Goal: Communication & Community: Ask a question

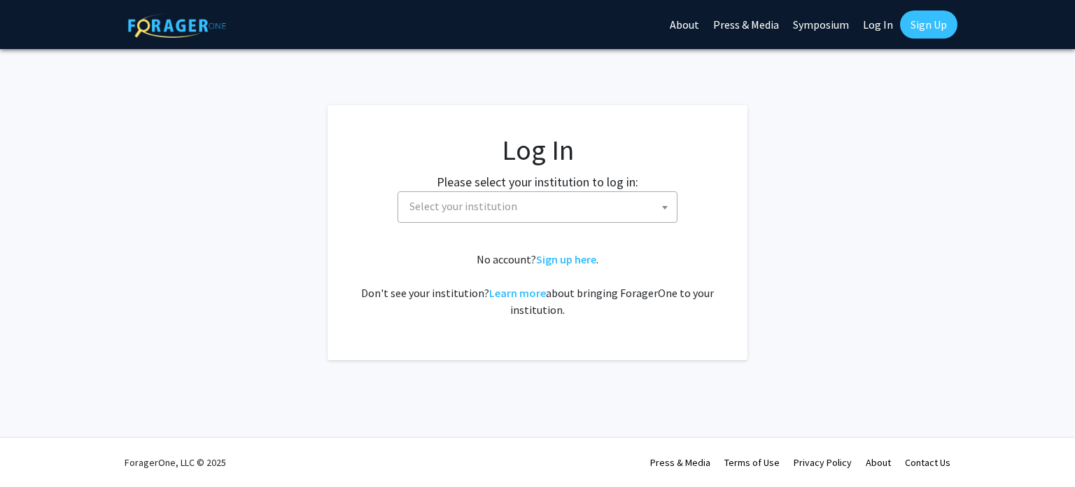
select select
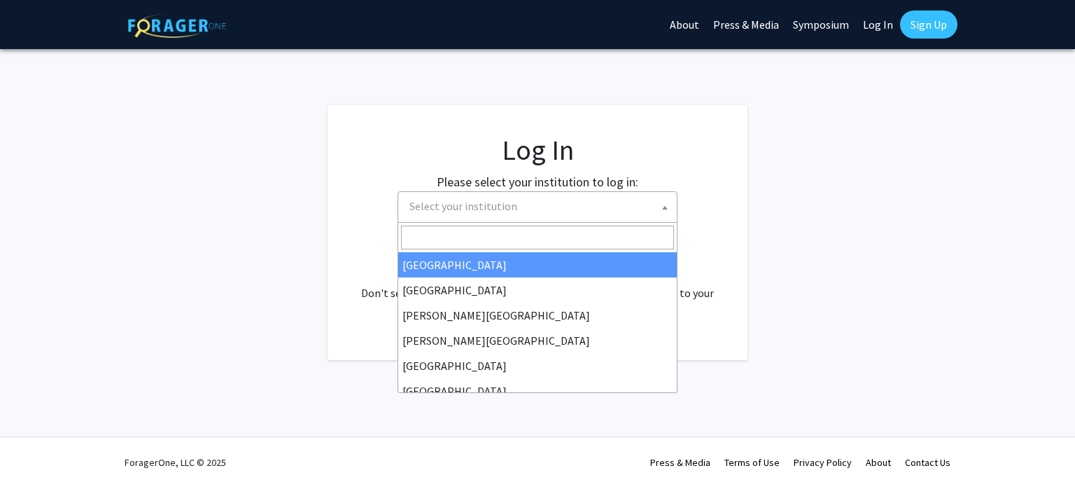
click at [500, 217] on span "Select your institution" at bounding box center [540, 206] width 273 height 29
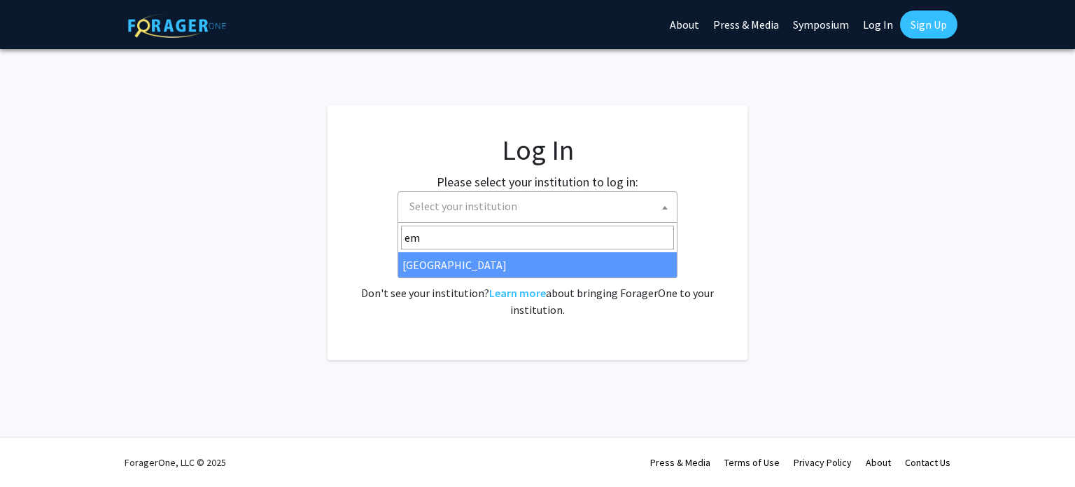
type input "em"
select select "12"
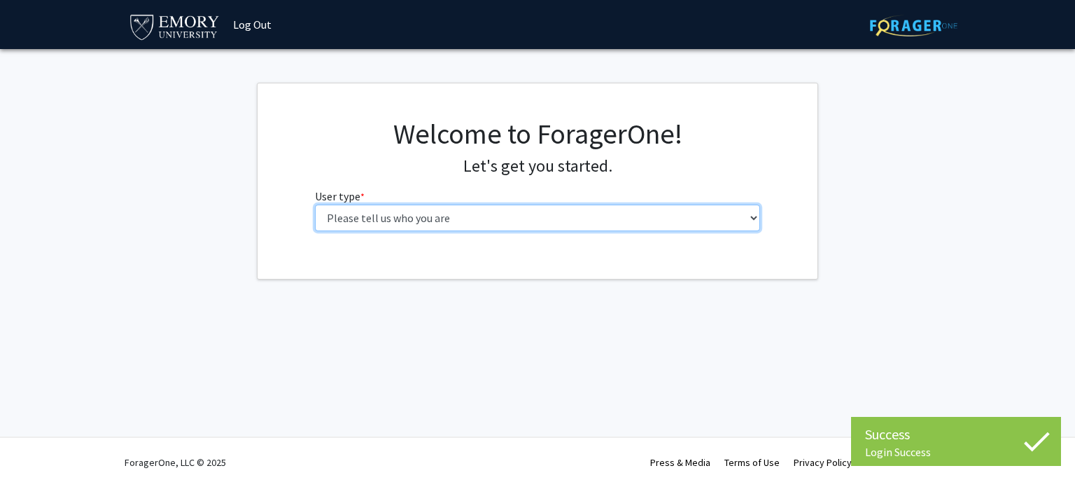
click at [433, 216] on select "Please tell us who you are Undergraduate Student Master's Student Doctoral Cand…" at bounding box center [538, 217] width 446 height 27
select select "1: undergrad"
click at [315, 204] on select "Please tell us who you are Undergraduate Student Master's Student Doctoral Cand…" at bounding box center [538, 217] width 446 height 27
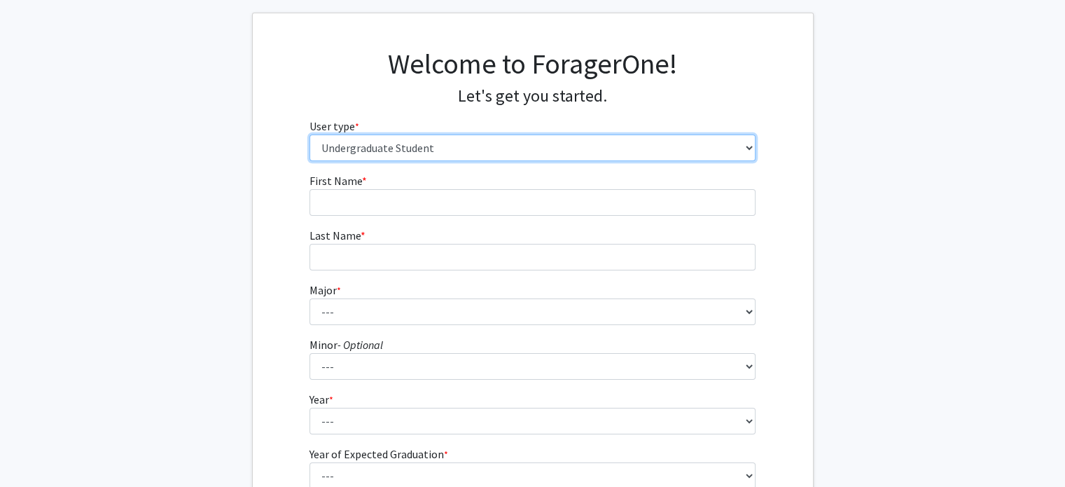
scroll to position [73, 0]
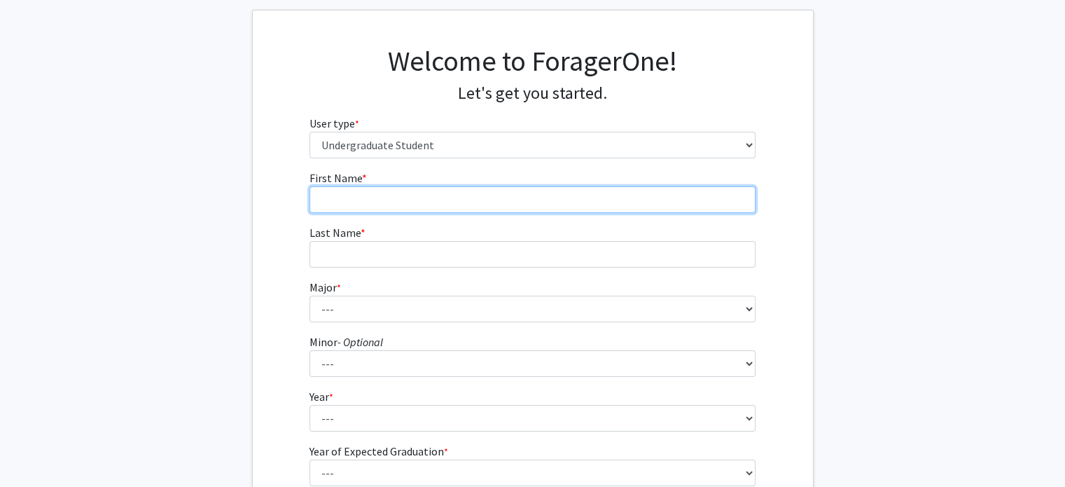
click at [424, 197] on input "First Name * required" at bounding box center [532, 199] width 446 height 27
type input "Selina"
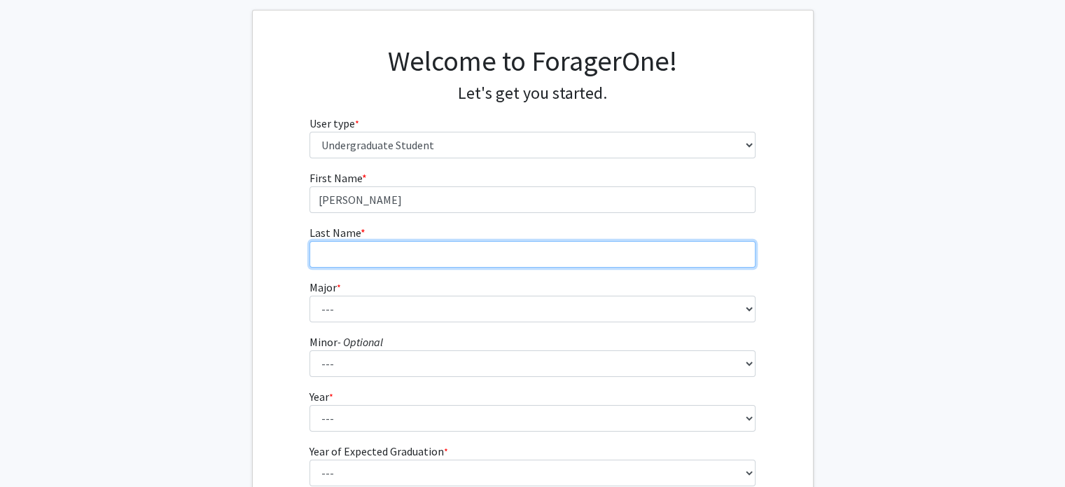
type input "Tariq"
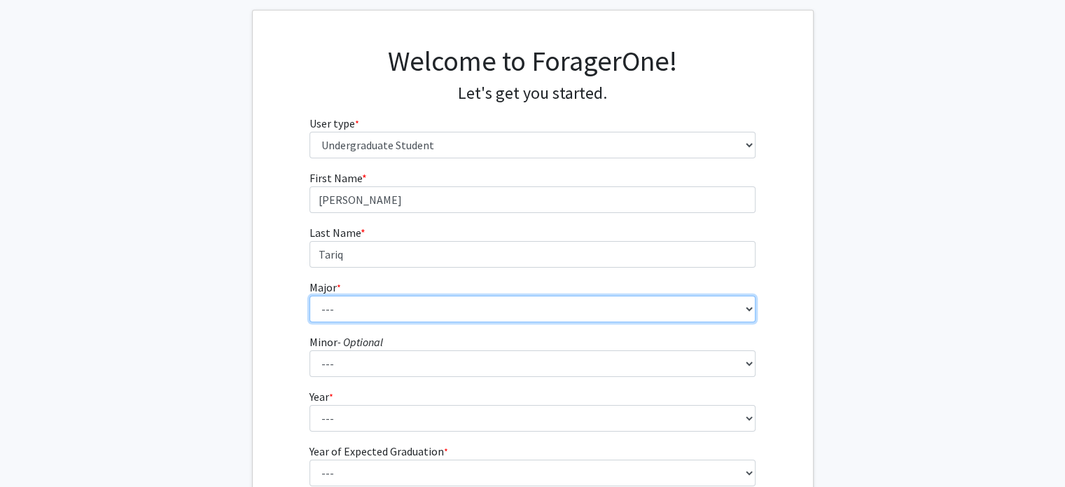
click at [368, 302] on select "--- Accounting African American Studies African Studies American Studies Analyt…" at bounding box center [532, 308] width 446 height 27
select select "7: 968"
click at [309, 295] on select "--- Accounting African American Studies African Studies American Studies Analyt…" at bounding box center [532, 308] width 446 height 27
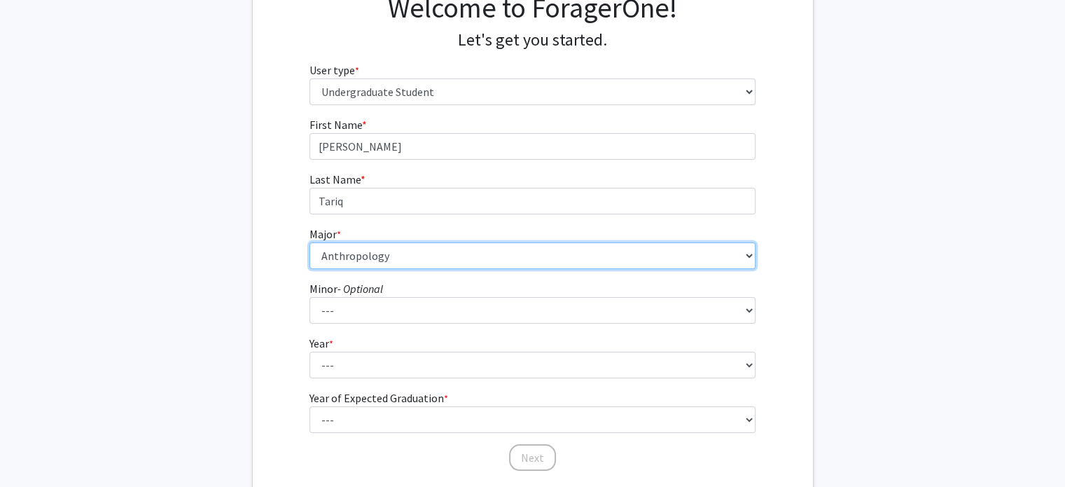
scroll to position [148, 0]
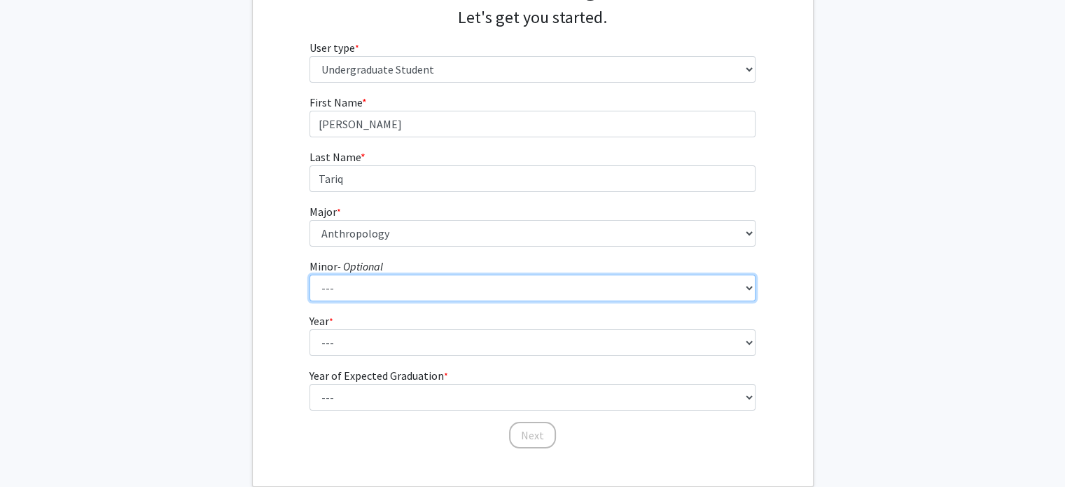
click at [366, 288] on select "--- African American Studies African Studies American Studies Ancient Mediterra…" at bounding box center [532, 287] width 446 height 27
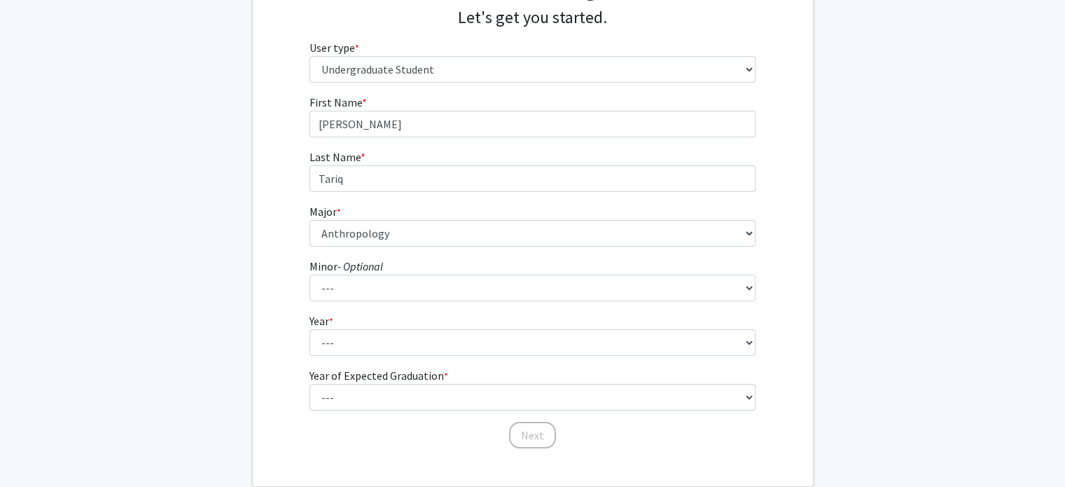
click at [230, 190] on fg-get-started "Welcome to ForagerOne! Let's get you started. User type * required Please tell …" at bounding box center [532, 210] width 1065 height 552
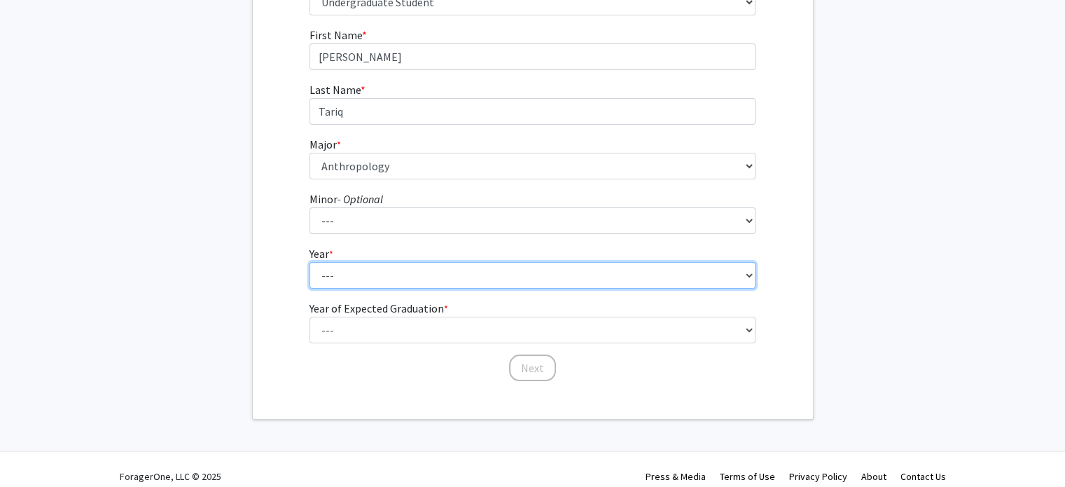
click at [365, 281] on select "--- First-year Sophomore Junior Senior Postbaccalaureate Certificate" at bounding box center [532, 275] width 446 height 27
select select "3: junior"
click at [309, 262] on select "--- First-year Sophomore Junior Senior Postbaccalaureate Certificate" at bounding box center [532, 275] width 446 height 27
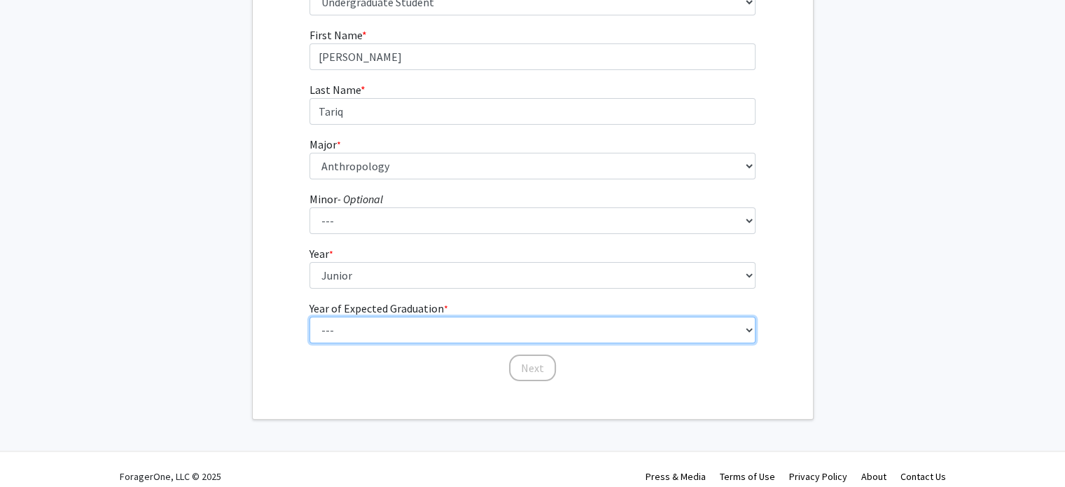
click at [386, 338] on select "--- 2025 2026 2027 2028 2029 2030 2031 2032 2033 2034" at bounding box center [532, 329] width 446 height 27
select select "3: 2027"
click at [309, 316] on select "--- 2025 2026 2027 2028 2029 2030 2031 2032 2033 2034" at bounding box center [532, 329] width 446 height 27
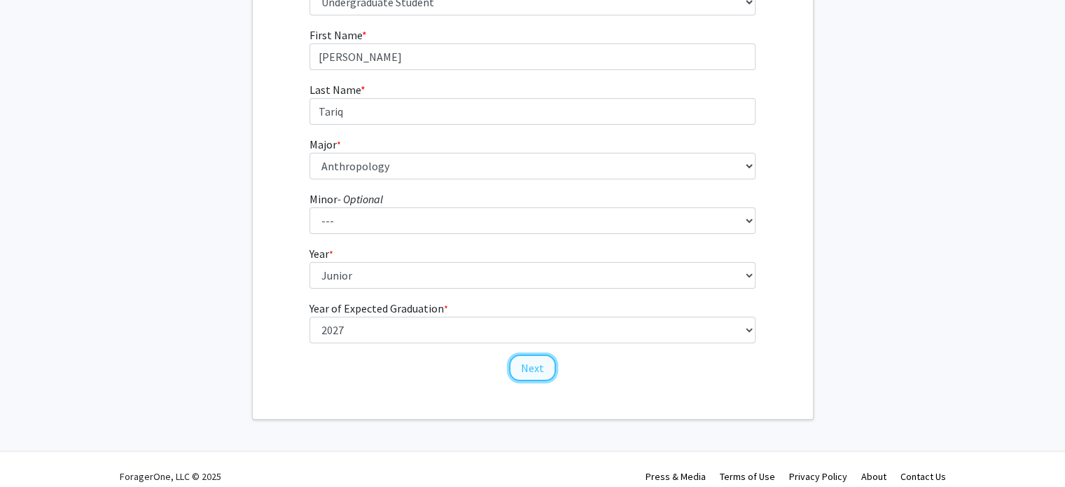
click at [526, 366] on button "Next" at bounding box center [532, 367] width 47 height 27
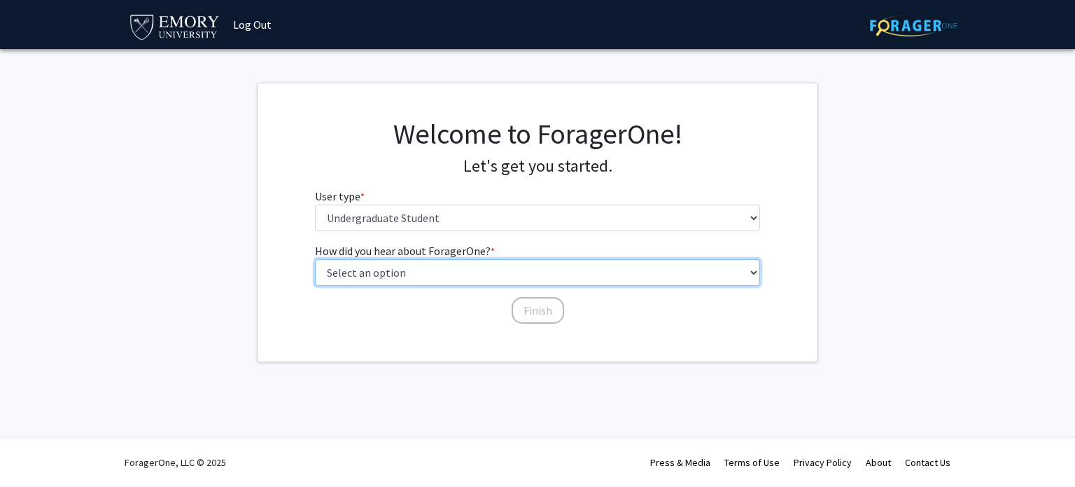
click at [451, 273] on select "Select an option Peer/student recommendation Faculty/staff recommendation Unive…" at bounding box center [538, 272] width 446 height 27
select select "2: faculty_recommendation"
click at [315, 259] on select "Select an option Peer/student recommendation Faculty/staff recommendation Unive…" at bounding box center [538, 272] width 446 height 27
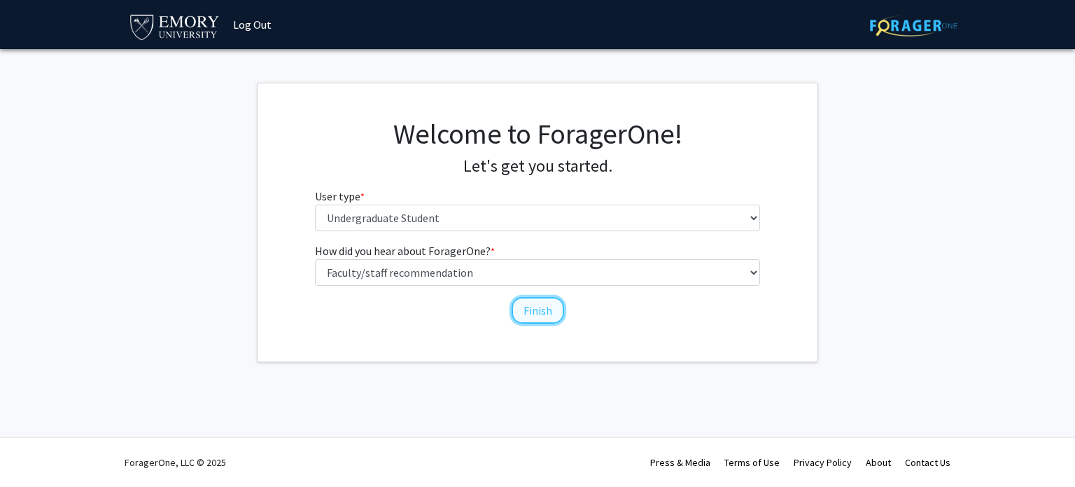
click at [531, 309] on button "Finish" at bounding box center [538, 310] width 53 height 27
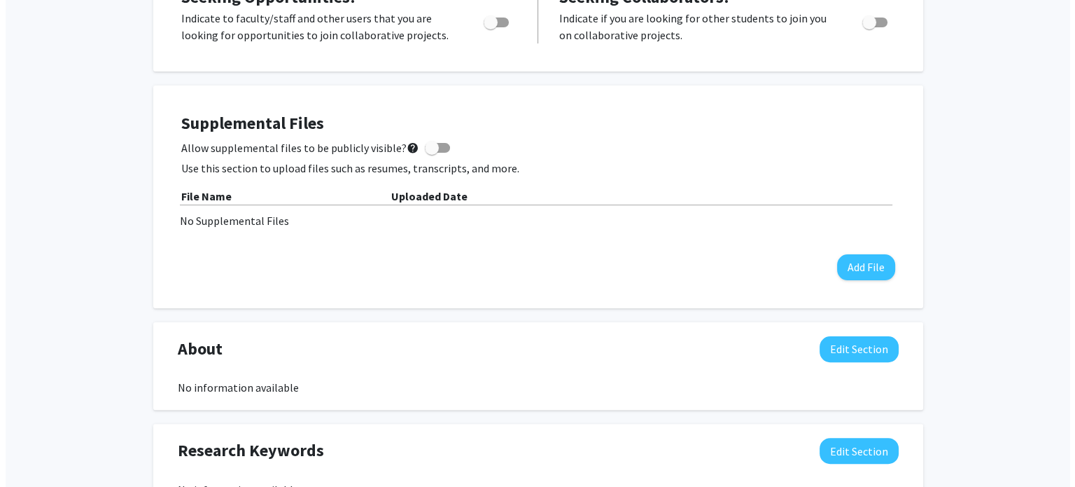
scroll to position [308, 0]
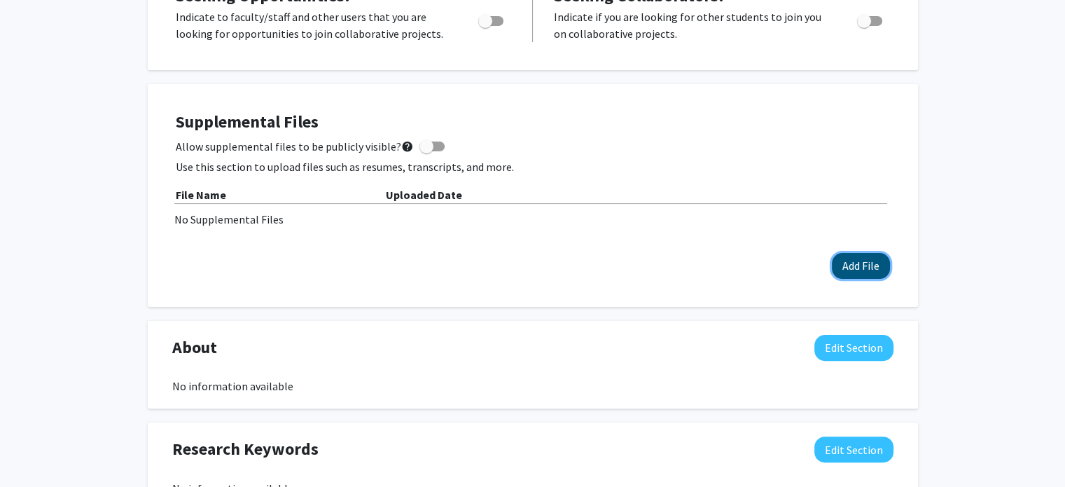
click at [837, 266] on button "Add File" at bounding box center [861, 266] width 58 height 26
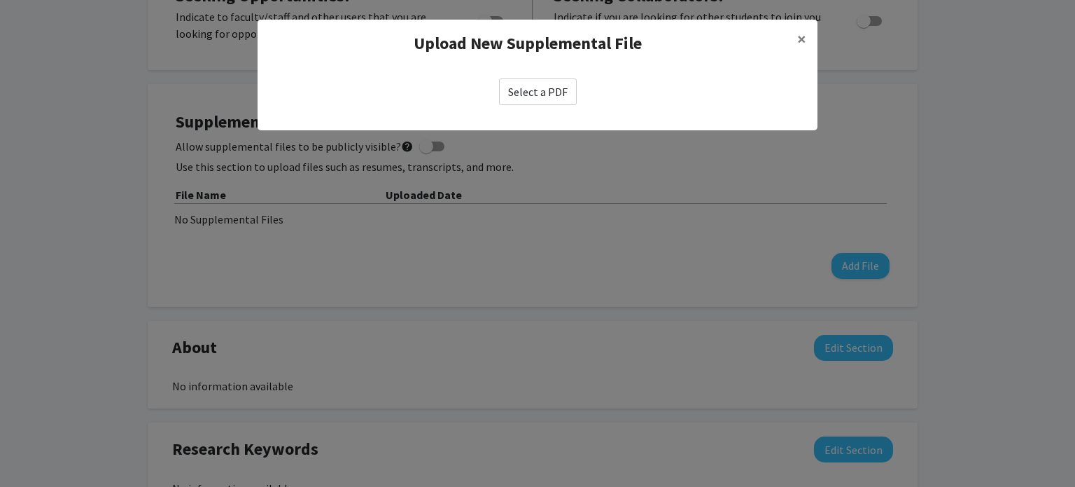
click at [524, 83] on label "Select a PDF" at bounding box center [538, 91] width 78 height 27
click at [0, 0] on input "Select a PDF" at bounding box center [0, 0] width 0 height 0
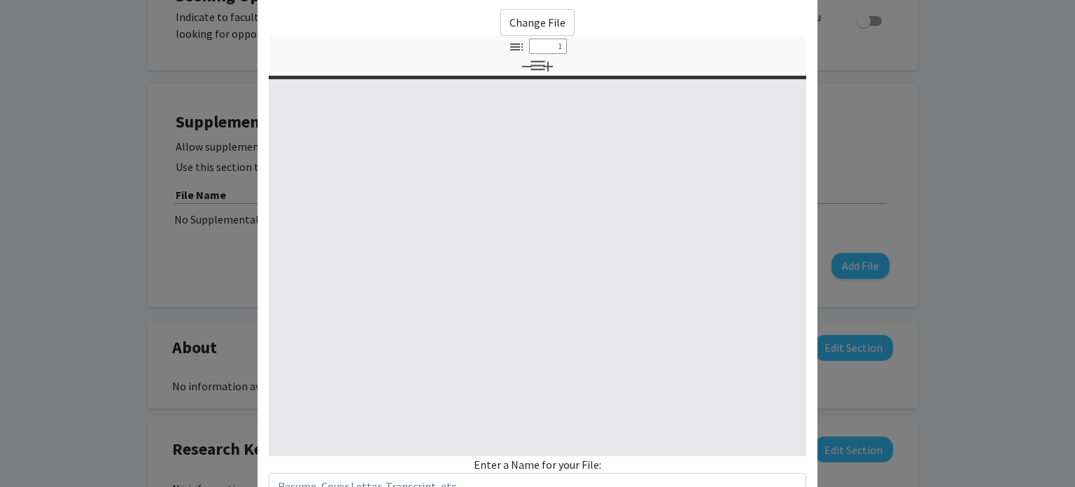
type input "0"
select select "custom"
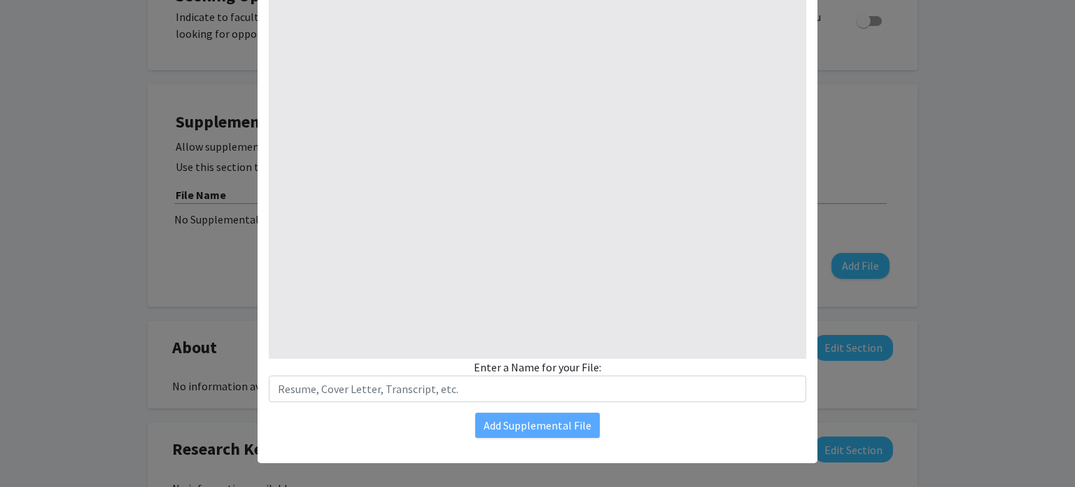
type input "1"
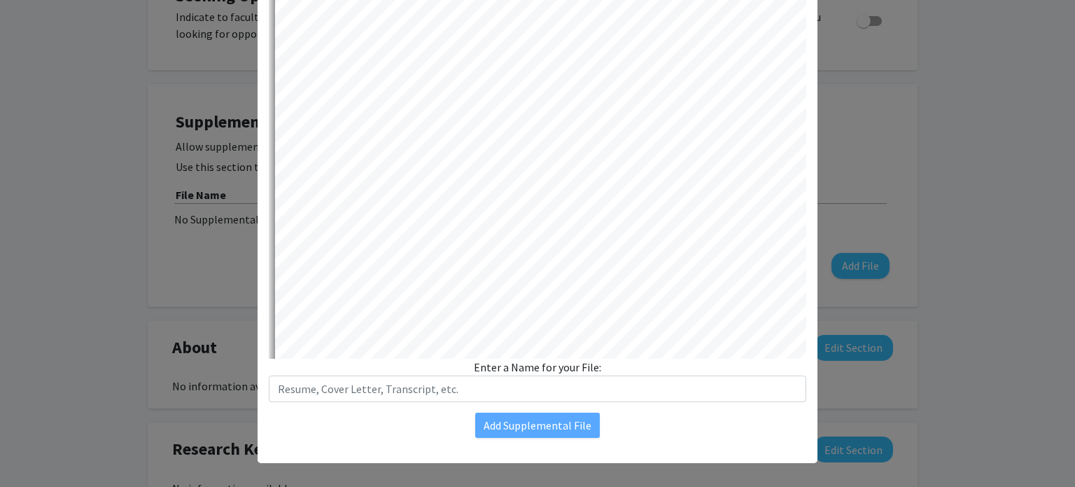
select select "auto"
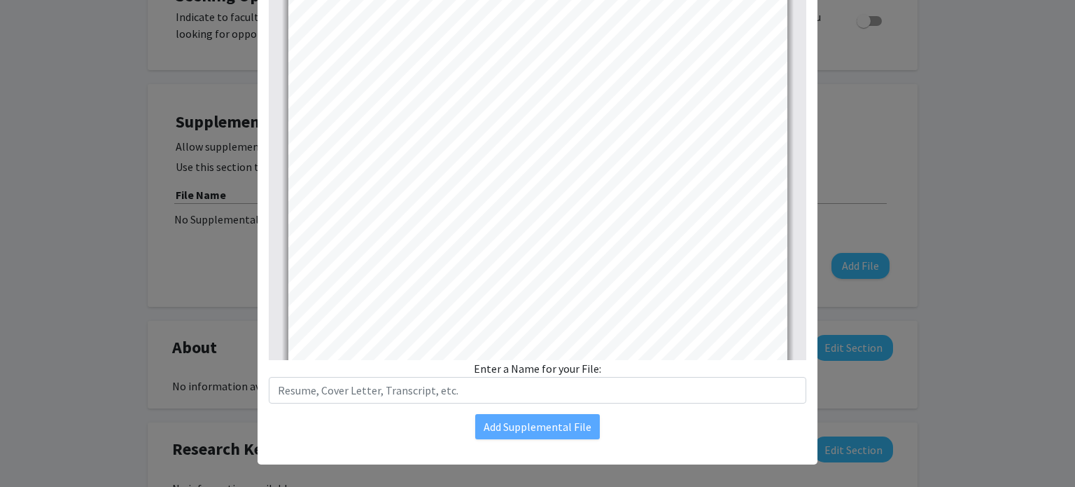
scroll to position [0, 0]
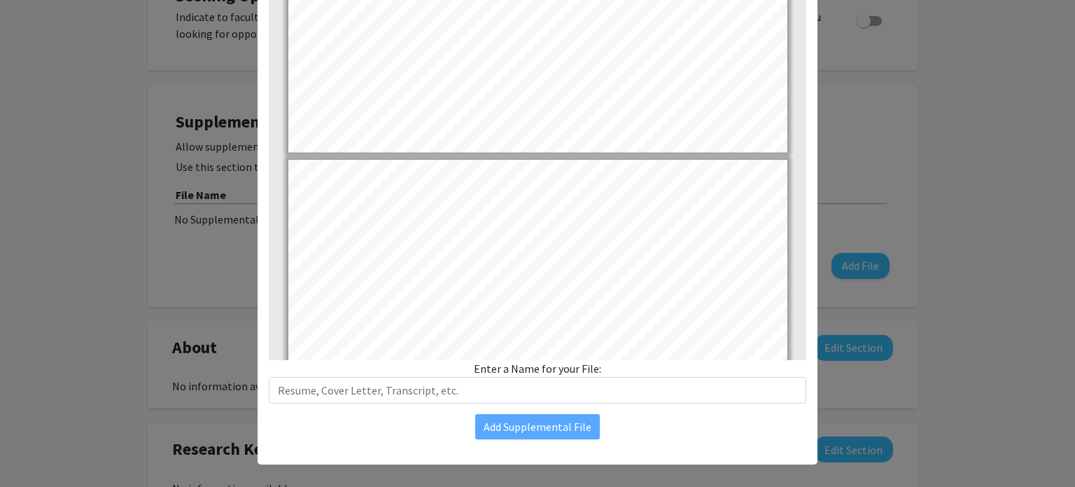
type input "2"
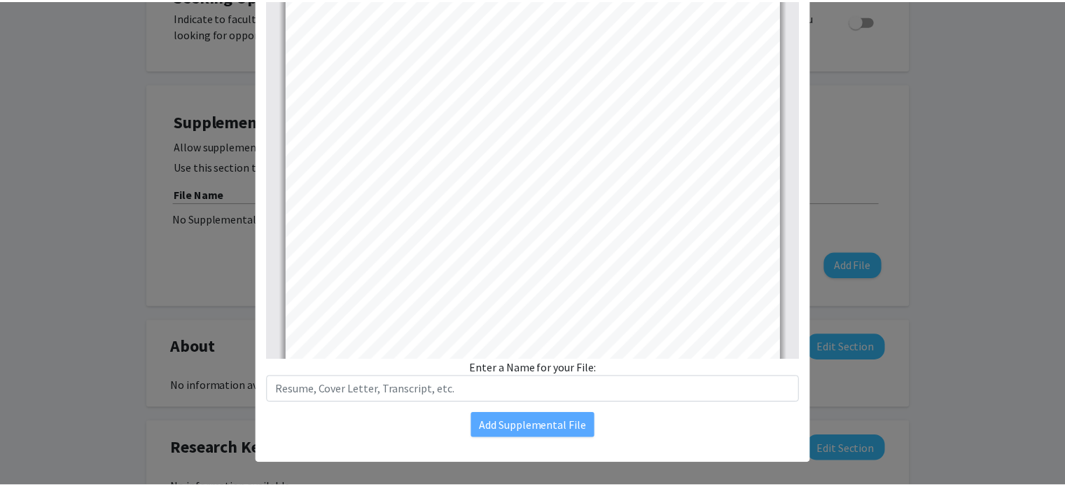
scroll to position [912, 0]
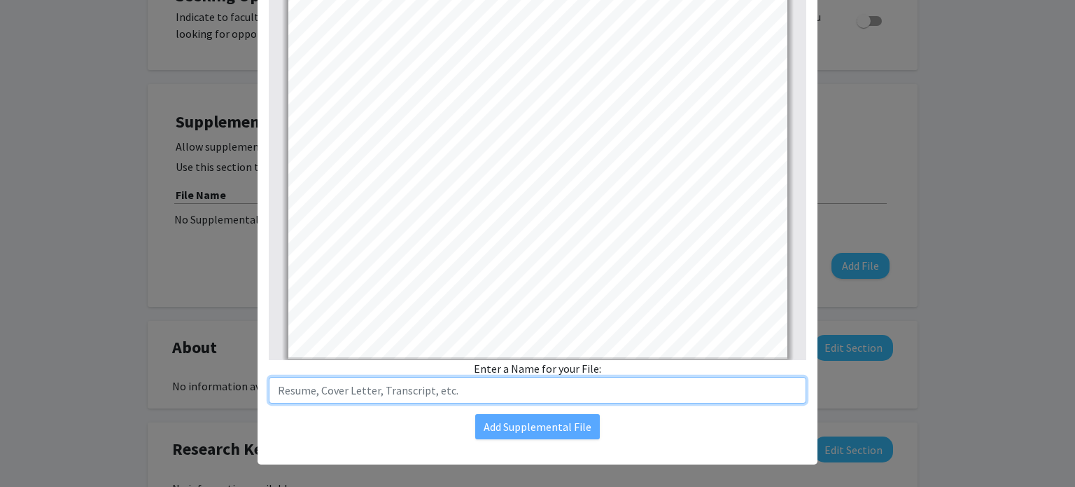
click at [418, 402] on input "text" at bounding box center [538, 390] width 538 height 27
type input "Resume"
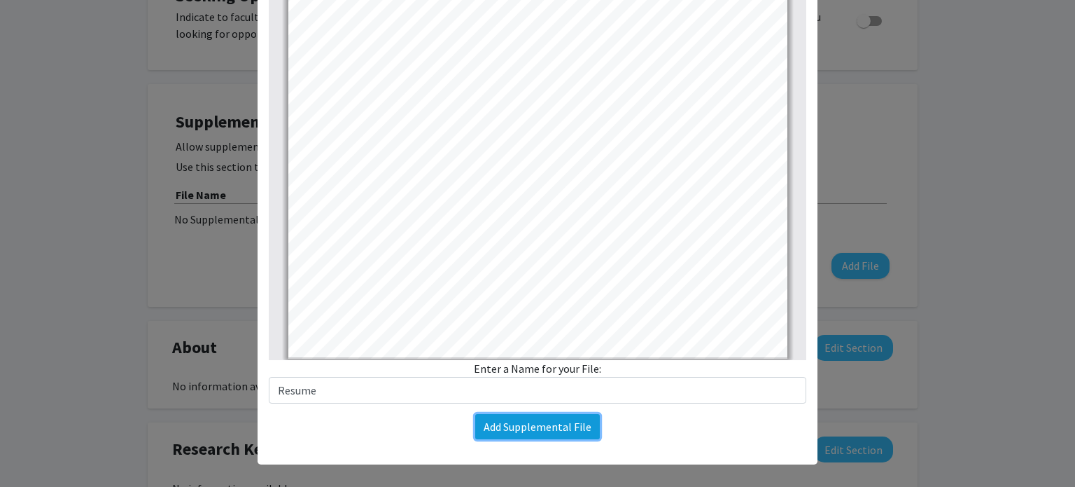
click at [503, 424] on button "Add Supplemental File" at bounding box center [537, 426] width 125 height 25
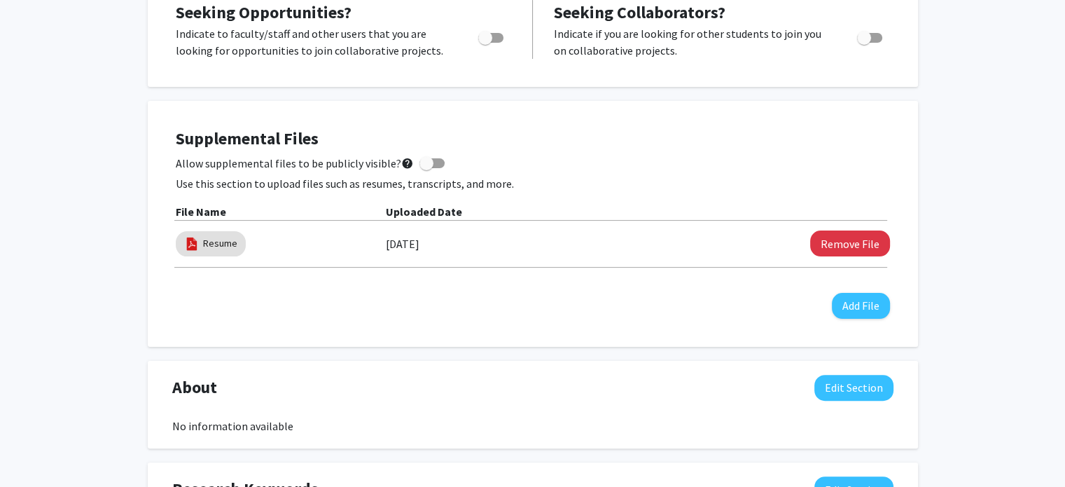
scroll to position [0, 0]
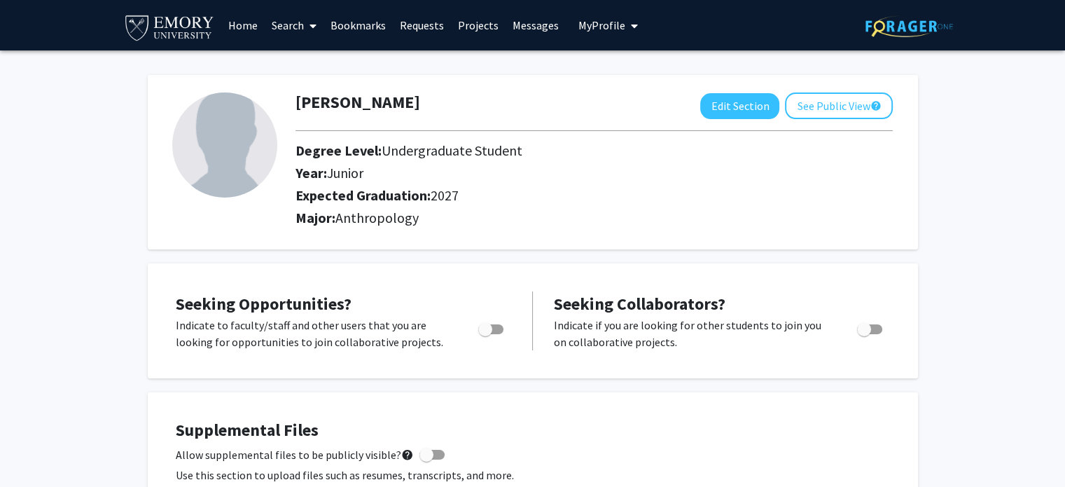
click at [287, 25] on link "Search" at bounding box center [294, 25] width 59 height 49
click at [303, 67] on span "Faculty/Staff" at bounding box center [316, 64] width 103 height 28
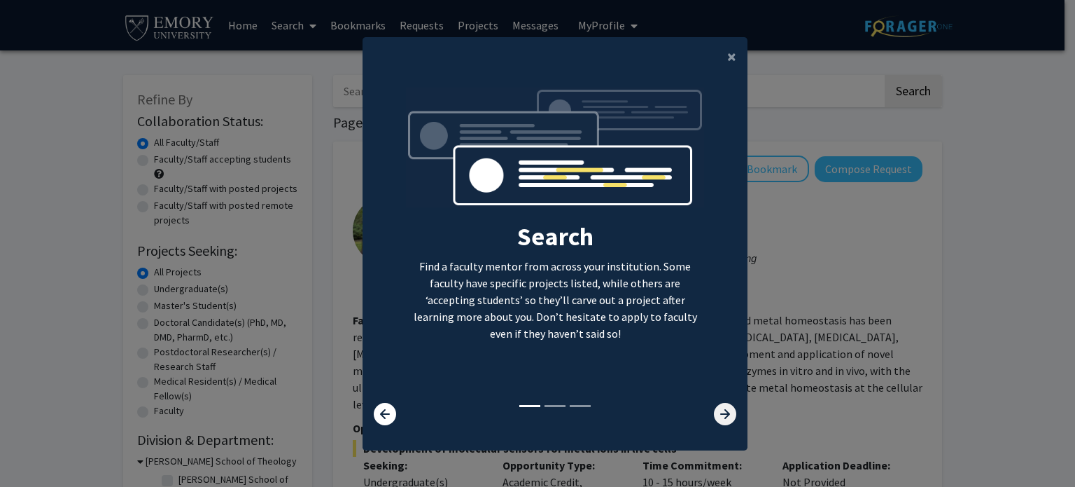
click at [714, 417] on icon at bounding box center [725, 414] width 22 height 22
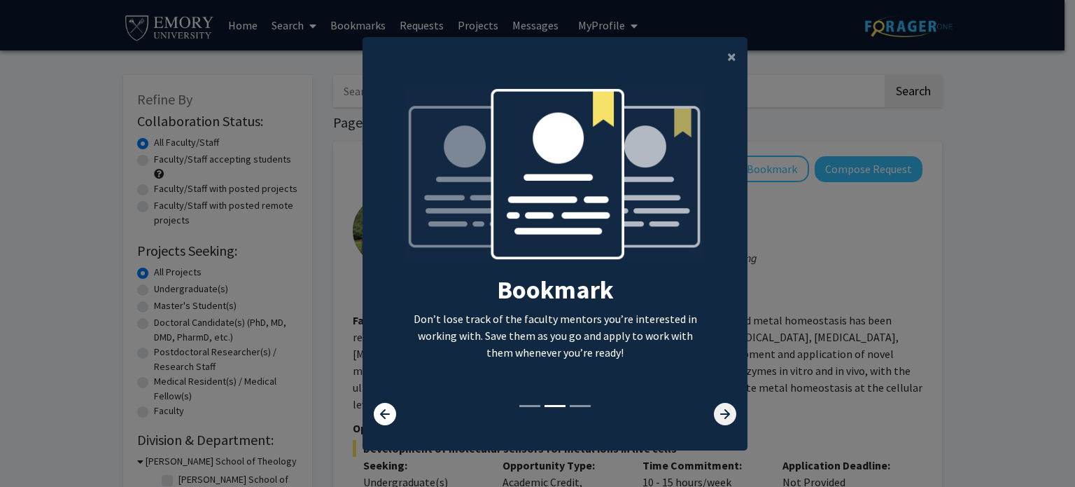
click at [714, 417] on icon at bounding box center [725, 414] width 22 height 22
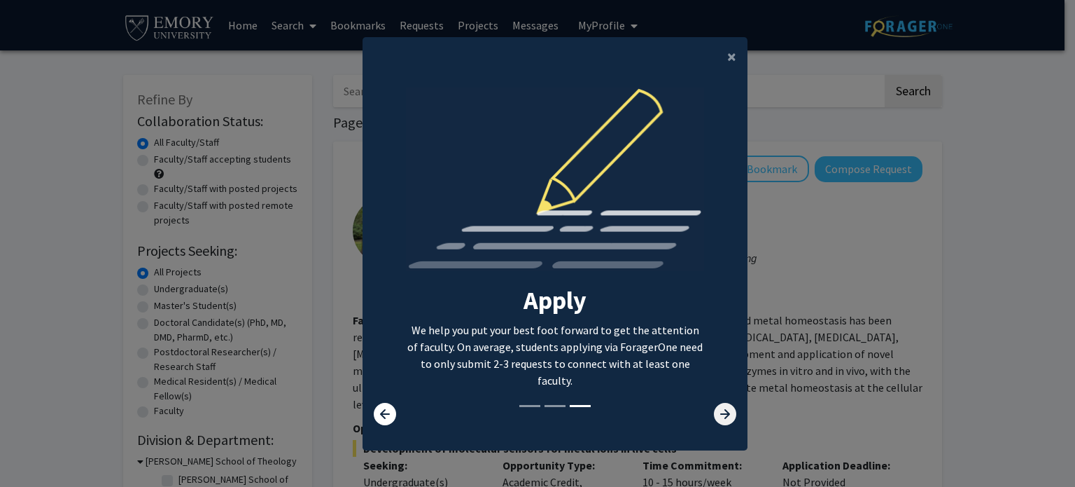
click at [714, 417] on icon at bounding box center [725, 414] width 22 height 22
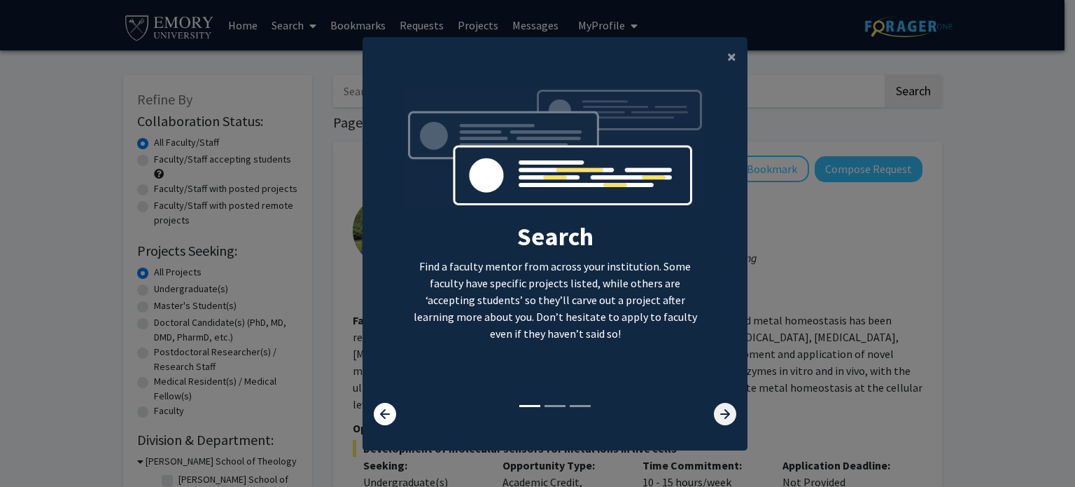
click at [714, 417] on icon at bounding box center [725, 414] width 22 height 22
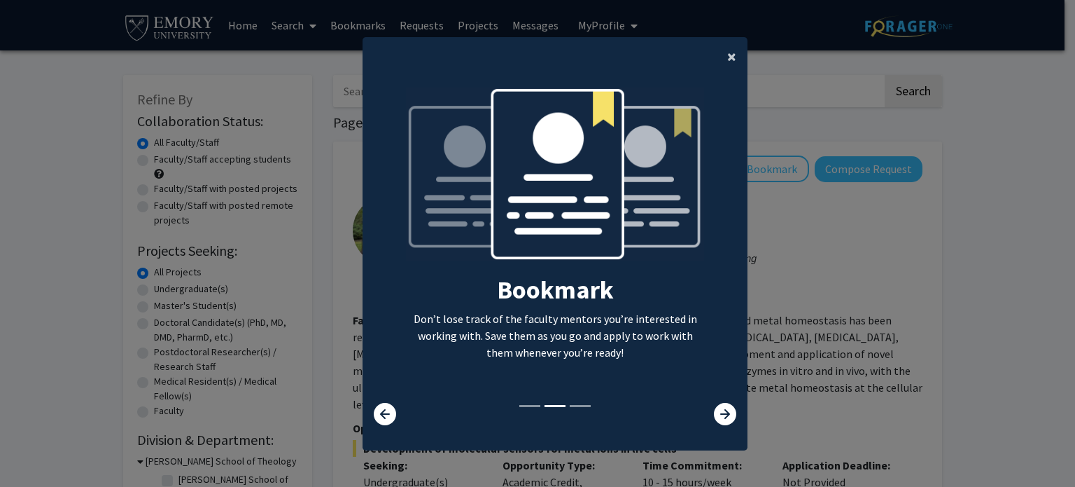
click at [727, 57] on span "×" at bounding box center [731, 57] width 9 height 22
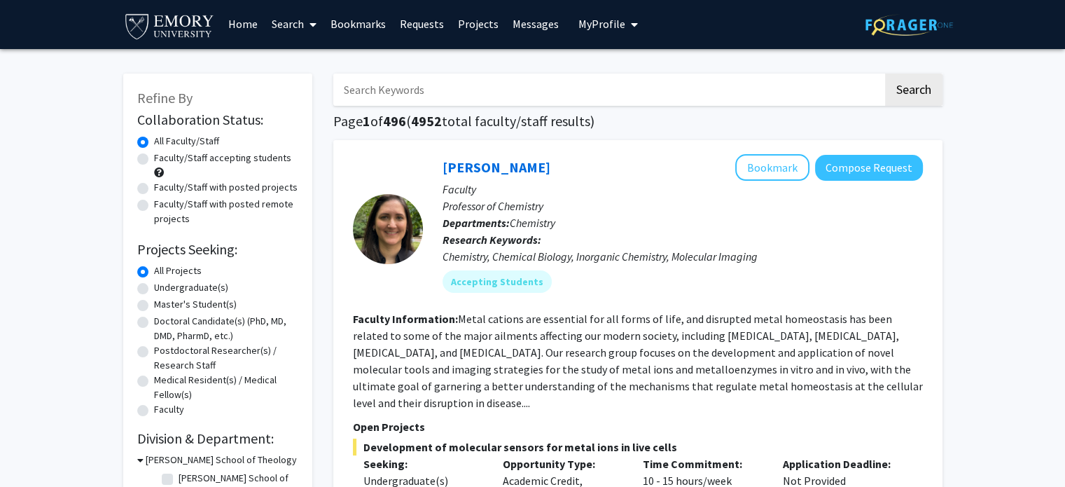
scroll to position [2, 0]
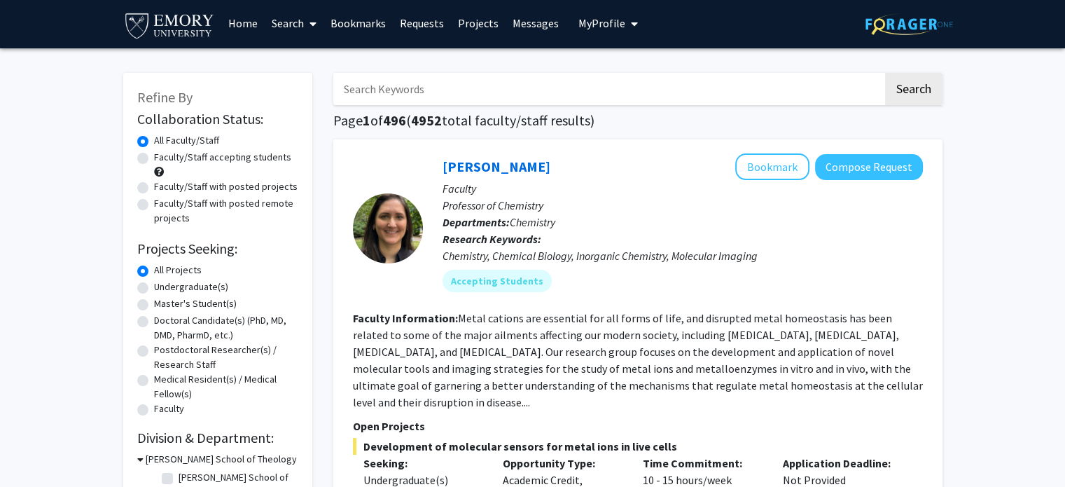
click at [200, 287] on label "Undergraduate(s)" at bounding box center [191, 286] width 74 height 15
click at [163, 287] on input "Undergraduate(s)" at bounding box center [158, 283] width 9 height 9
radio input "true"
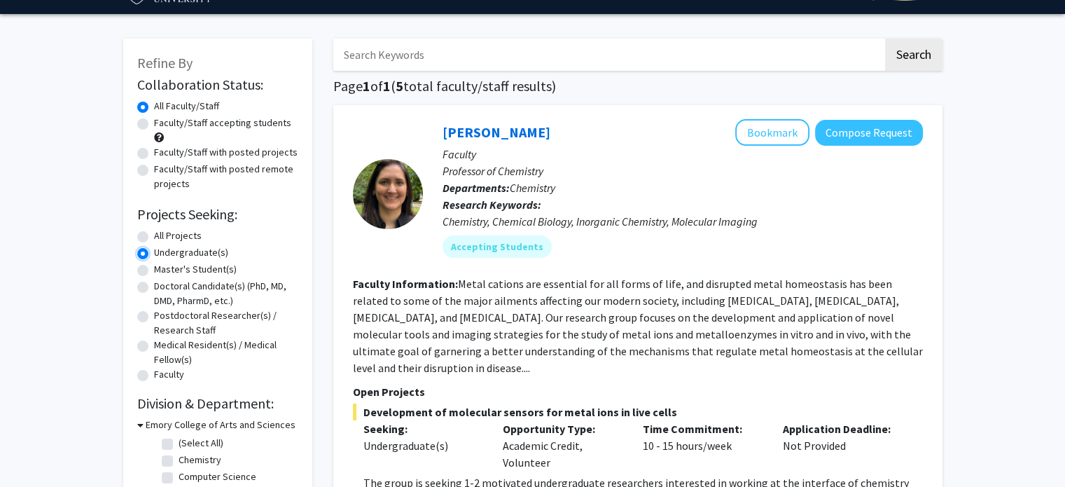
scroll to position [38, 0]
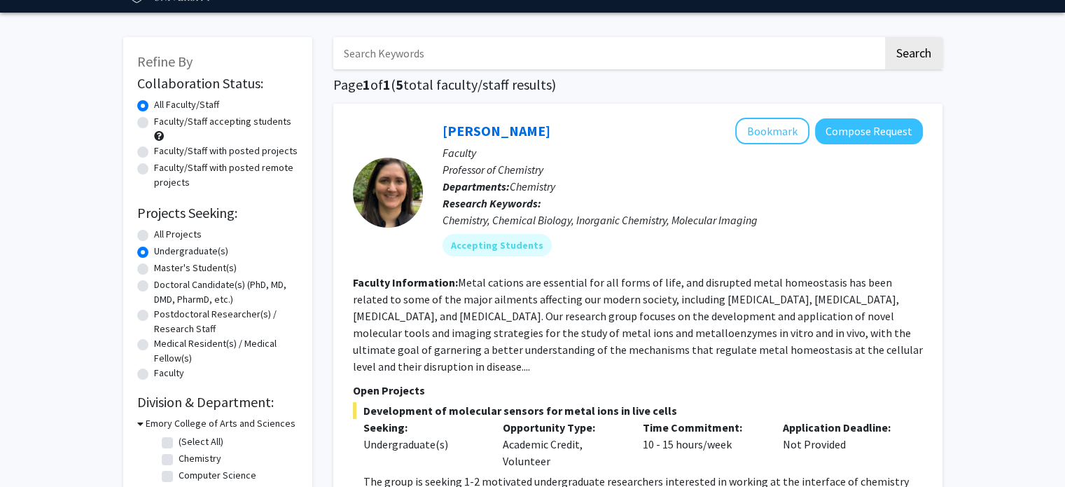
click at [154, 123] on label "Faculty/Staff accepting students" at bounding box center [222, 121] width 137 height 15
click at [154, 123] on input "Faculty/Staff accepting students" at bounding box center [158, 118] width 9 height 9
radio input "true"
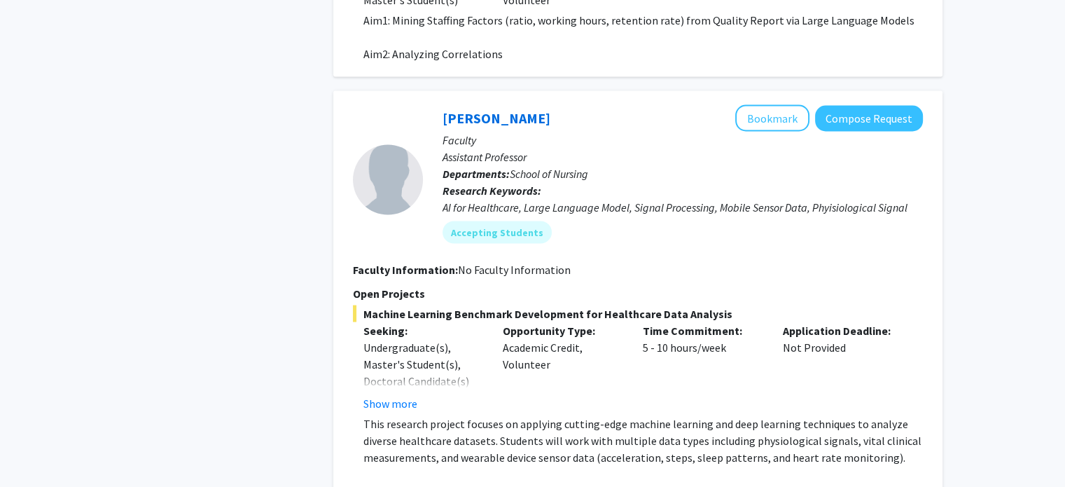
scroll to position [2979, 0]
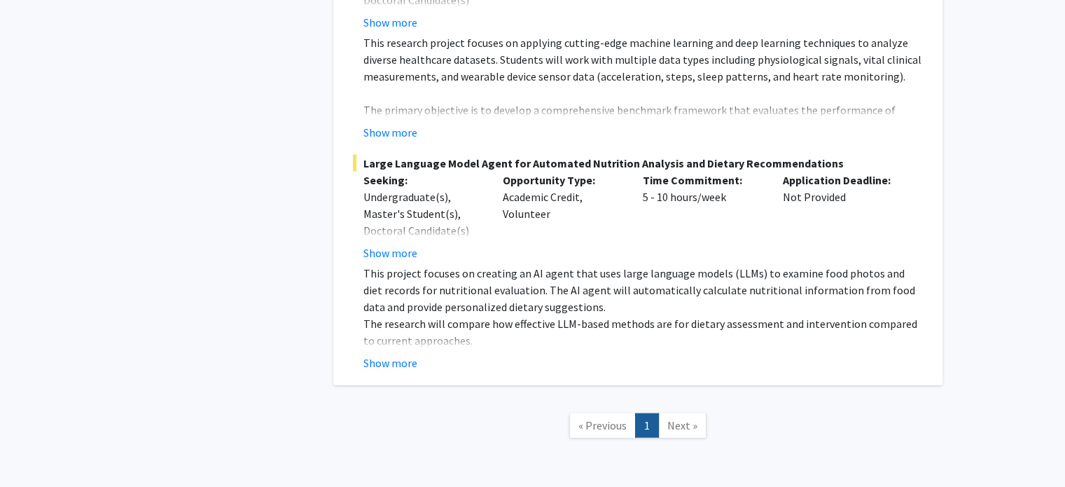
click at [676, 418] on span "Next »" at bounding box center [682, 425] width 30 height 14
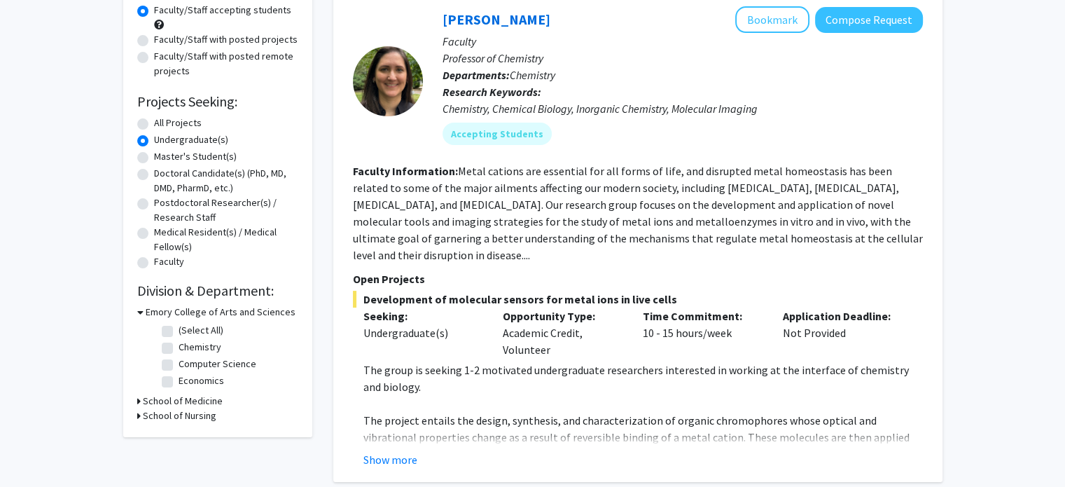
scroll to position [0, 0]
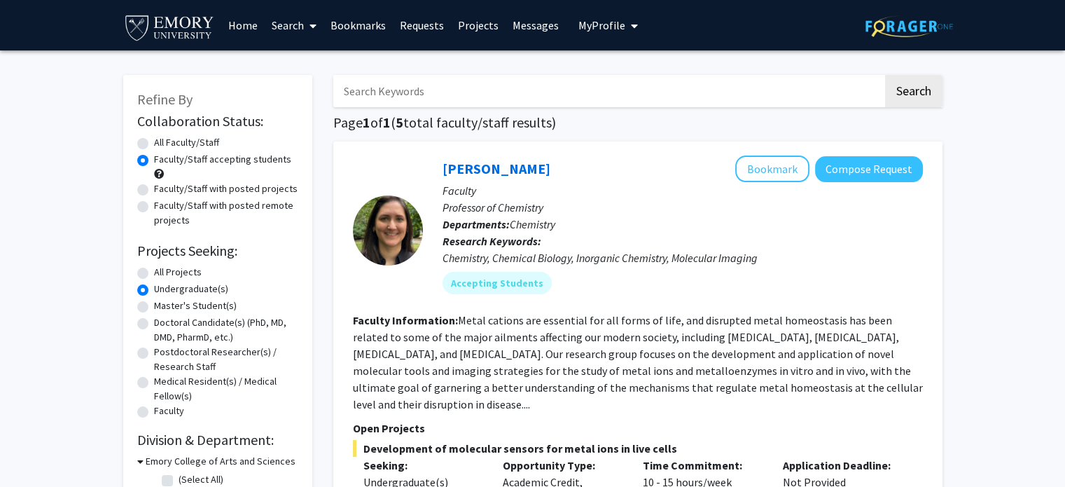
click at [188, 187] on label "Faculty/Staff with posted projects" at bounding box center [226, 188] width 144 height 15
click at [163, 187] on input "Faculty/Staff with posted projects" at bounding box center [158, 185] width 9 height 9
radio input "true"
click at [188, 140] on label "All Faculty/Staff" at bounding box center [186, 142] width 65 height 15
click at [163, 140] on input "All Faculty/Staff" at bounding box center [158, 139] width 9 height 9
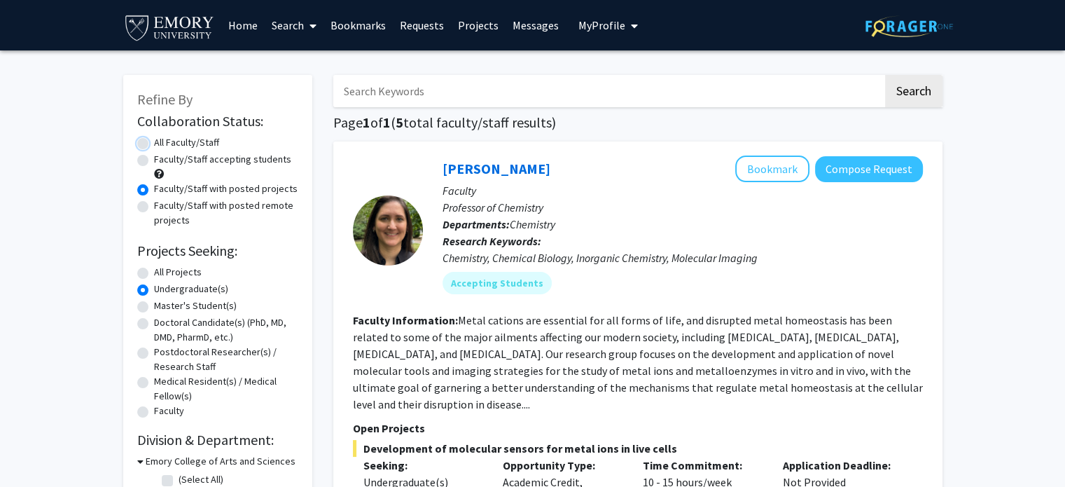
radio input "true"
click at [188, 160] on label "Faculty/Staff accepting students" at bounding box center [222, 159] width 137 height 15
click at [163, 160] on input "Faculty/Staff accepting students" at bounding box center [158, 156] width 9 height 9
radio input "true"
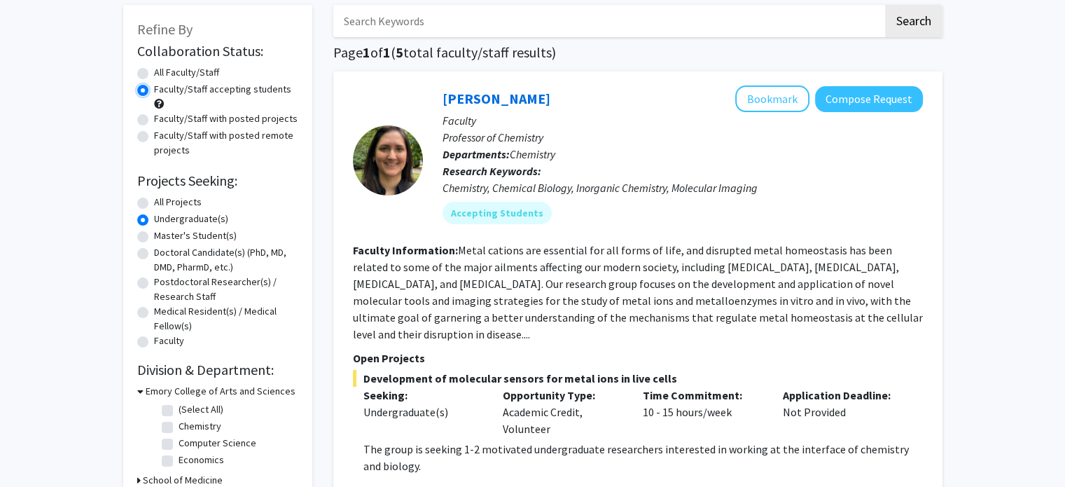
scroll to position [70, 0]
click at [154, 203] on label "All Projects" at bounding box center [178, 202] width 48 height 15
click at [154, 203] on input "All Projects" at bounding box center [158, 199] width 9 height 9
radio input "true"
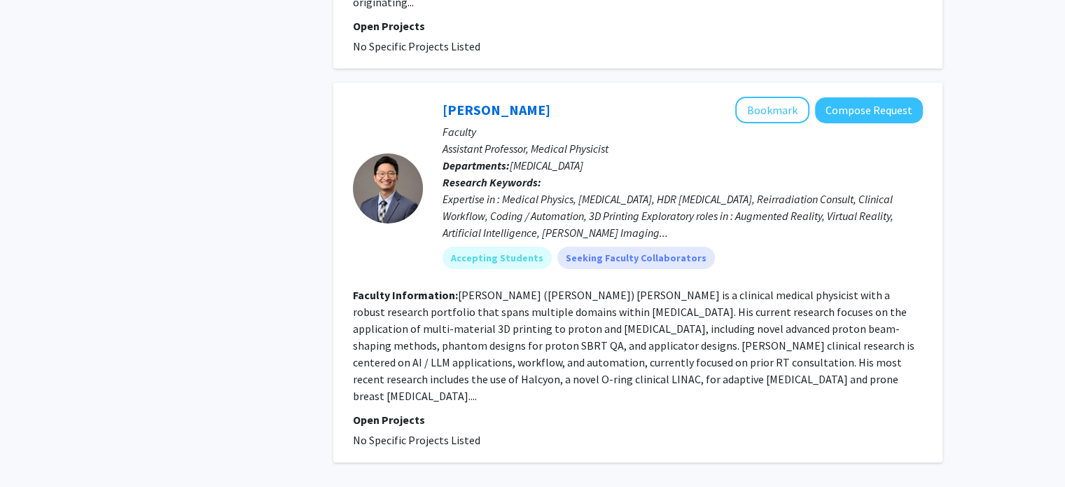
scroll to position [4587, 0]
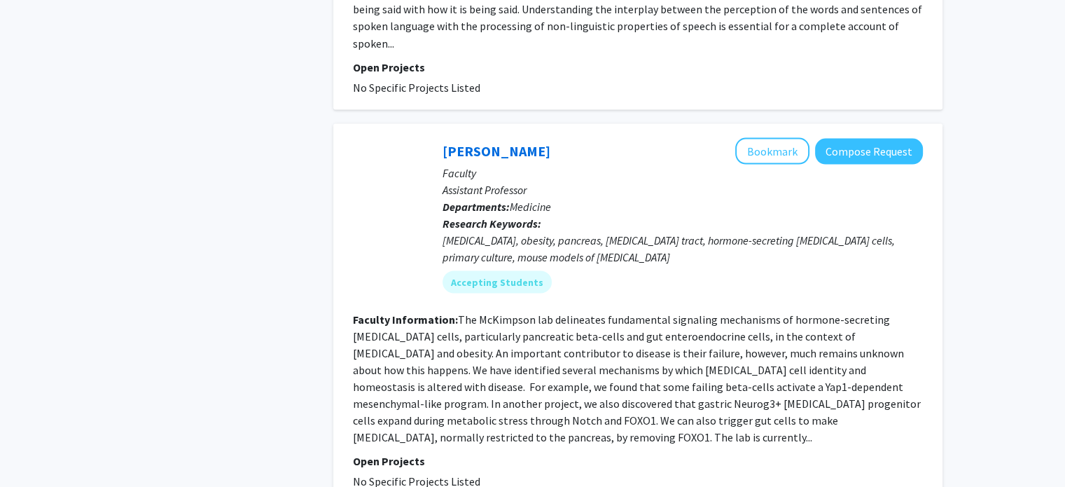
scroll to position [2629, 0]
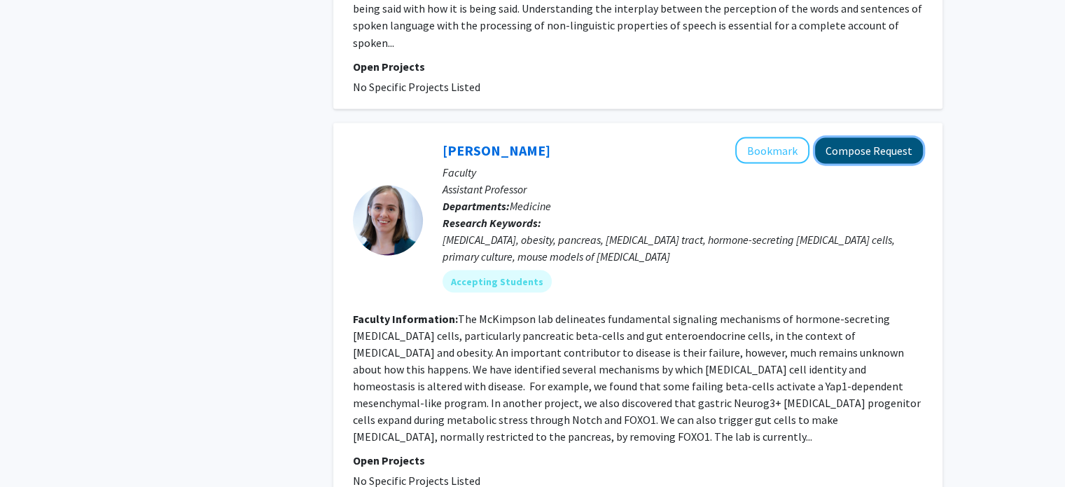
click at [867, 137] on button "Compose Request" at bounding box center [869, 150] width 108 height 26
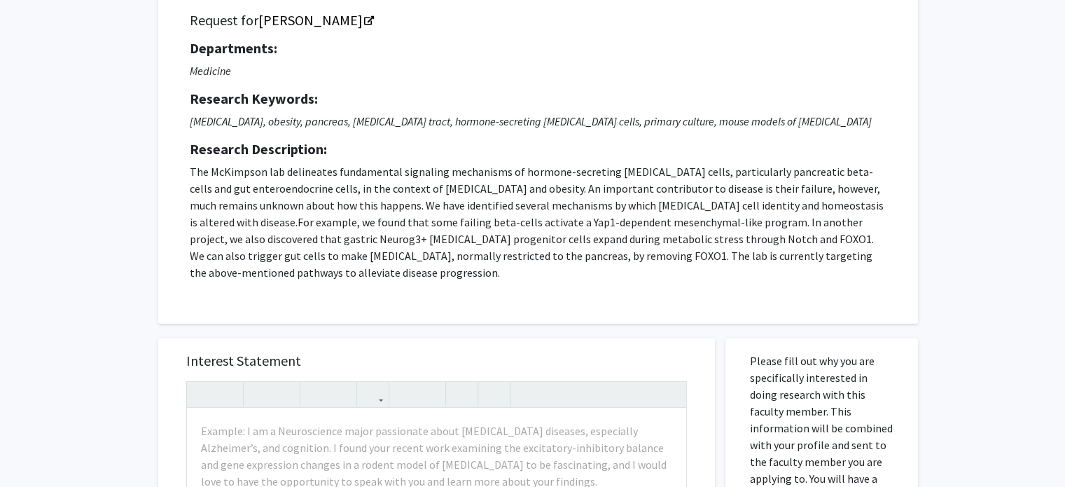
scroll to position [106, 0]
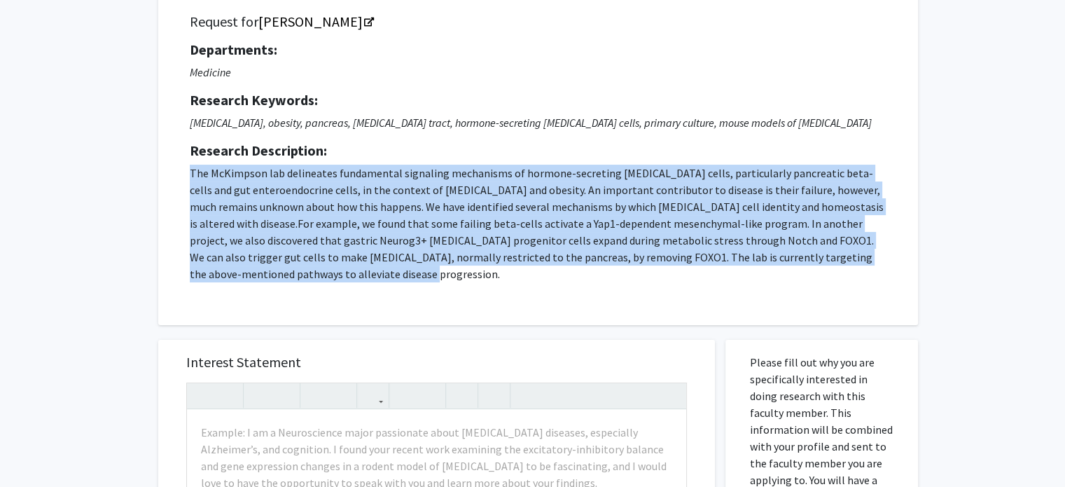
drag, startPoint x: 190, startPoint y: 173, endPoint x: 278, endPoint y: 282, distance: 140.4
click at [278, 282] on div "Request for Wendy McKimpson Departments: Medicine Research Keywords: diabetes, …" at bounding box center [538, 153] width 725 height 308
copy p "The McKimpson lab delineates fundamental signaling mechanisms of hormone-secret…"
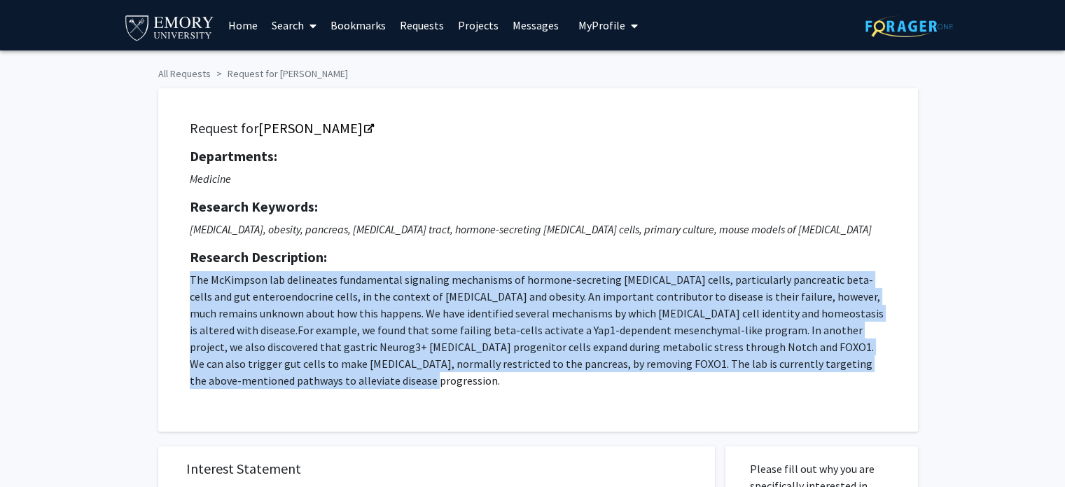
scroll to position [0, 0]
click at [343, 125] on link "Wendy McKimpson" at bounding box center [315, 128] width 114 height 18
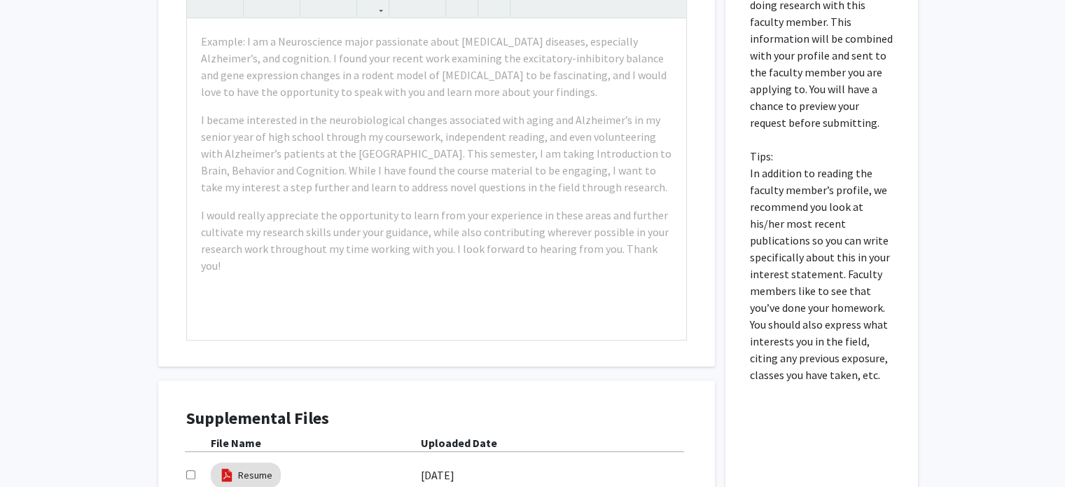
scroll to position [450, 0]
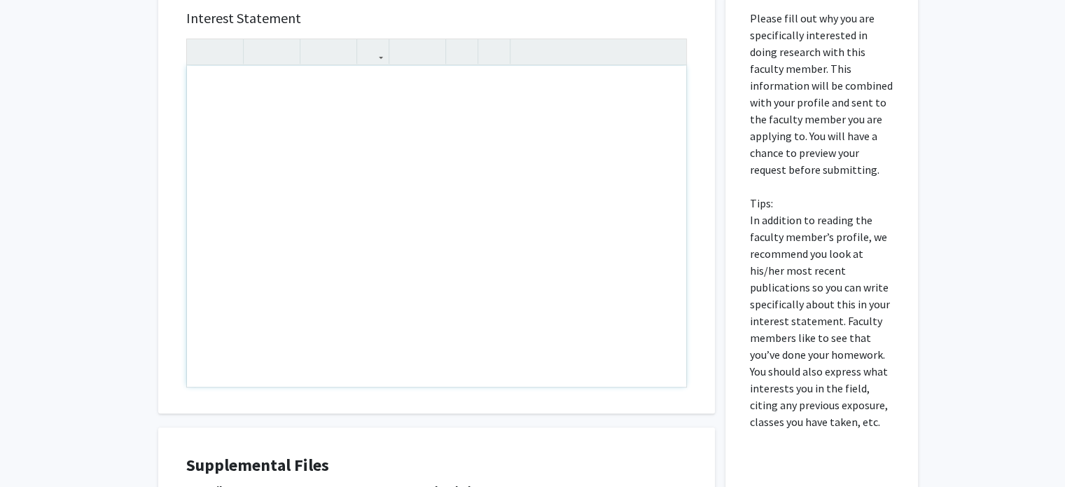
click at [854, 298] on p "Please fill out why you are specifically interested in doing research with this…" at bounding box center [822, 220] width 144 height 420
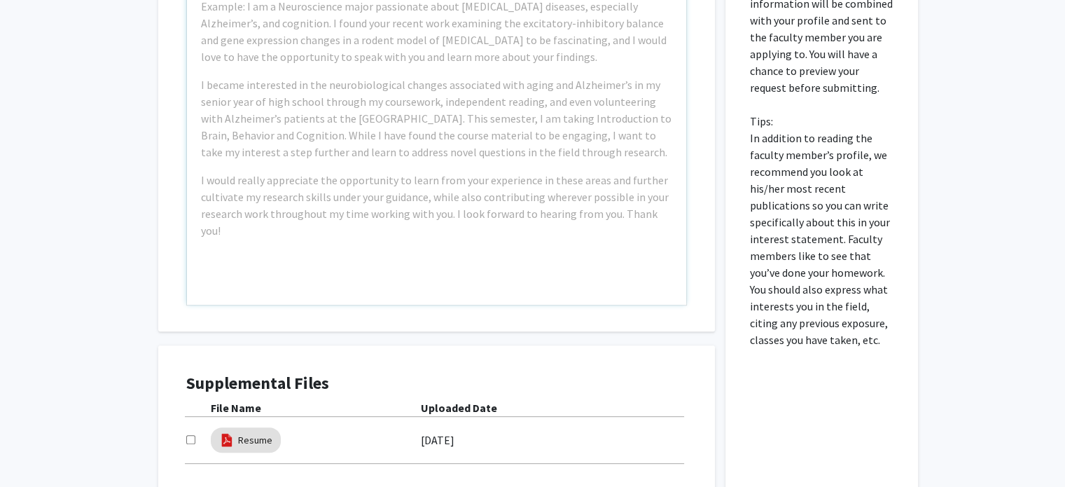
scroll to position [533, 0]
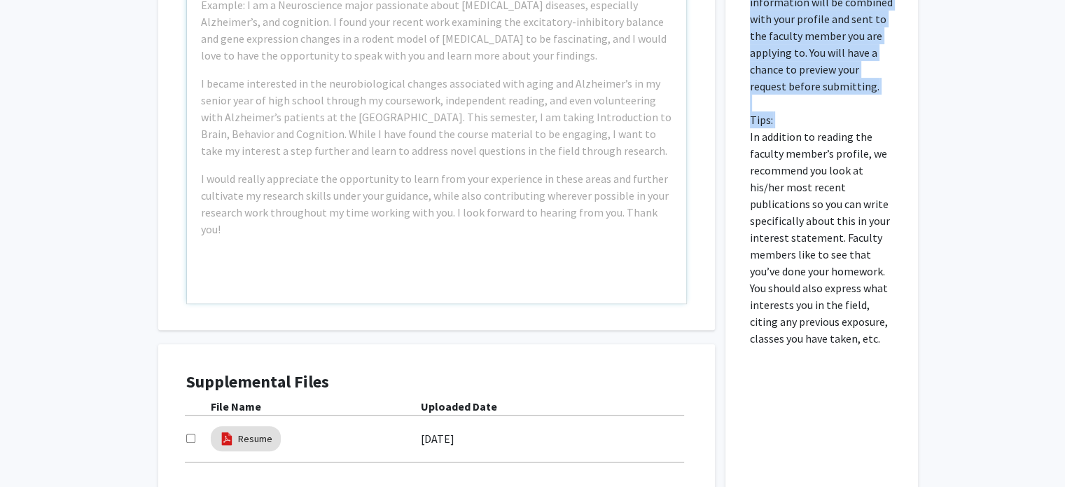
drag, startPoint x: 749, startPoint y: 135, endPoint x: 857, endPoint y: 349, distance: 239.8
click at [857, 349] on div "Please fill out why you are specifically interested in doing research with this…" at bounding box center [822, 233] width 172 height 642
copy p "Please fill out why you are specifically interested in doing research with this…"
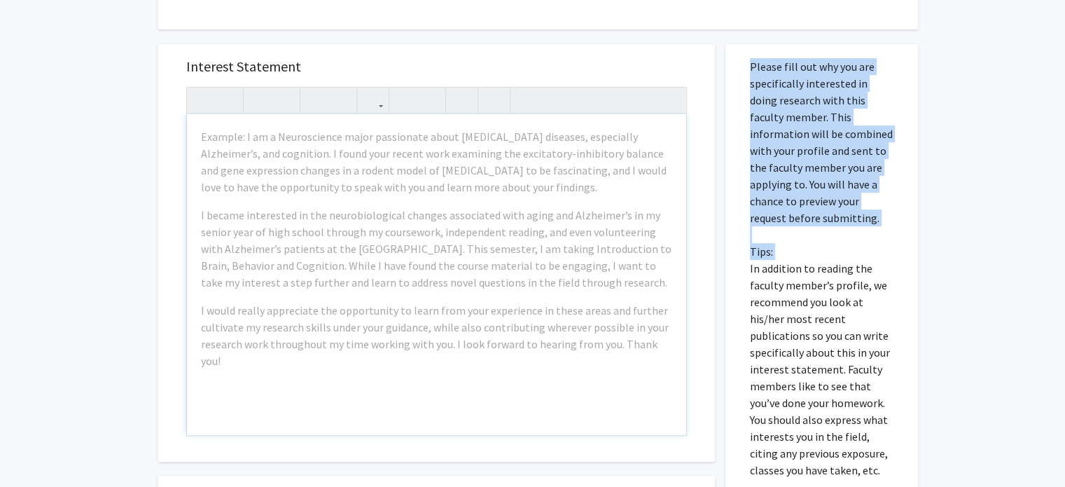
scroll to position [403, 0]
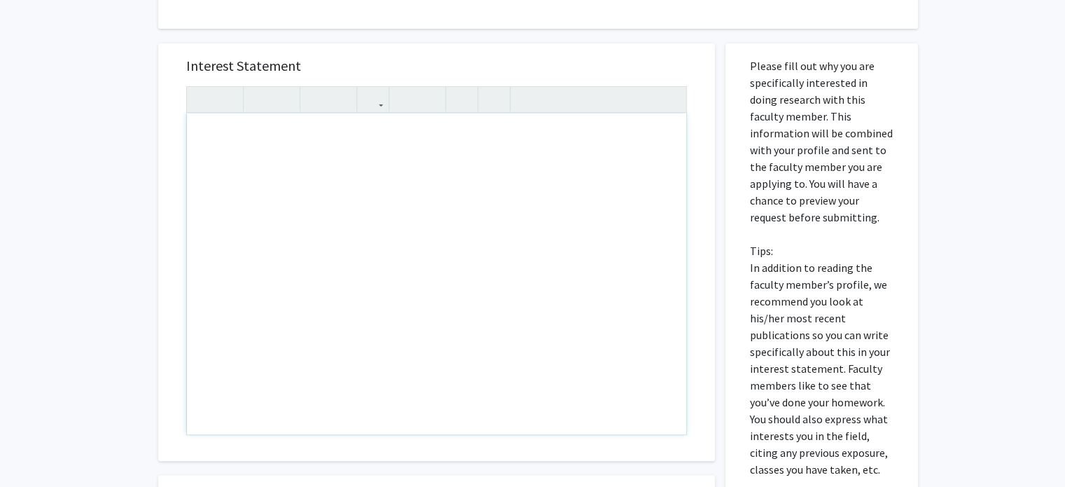
click at [309, 142] on div "Note to users with screen readers: Please press Alt+0 or Option+0 to deactivate…" at bounding box center [436, 273] width 499 height 321
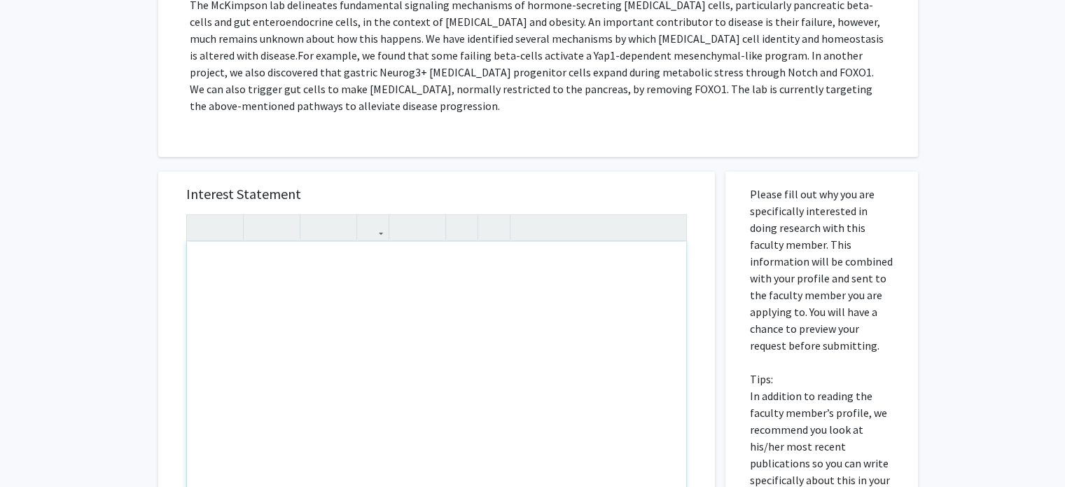
scroll to position [268, 0]
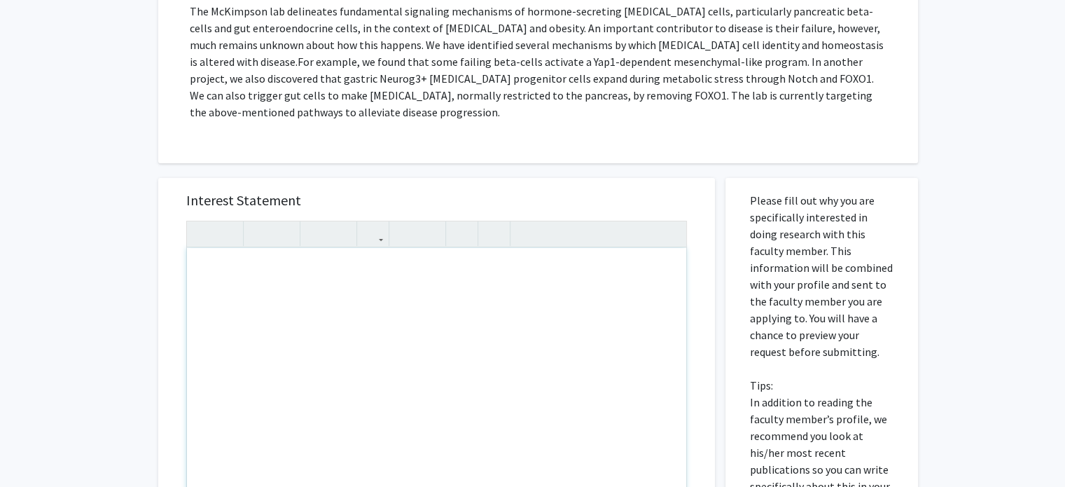
paste div "Note to users with screen readers: Please press Alt+0 or Option+0 to deactivate…"
type textarea "<p>I am a sophomore majoring in Anthropology &amp; Human Biology/Spanish at Emo…"
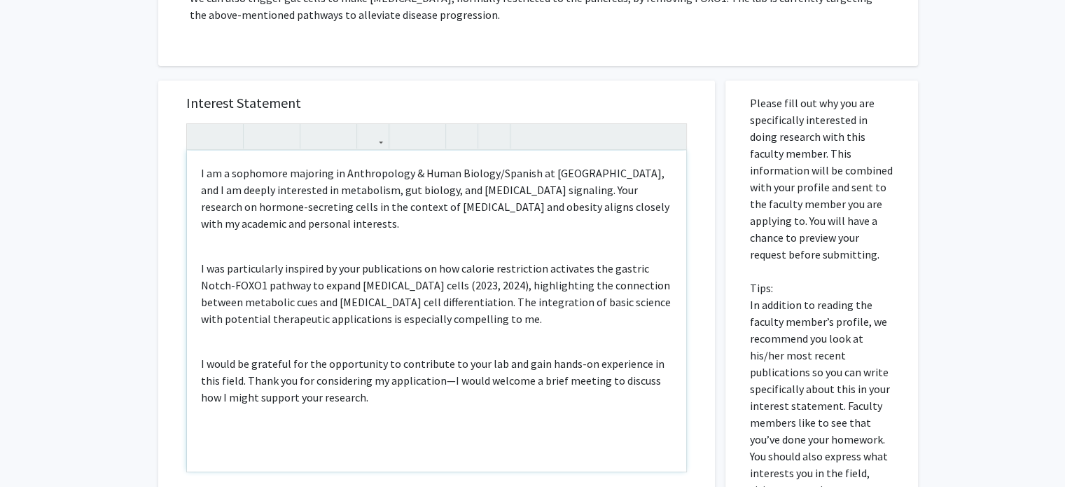
scroll to position [366, 0]
click at [199, 268] on div "I am a sophomore majoring in Anthropology & Human Biology/Spanish at Emory Univ…" at bounding box center [436, 310] width 499 height 321
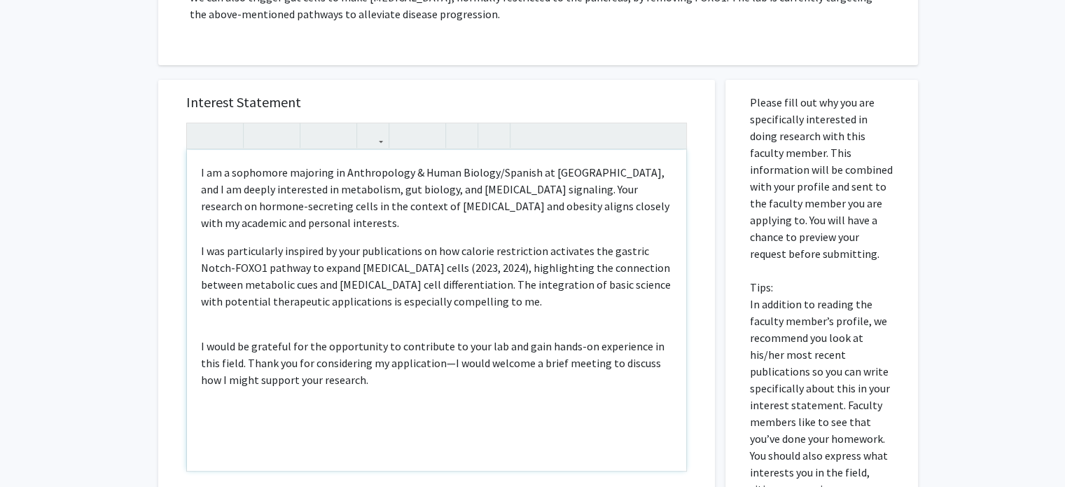
click at [253, 171] on p "I am a sophomore majoring in Anthropology & Human Biology/Spanish at Emory Univ…" at bounding box center [436, 197] width 471 height 67
click at [577, 174] on p "I am a junior majoring in Anthropology & Human Biology/Spanish at Emory Univers…" at bounding box center [436, 197] width 471 height 67
click at [506, 208] on p "I am a junior majoring in Anthropology & Human Biology/Spanish at Emory, and I …" at bounding box center [436, 197] width 471 height 67
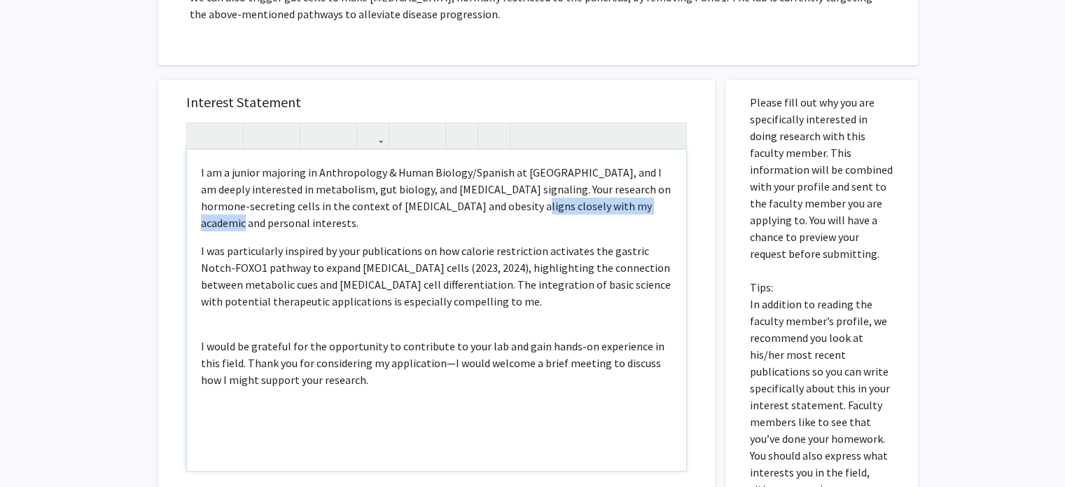
drag, startPoint x: 507, startPoint y: 207, endPoint x: 655, endPoint y: 211, distance: 148.5
click at [655, 211] on p "I am a junior majoring in Anthropology & Human Biology/Spanish at Emory, and I …" at bounding box center [436, 197] width 471 height 67
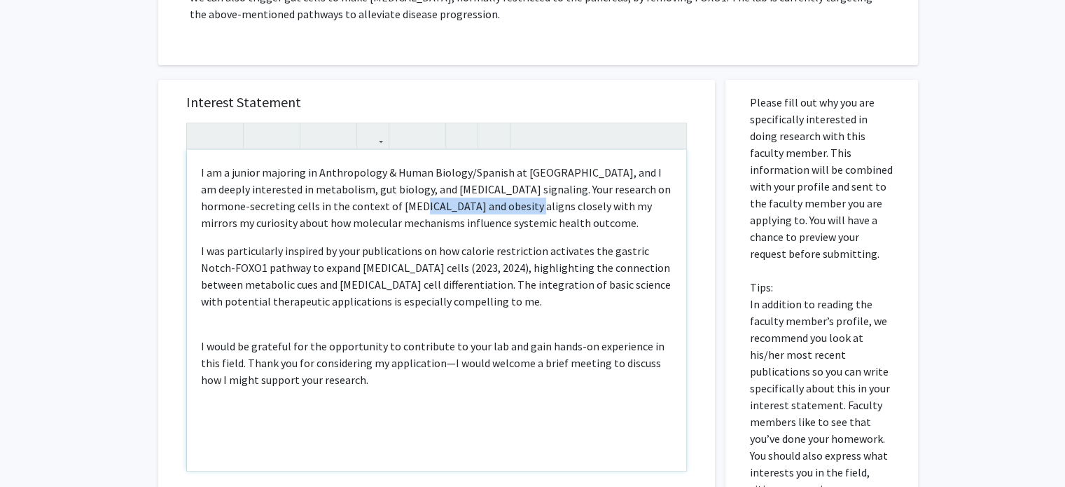
drag, startPoint x: 401, startPoint y: 207, endPoint x: 503, endPoint y: 211, distance: 102.3
click at [503, 211] on p "I am a junior majoring in Anthropology & Human Biology/Spanish at Emory, and I …" at bounding box center [436, 197] width 471 height 67
click at [415, 226] on p "I am a junior majoring in Anthropology & Human Biology/Spanish at Emory, and I …" at bounding box center [436, 197] width 471 height 67
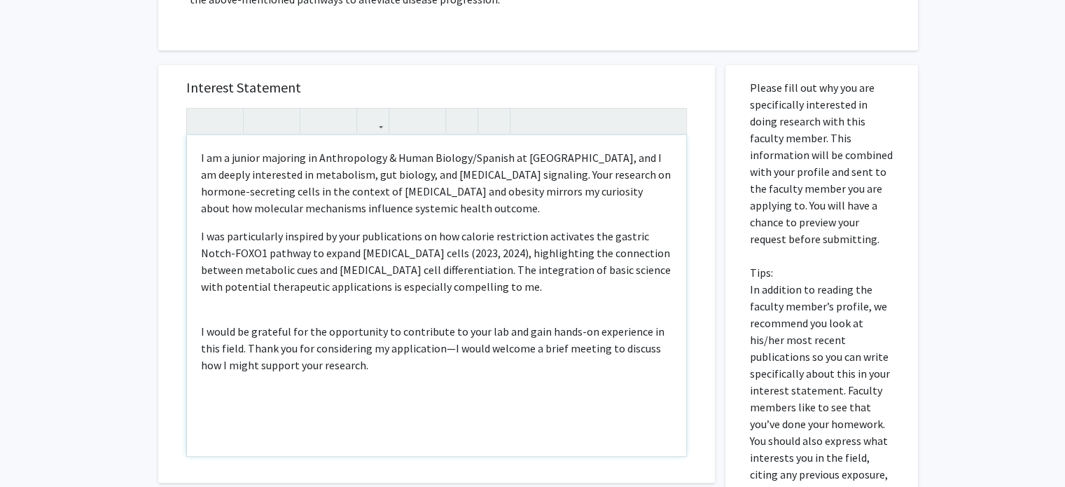
scroll to position [383, 0]
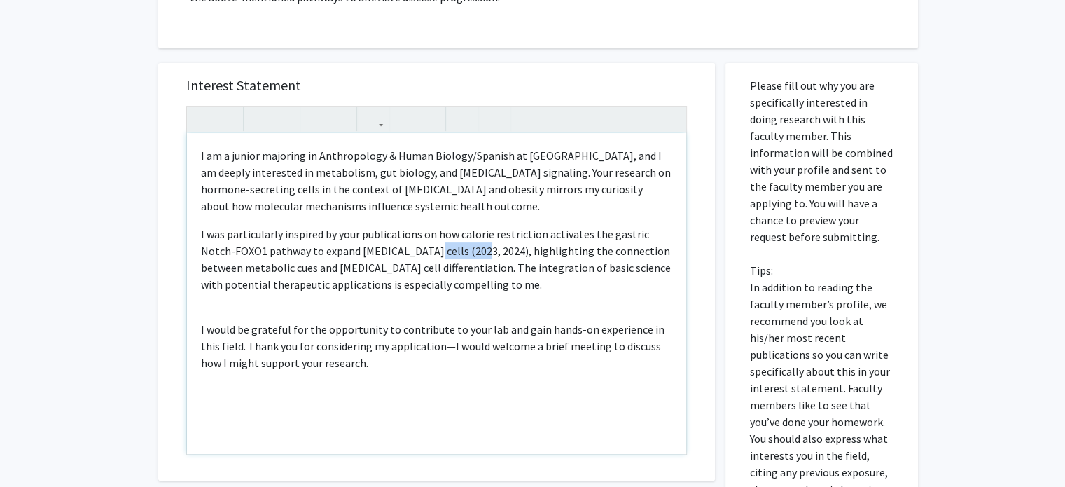
drag, startPoint x: 437, startPoint y: 249, endPoint x: 382, endPoint y: 253, distance: 54.7
click at [382, 253] on span "I was particularly inspired by your publications on how calorie restriction act…" at bounding box center [436, 259] width 470 height 64
click at [199, 326] on div "I am a junior majoring in Anthropology & Human Biology/Spanish at Emory, and I …" at bounding box center [436, 293] width 499 height 321
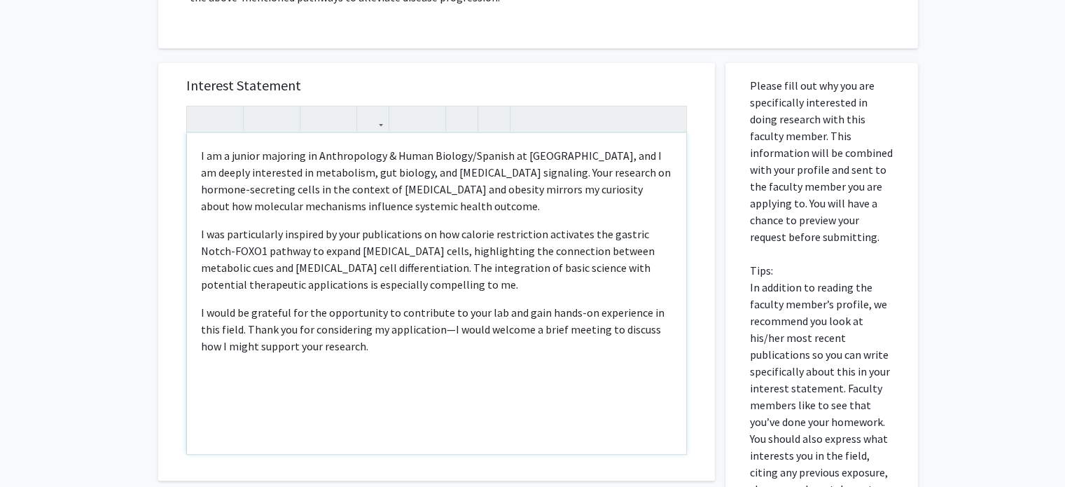
click at [375, 332] on p "I would be grateful for the opportunity to contribute to your lab and gain hand…" at bounding box center [436, 329] width 471 height 50
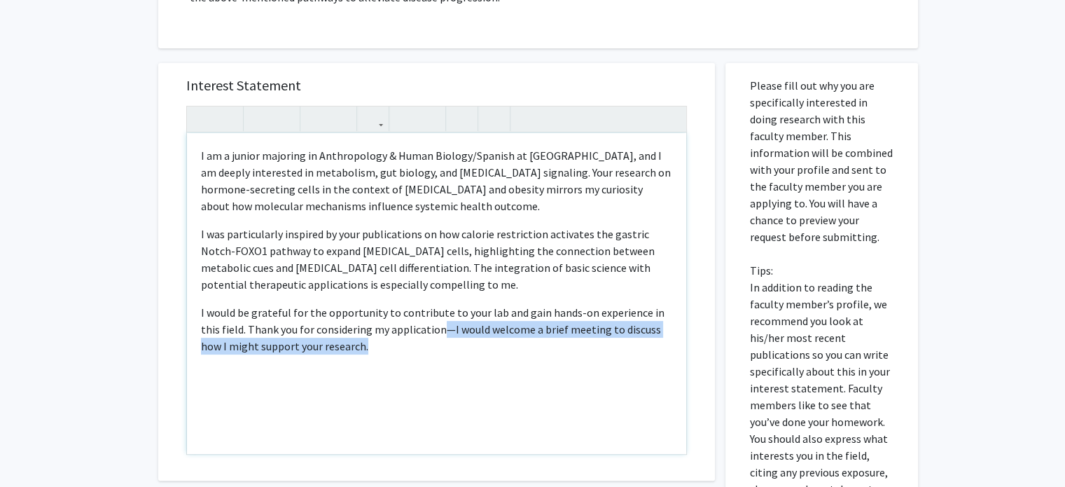
drag, startPoint x: 420, startPoint y: 329, endPoint x: 442, endPoint y: 349, distance: 30.2
click at [442, 349] on p "I would be grateful for the opportunity to contribute to your lab and gain hand…" at bounding box center [436, 329] width 471 height 50
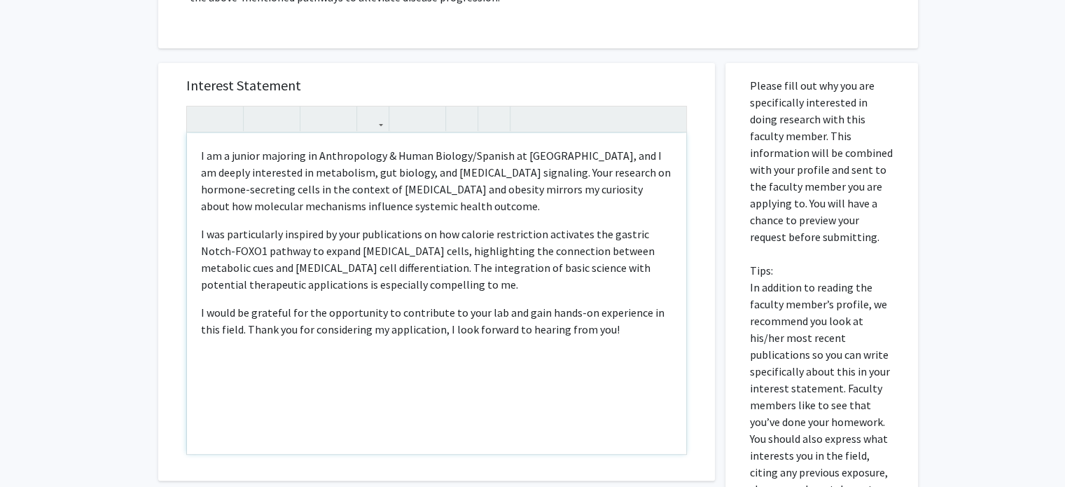
click at [382, 372] on div "I am a junior majoring in Anthropology & Human Biology/Spanish at Emory, and I …" at bounding box center [436, 293] width 499 height 321
click at [356, 425] on div "I am a junior majoring in Anthropology & Human Biology/Spanish at Emory, and I …" at bounding box center [436, 293] width 499 height 321
click at [652, 333] on p "I would be grateful for the opportunity to contribute to your lab and gain hand…" at bounding box center [436, 321] width 471 height 34
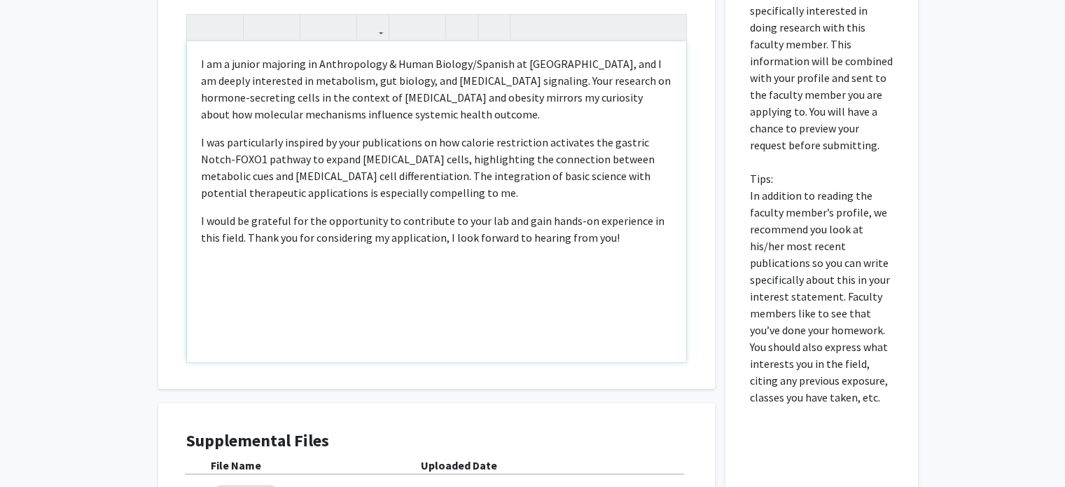
scroll to position [486, 0]
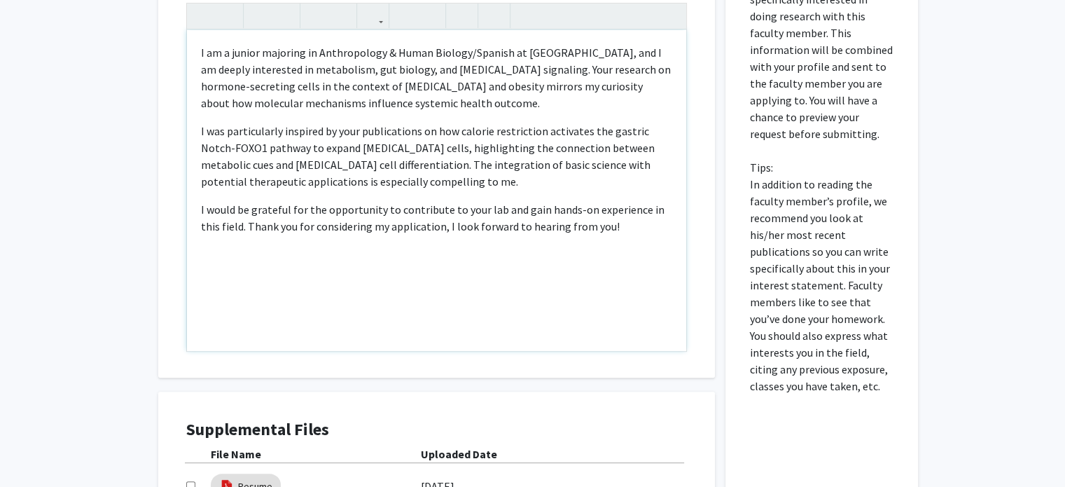
click at [257, 275] on div "I am a junior majoring in Anthropology & Human Biology/Spanish at Emory, and I …" at bounding box center [436, 190] width 499 height 321
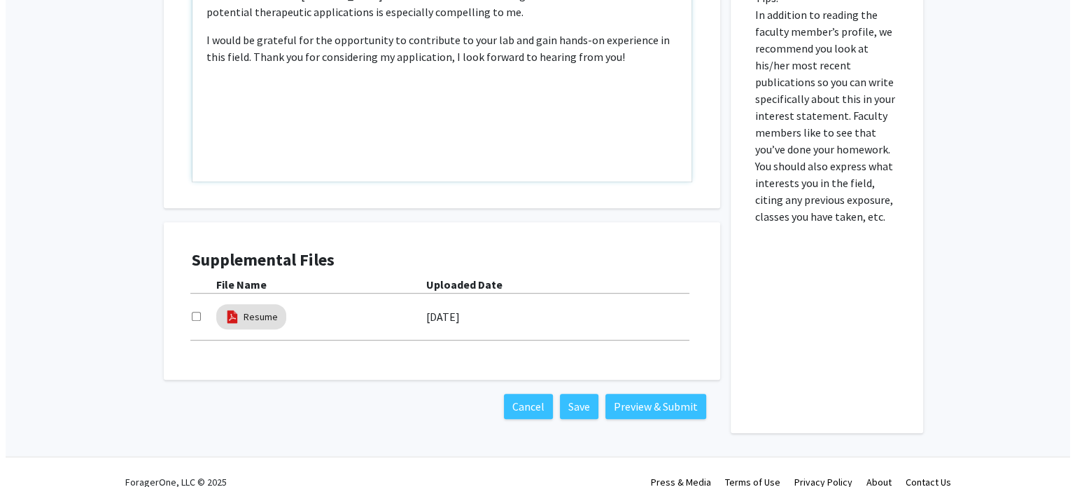
scroll to position [674, 0]
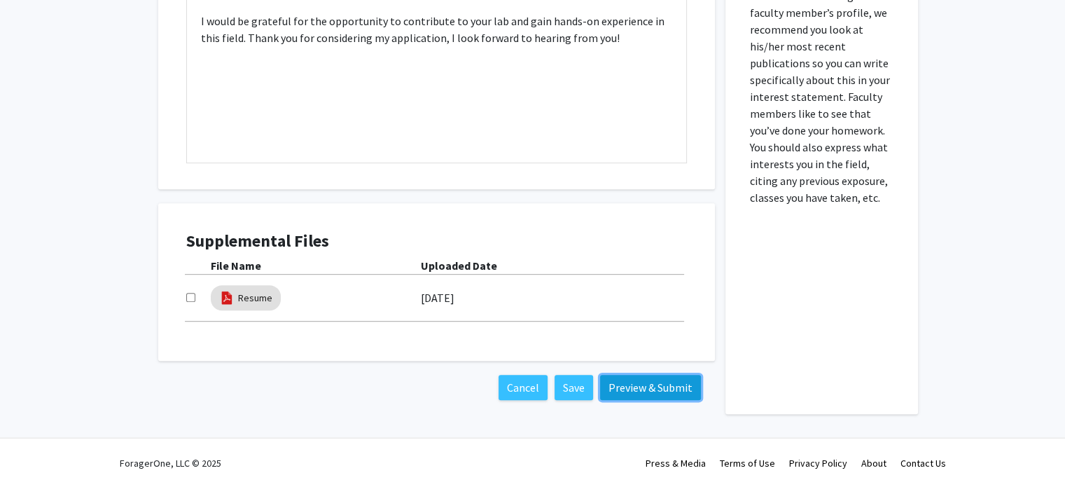
click at [634, 389] on button "Preview & Submit" at bounding box center [650, 387] width 101 height 25
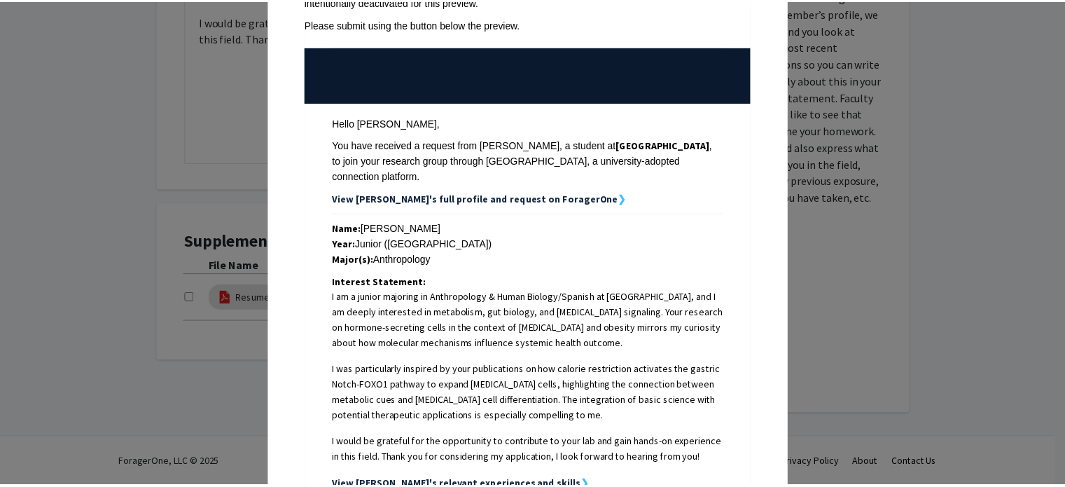
scroll to position [0, 0]
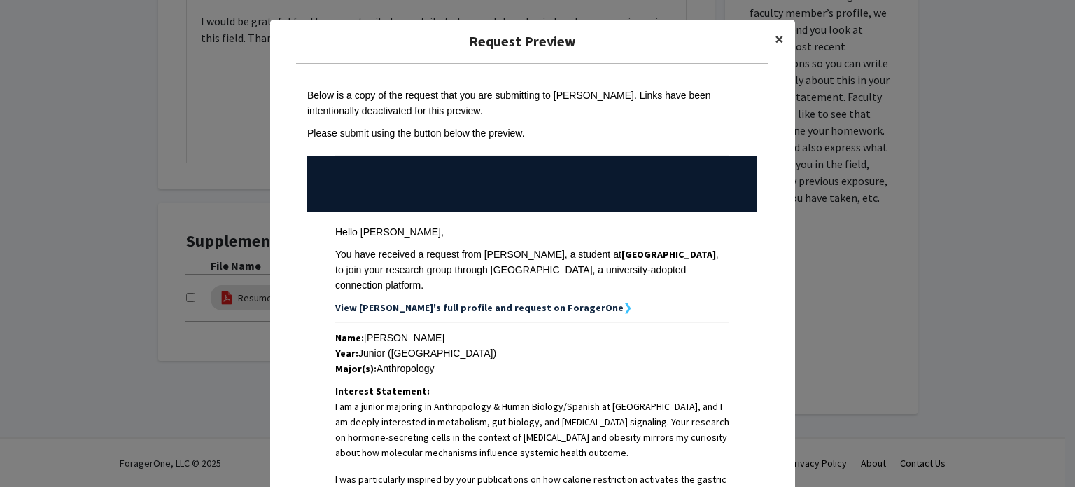
click at [776, 32] on span "×" at bounding box center [779, 39] width 9 height 22
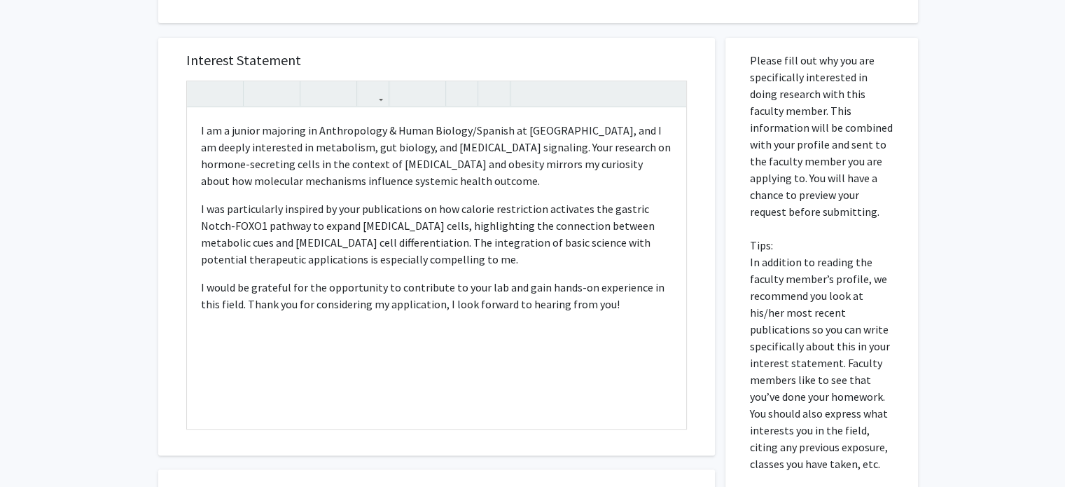
scroll to position [373, 0]
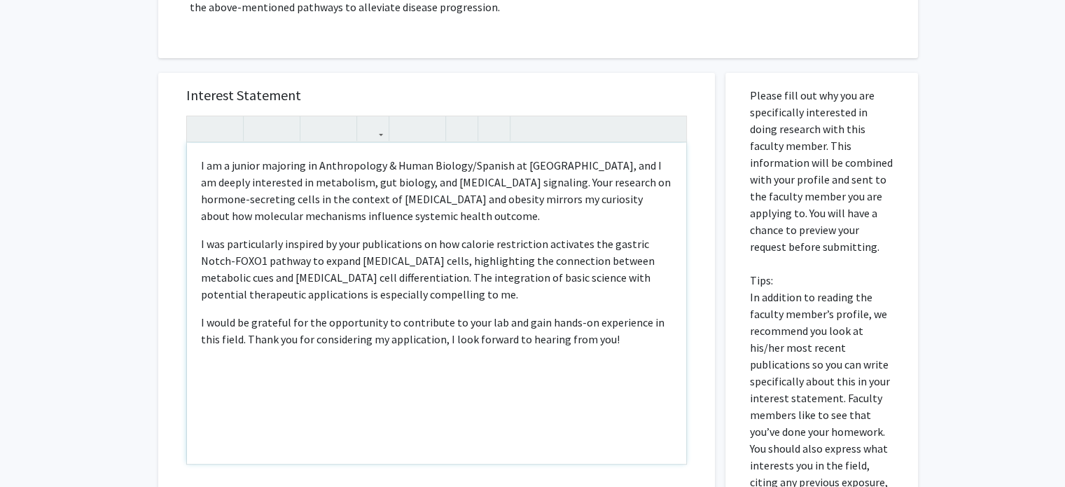
click at [361, 216] on p "I am a junior majoring in Anthropology & Human Biology/Spanish at Emory, and I …" at bounding box center [436, 190] width 471 height 67
type textarea "<p>I am a junior majoring in Anthropology &amp; Human Biology/Spanish at Emory,…"
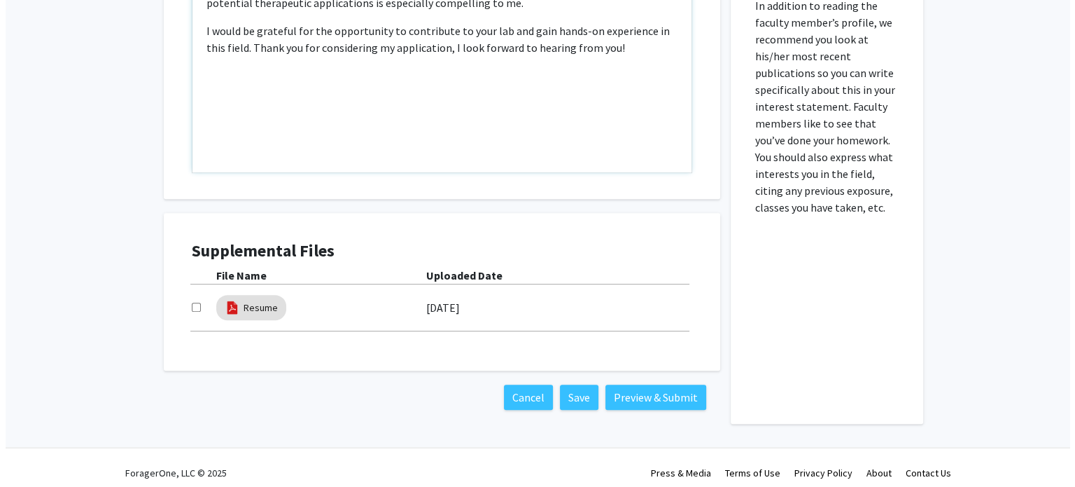
scroll to position [674, 0]
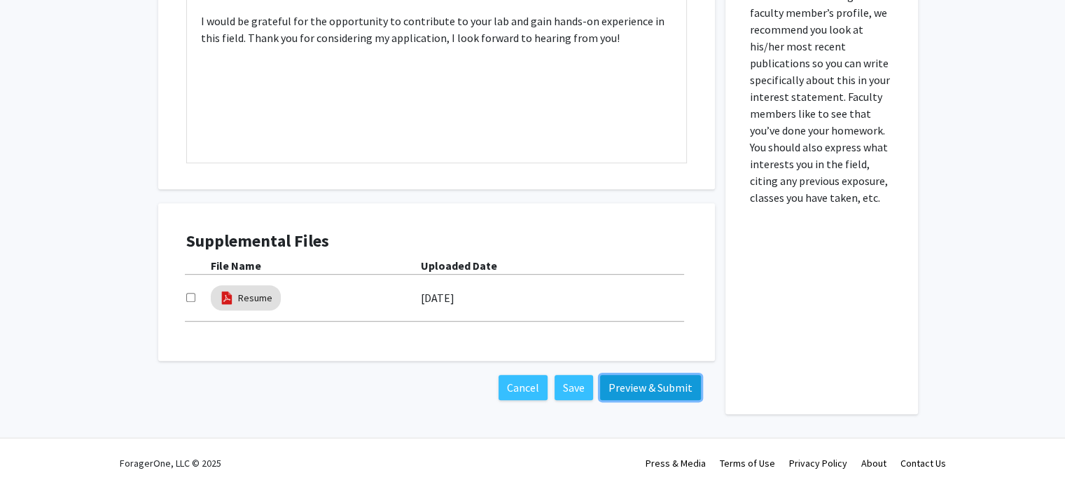
click at [650, 391] on button "Preview & Submit" at bounding box center [650, 387] width 101 height 25
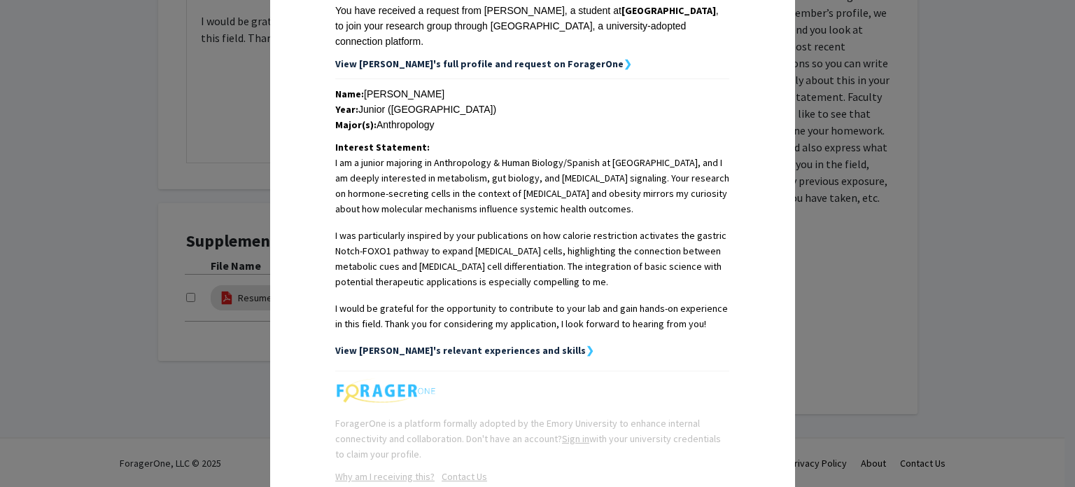
scroll to position [325, 0]
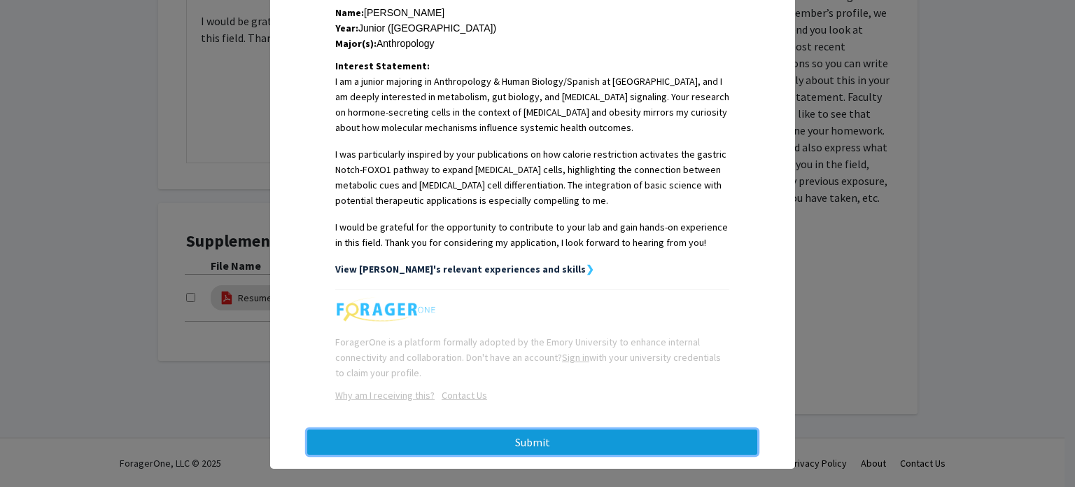
click at [518, 429] on button "Submit" at bounding box center [532, 441] width 450 height 25
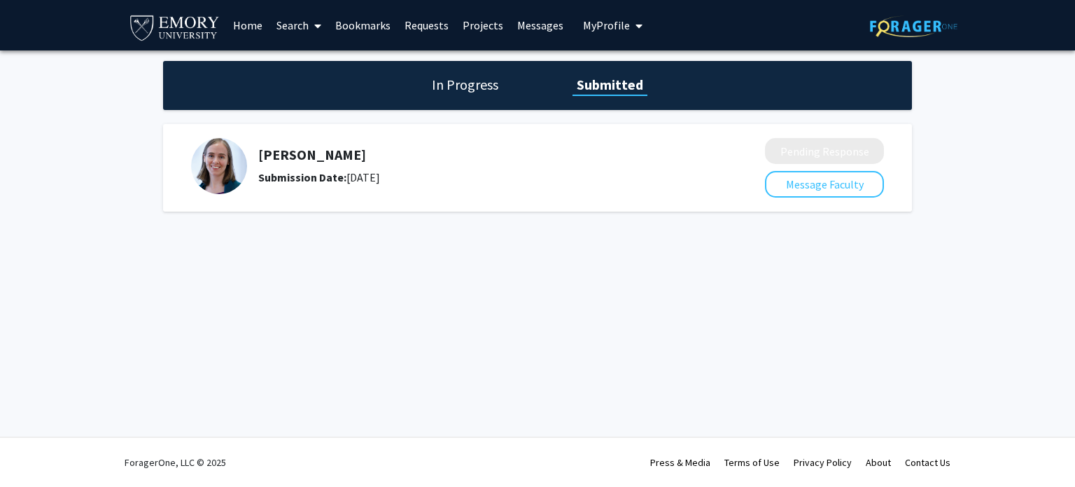
click at [311, 19] on span at bounding box center [315, 25] width 13 height 49
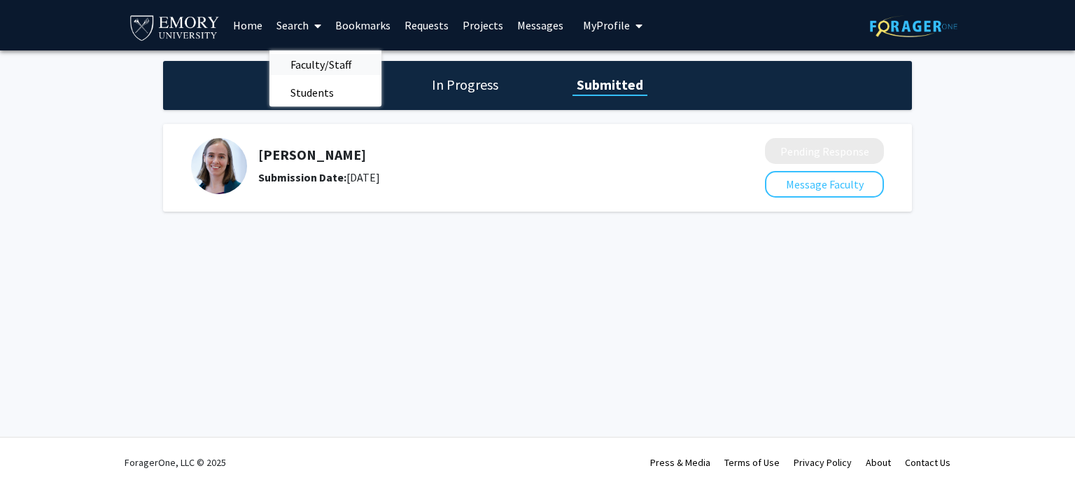
click at [303, 70] on span "Faculty/Staff" at bounding box center [321, 64] width 103 height 28
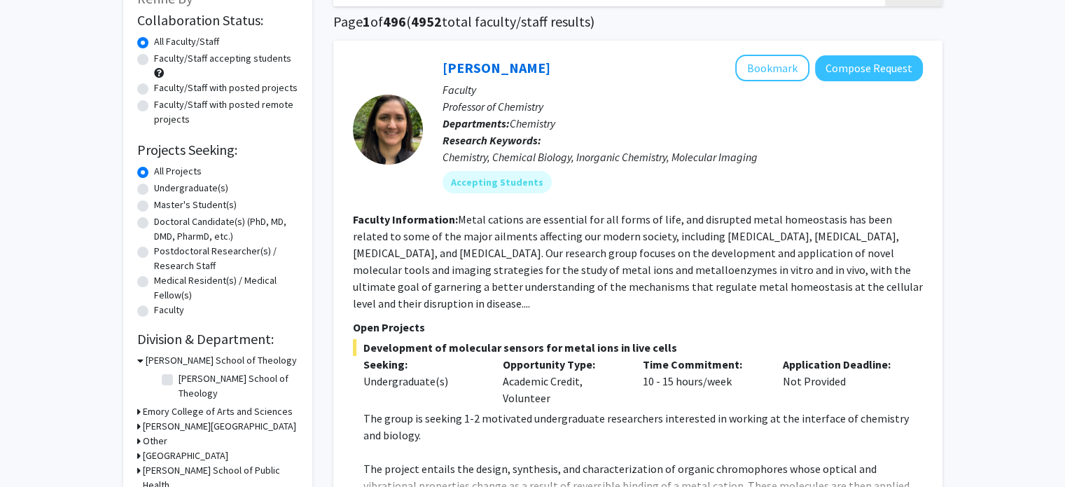
scroll to position [98, 0]
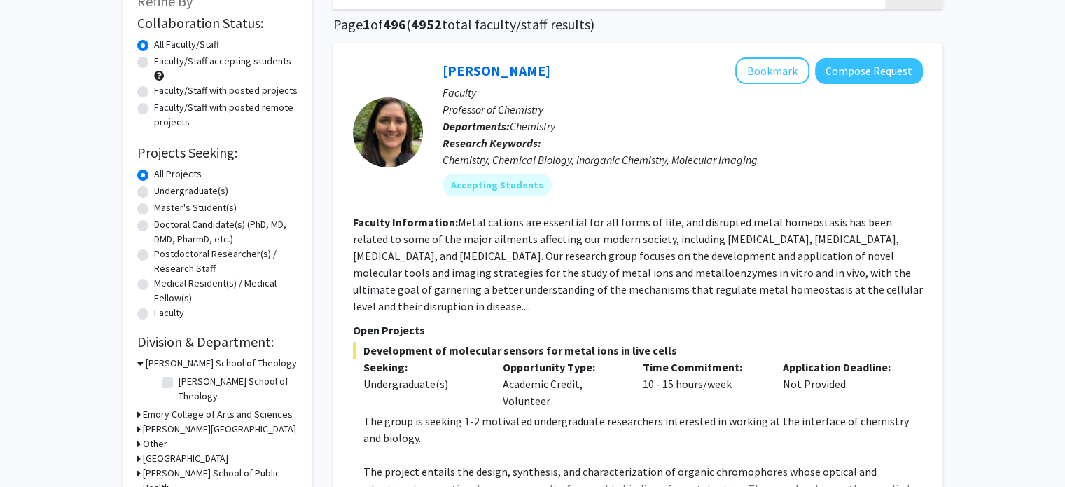
click at [154, 61] on label "Faculty/Staff accepting students" at bounding box center [222, 61] width 137 height 15
click at [154, 61] on input "Faculty/Staff accepting students" at bounding box center [158, 58] width 9 height 9
radio input "true"
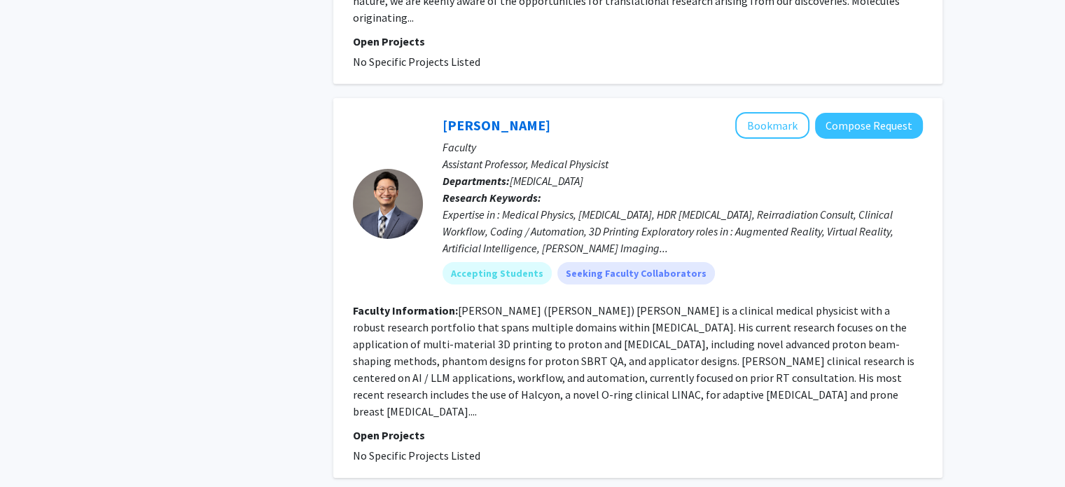
scroll to position [4624, 0]
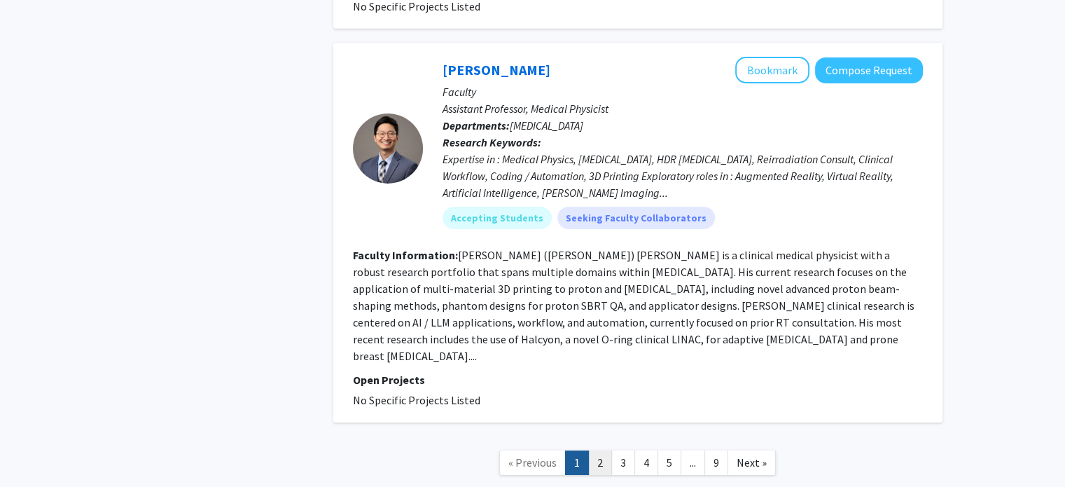
click at [601, 450] on link "2" at bounding box center [600, 462] width 24 height 25
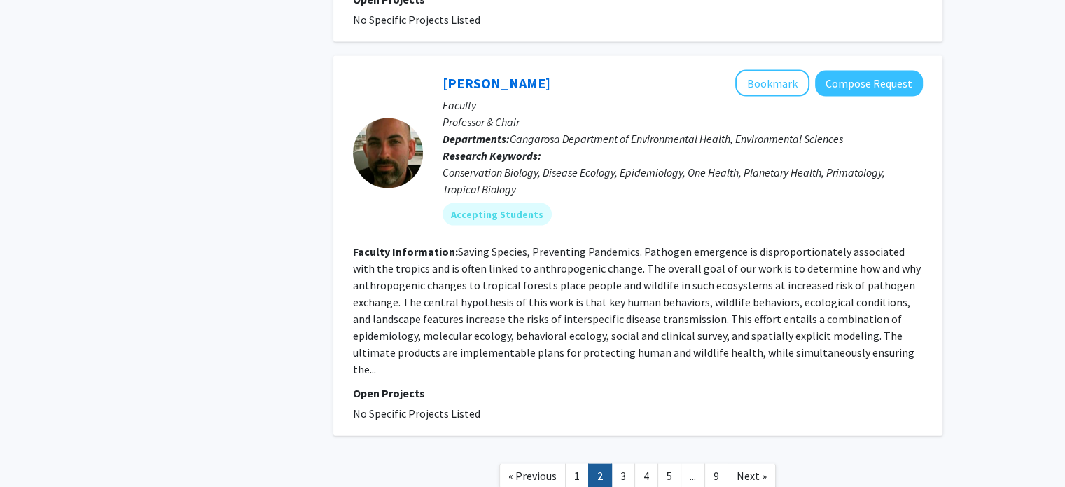
scroll to position [3103, 0]
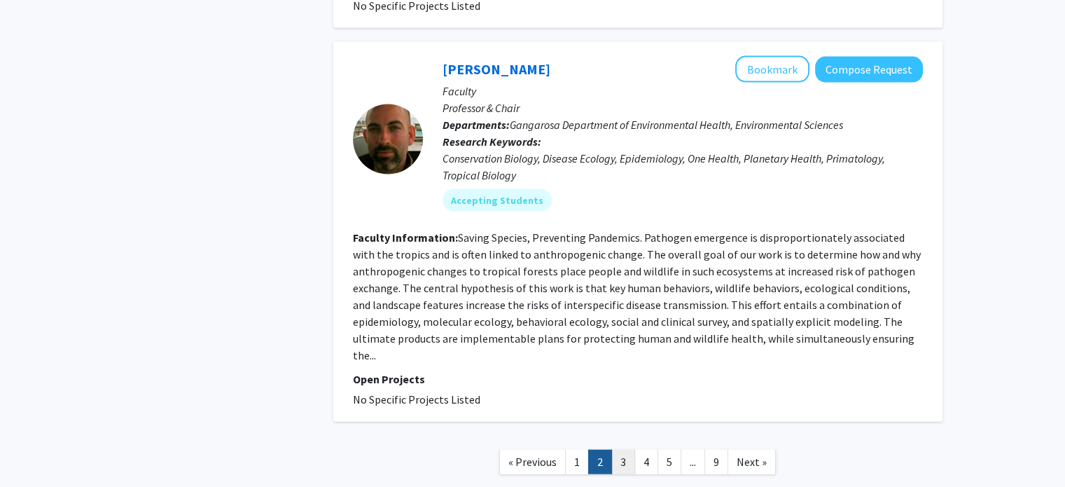
click at [620, 449] on link "3" at bounding box center [623, 461] width 24 height 25
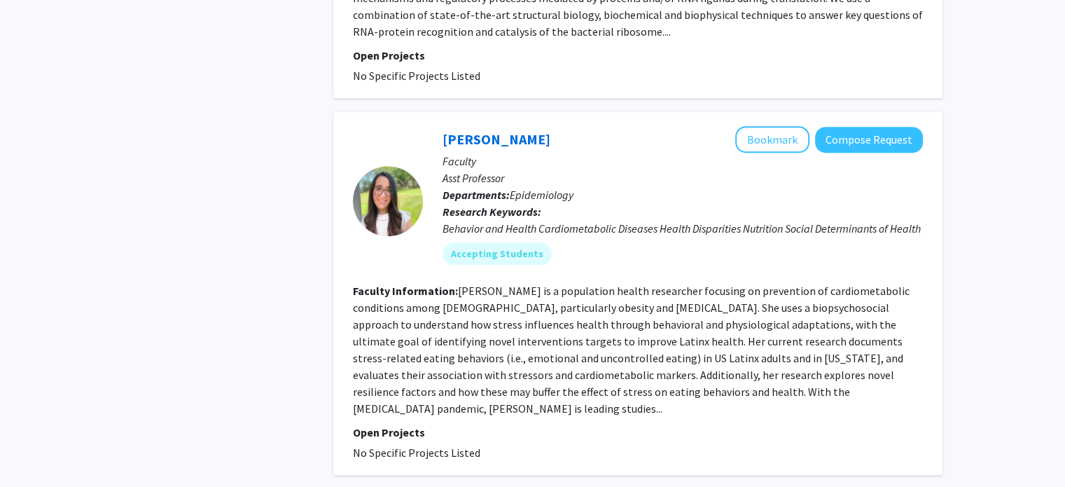
scroll to position [1039, 0]
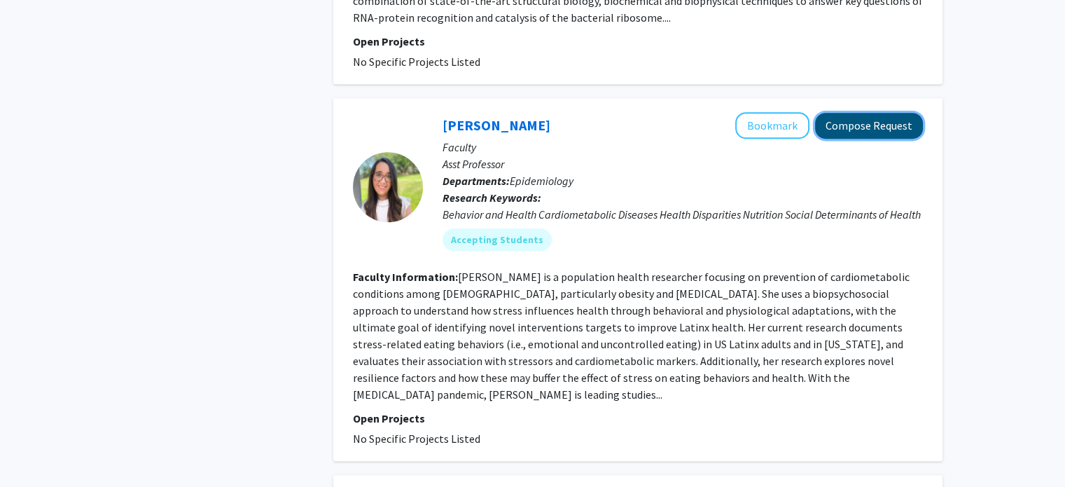
click at [858, 113] on button "Compose Request" at bounding box center [869, 126] width 108 height 26
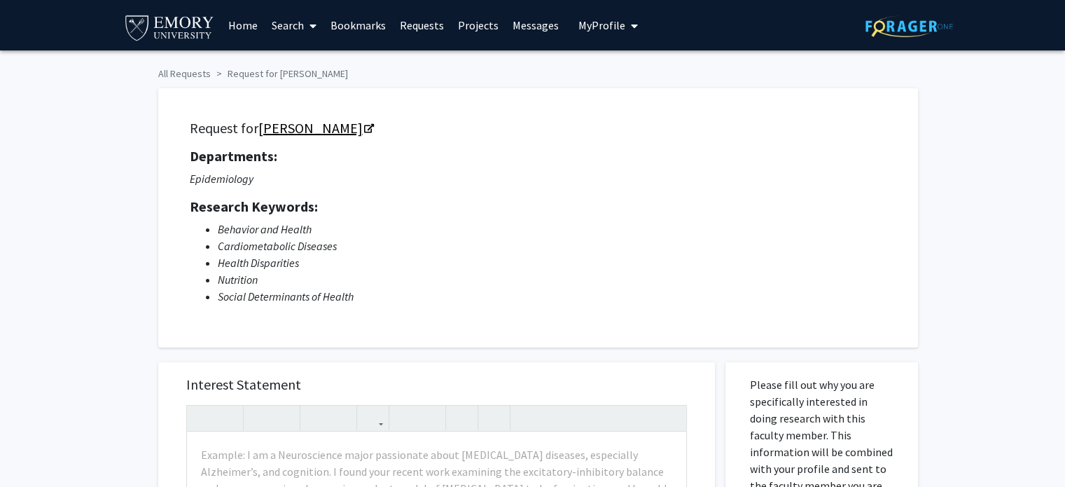
click at [365, 126] on link "Andrea Lopez-Cepero" at bounding box center [315, 128] width 114 height 18
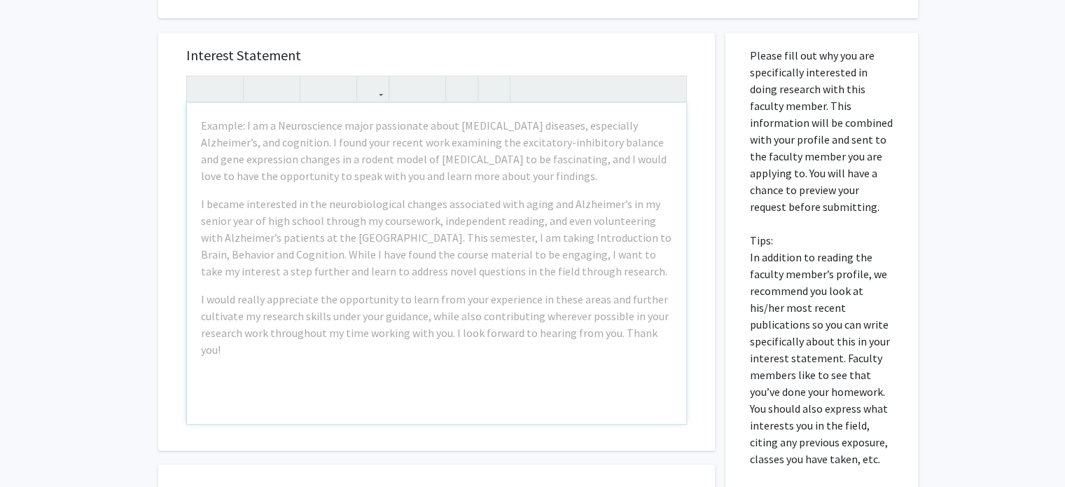
scroll to position [333, 0]
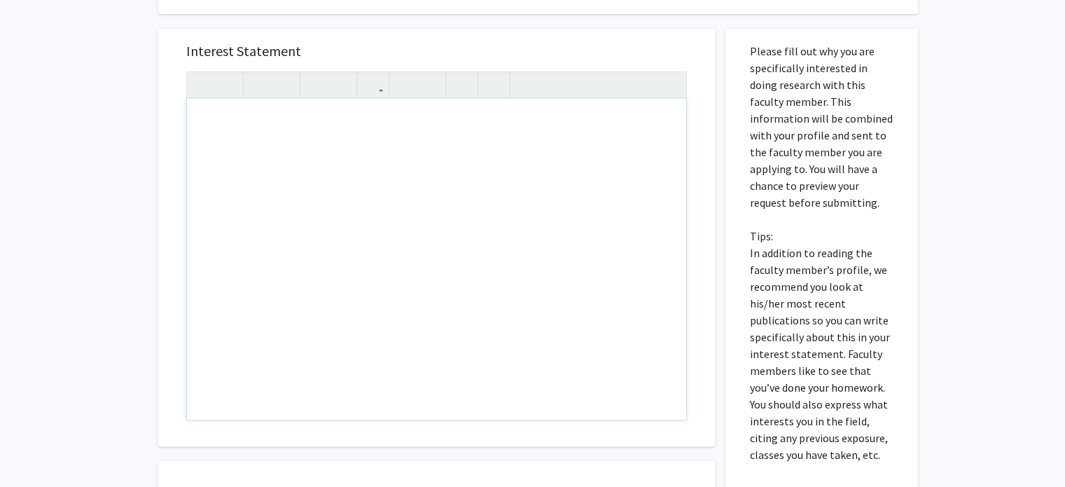
click at [321, 118] on div "Note to users with screen readers: Please press Alt+0 or Option+0 to deactivate…" at bounding box center [436, 259] width 499 height 321
paste div "Note to users with screen readers: Please press Alt+0 or Option+0 to deactivate…"
type textarea "<p>I am a sophomore majoring in Anthropology &amp; Human Biology/Spanish at Emo…"
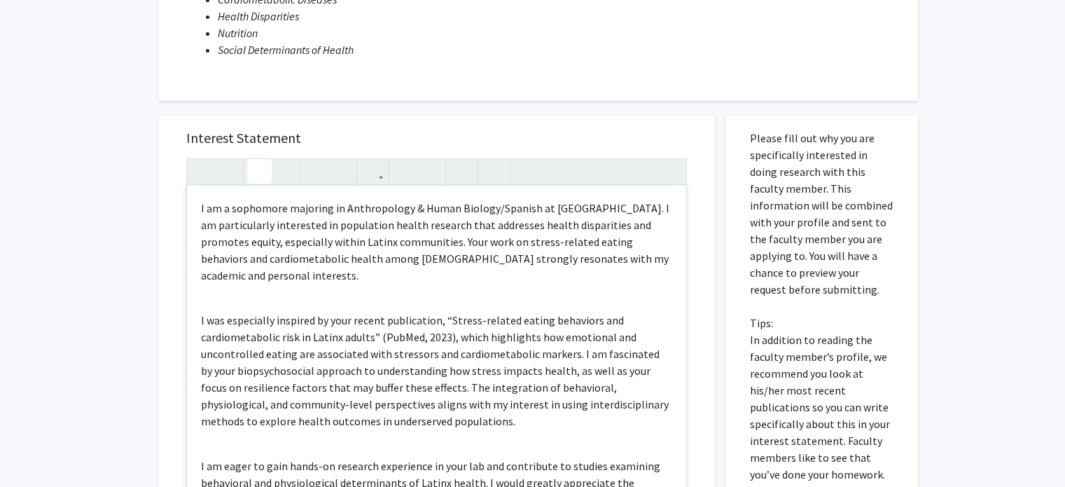
scroll to position [241, 0]
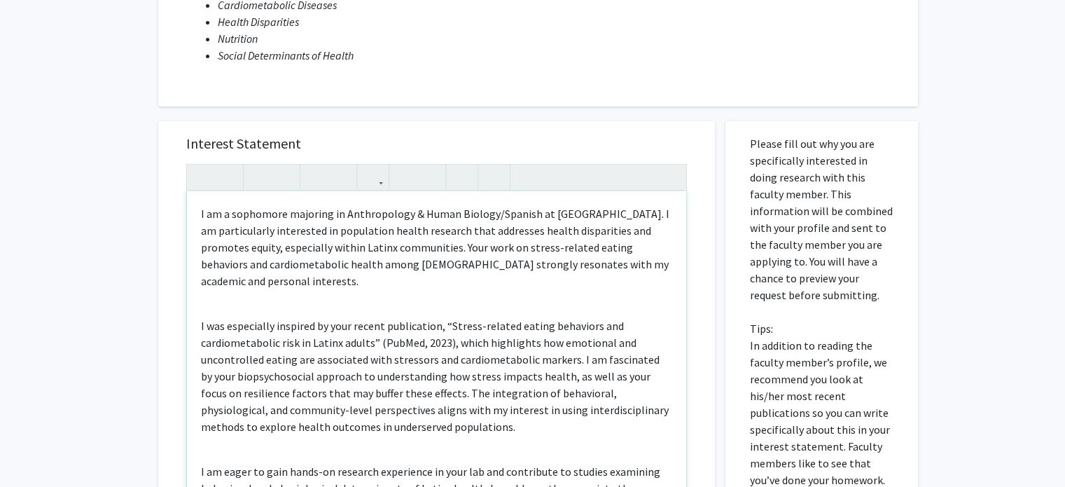
click at [251, 211] on p "I am a sophomore majoring in Anthropology & Human Biology/Spanish at Emory Univ…" at bounding box center [436, 247] width 471 height 84
click at [566, 212] on p "I am a junior majoring in Anthropology & Human Biology/Spanish at Emory Univers…" at bounding box center [436, 247] width 471 height 84
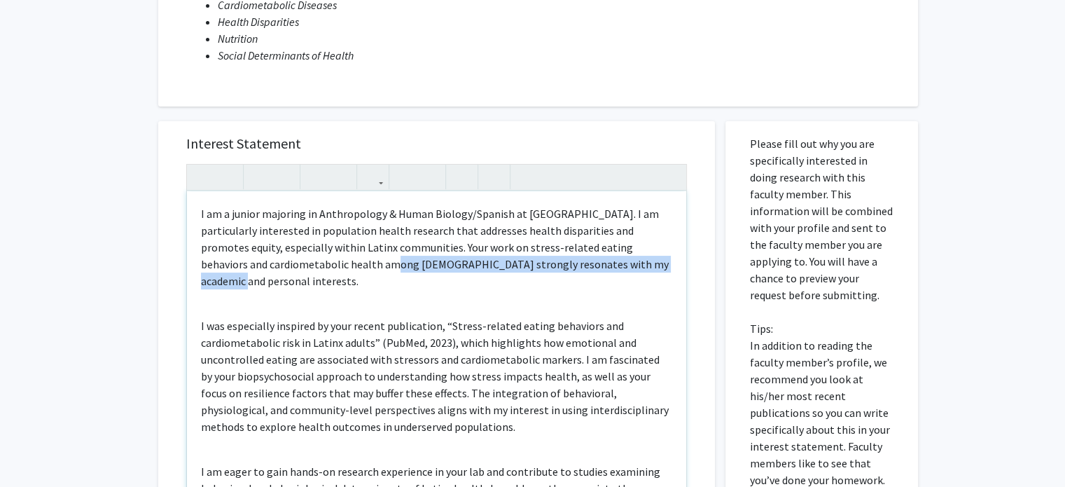
drag, startPoint x: 383, startPoint y: 265, endPoint x: 389, endPoint y: 284, distance: 19.3
click at [389, 284] on p "I am a junior majoring in Anthropology & Human Biology/Spanish at Emory. I am p…" at bounding box center [436, 247] width 471 height 84
copy p "strongly resonates with my academic and personal interests."
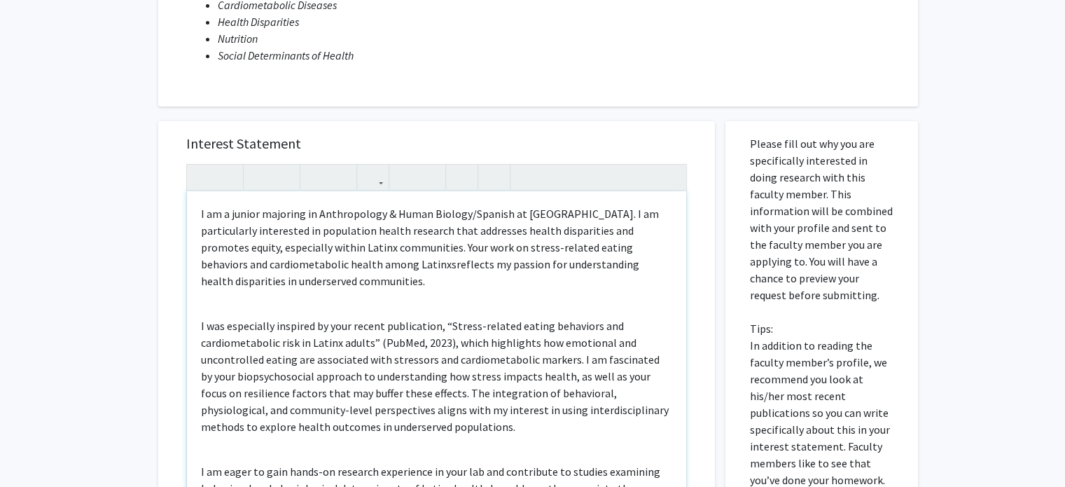
click at [379, 263] on p "I am a junior majoring in Anthropology & Human Biology/Spanish at Emory. I am p…" at bounding box center [436, 247] width 471 height 84
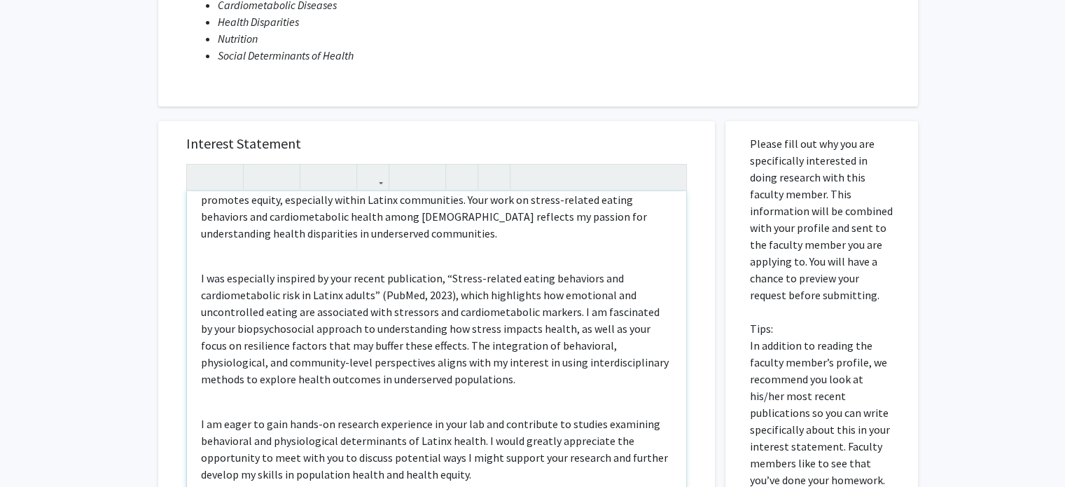
scroll to position [50, 0]
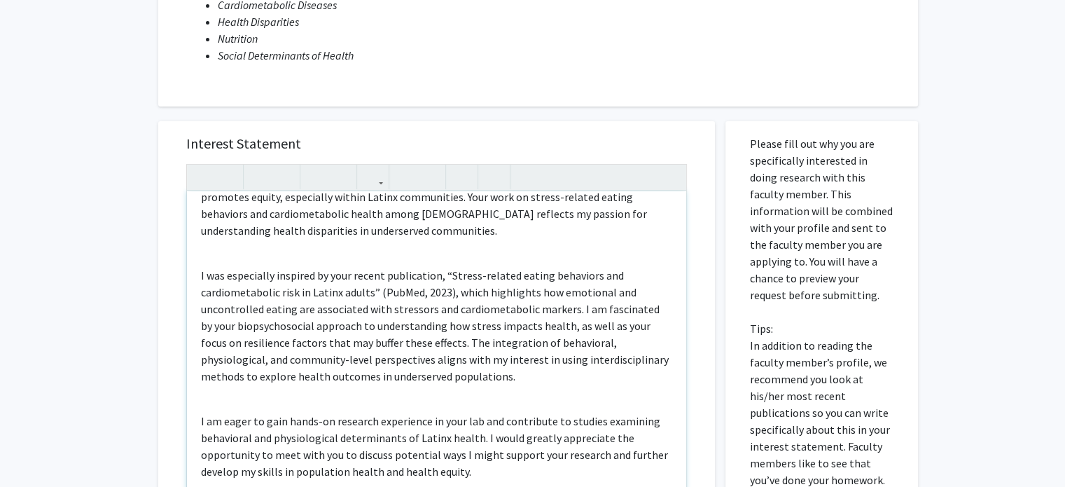
click at [208, 251] on div "I am a junior majoring in Anthropology & Human Biology/Spanish at Emory. I am p…" at bounding box center [436, 351] width 499 height 321
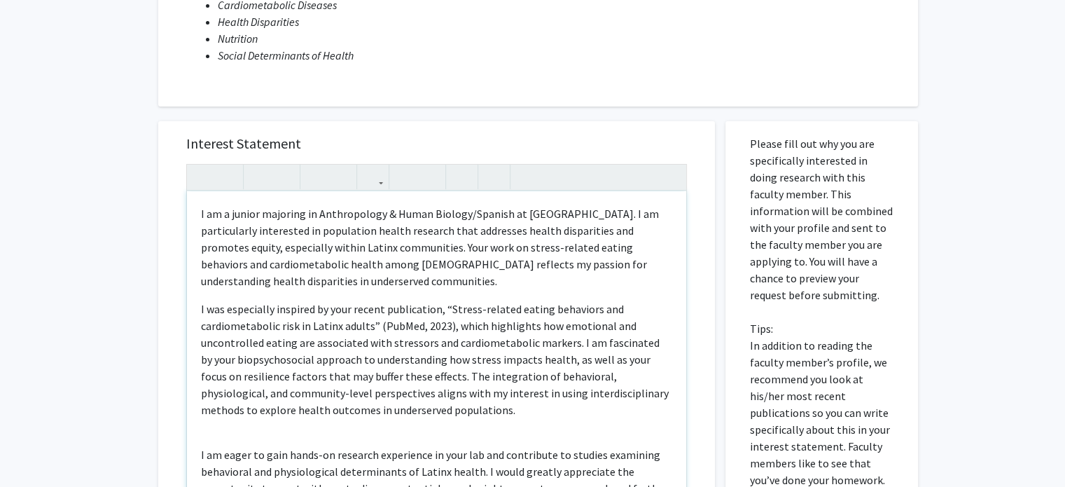
scroll to position [27, 0]
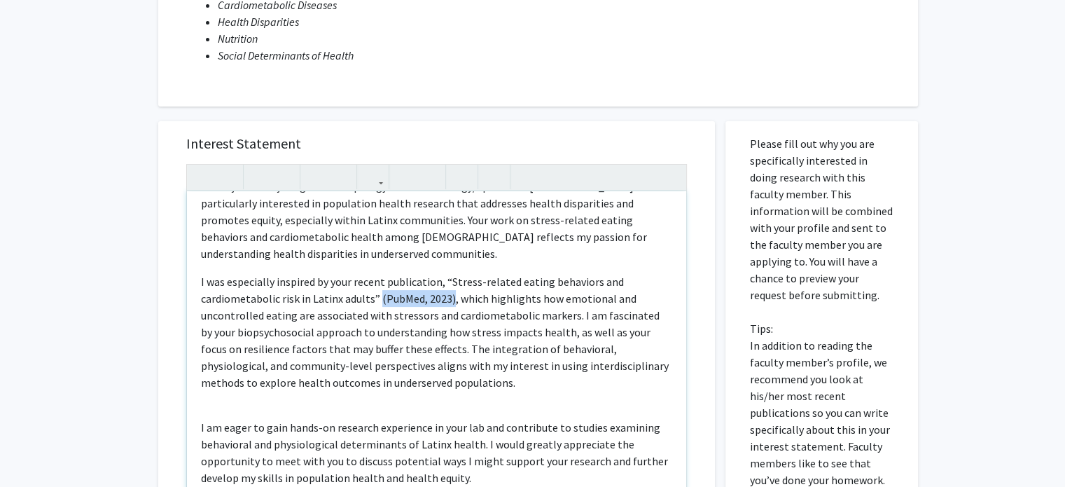
drag, startPoint x: 448, startPoint y: 302, endPoint x: 377, endPoint y: 301, distance: 71.4
click at [377, 301] on p "I was especially inspired by your recent publication, “Stress-related eating be…" at bounding box center [436, 332] width 471 height 118
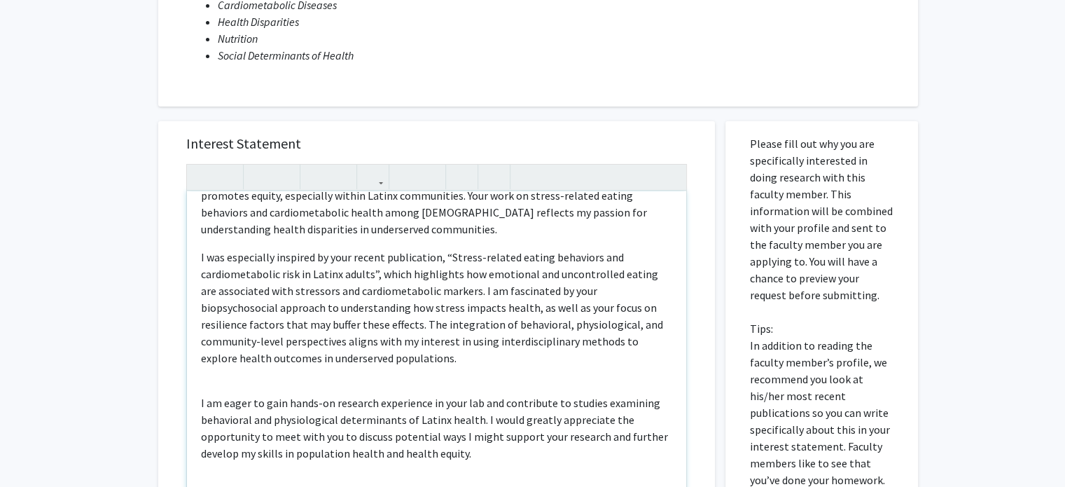
scroll to position [71, 0]
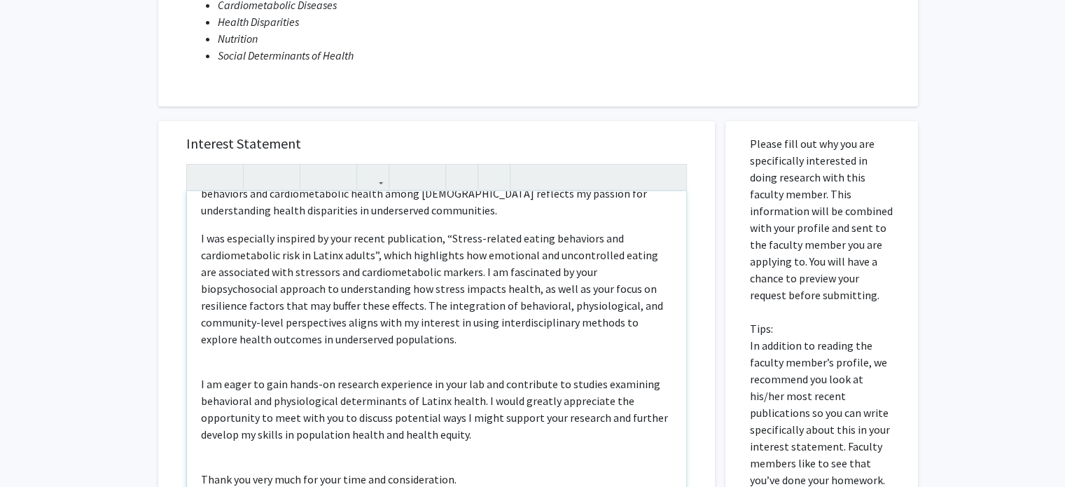
click at [215, 366] on div "I am a junior majoring in Anthropology & Human Biology/Spanish at Emory. I am p…" at bounding box center [436, 351] width 499 height 321
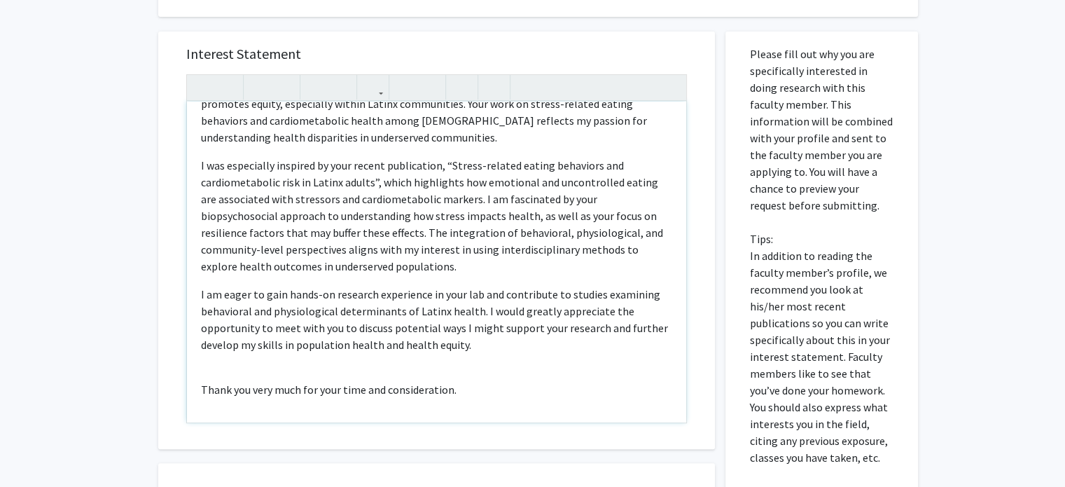
scroll to position [333, 0]
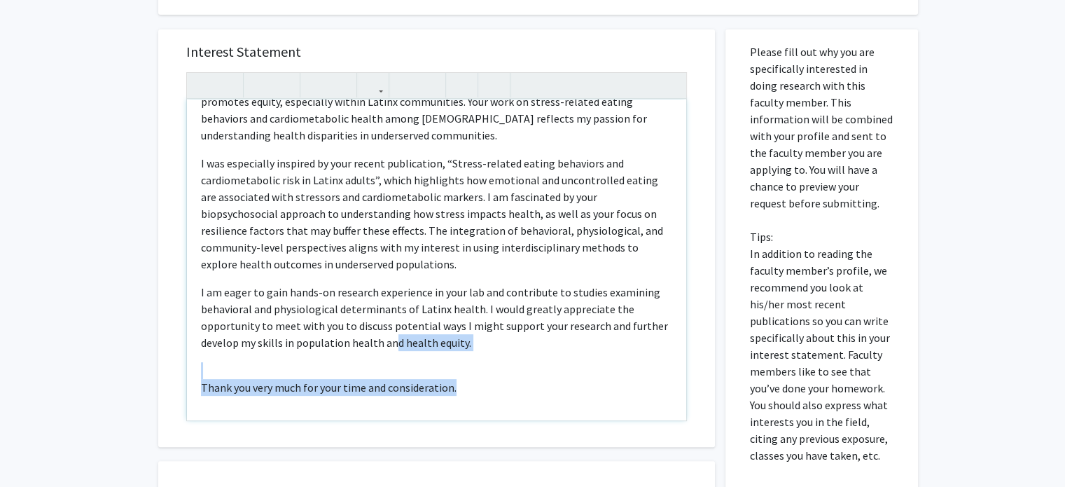
drag, startPoint x: 457, startPoint y: 385, endPoint x: 394, endPoint y: 349, distance: 72.4
click at [394, 349] on div "I am a junior majoring in Anthropology & Human Biology/Spanish at Emory. I am p…" at bounding box center [436, 259] width 499 height 321
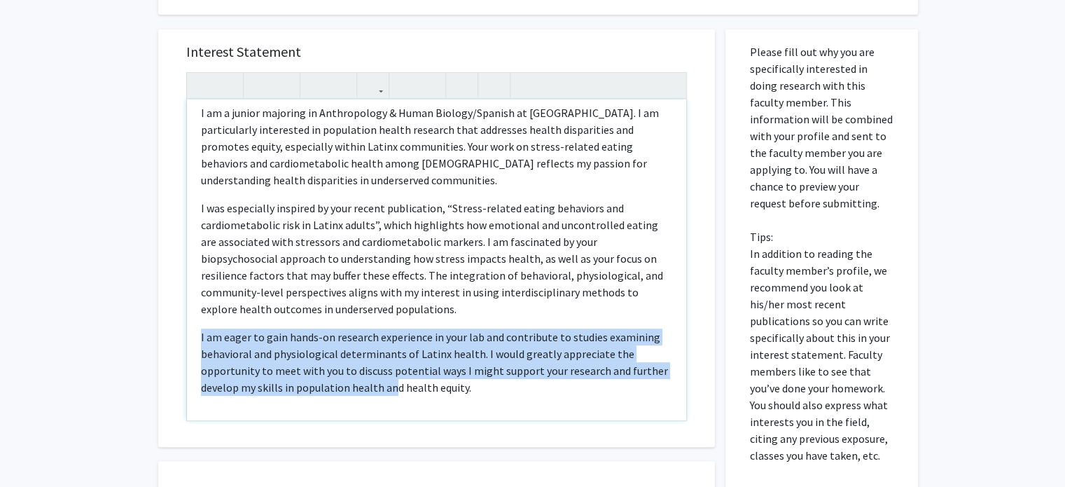
scroll to position [54, 0]
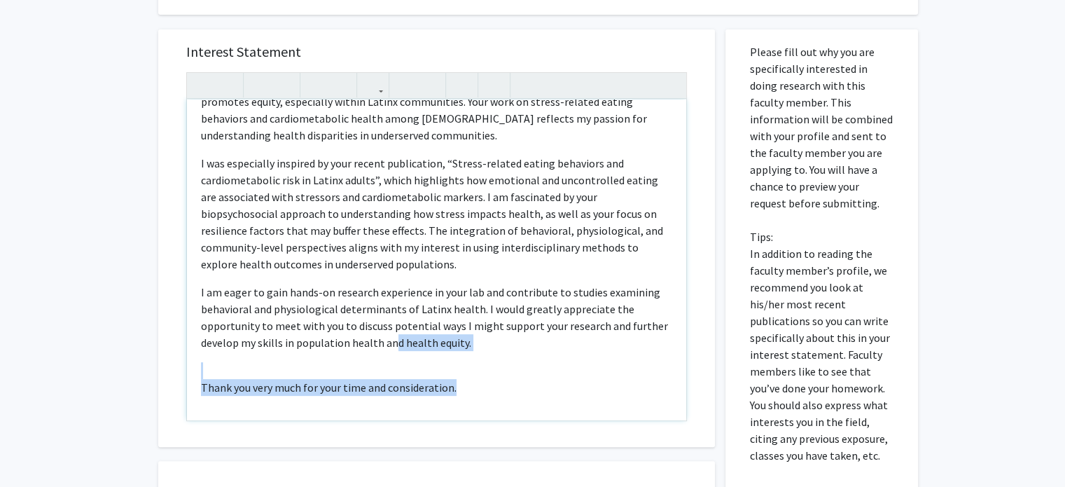
click at [465, 385] on p "Thank you very much for your time and consideration." at bounding box center [436, 387] width 471 height 17
drag, startPoint x: 465, startPoint y: 385, endPoint x: 468, endPoint y: 345, distance: 40.0
click at [468, 345] on div "I am a junior majoring in Anthropology & Human Biology/Spanish at Emory. I am p…" at bounding box center [436, 259] width 499 height 321
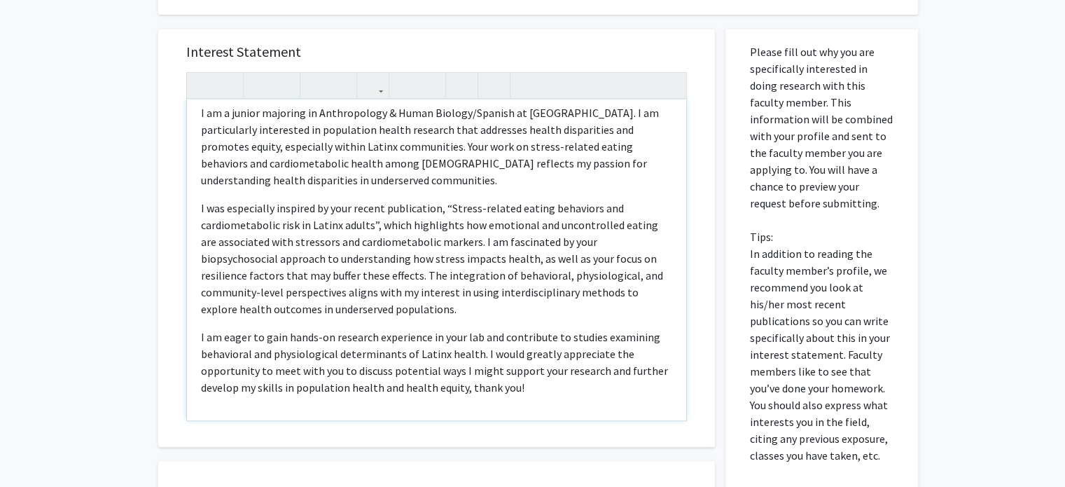
type textarea "<p>I am a junior majoring in Anthropology &amp; Human Biology/Spanish at Emory.…"
click at [498, 354] on p "I am eager to gain hands-on research experience in your lab and contribute to s…" at bounding box center [436, 361] width 471 height 67
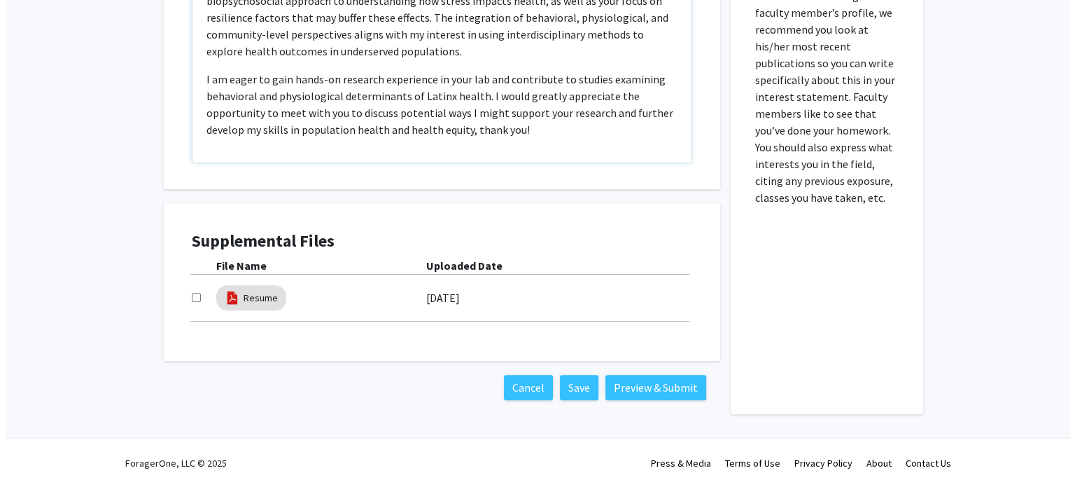
scroll to position [589, 0]
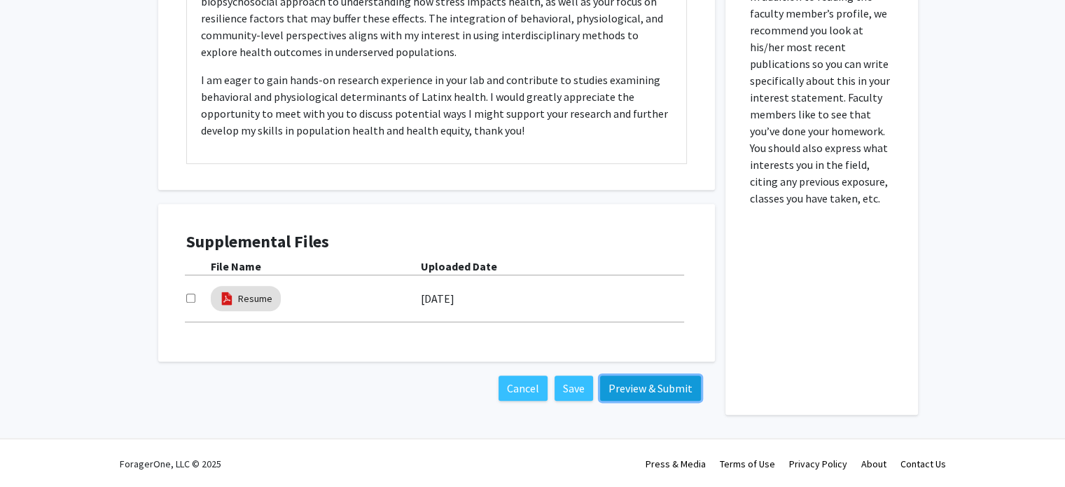
click at [641, 389] on button "Preview & Submit" at bounding box center [650, 387] width 101 height 25
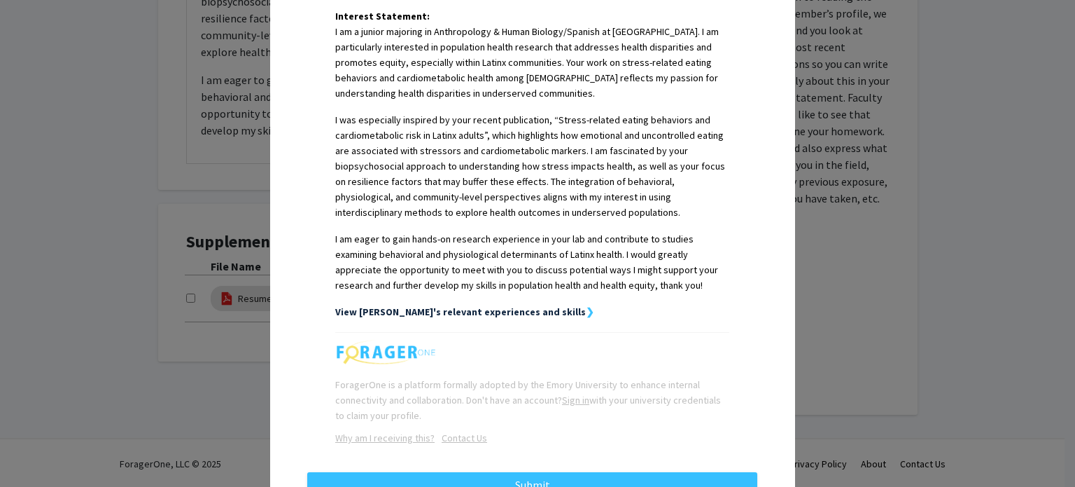
scroll to position [417, 0]
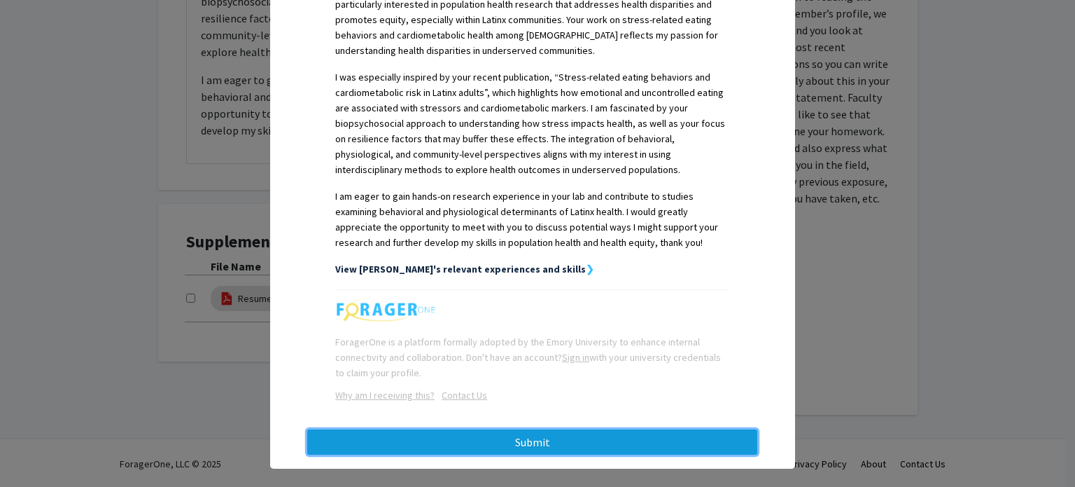
click at [591, 429] on button "Submit" at bounding box center [532, 441] width 450 height 25
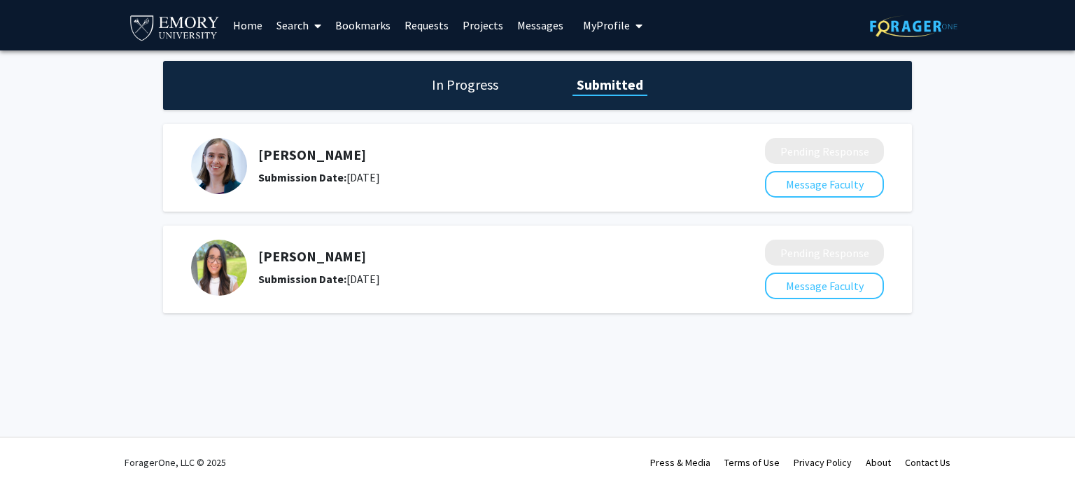
click at [295, 27] on link "Search" at bounding box center [299, 25] width 59 height 49
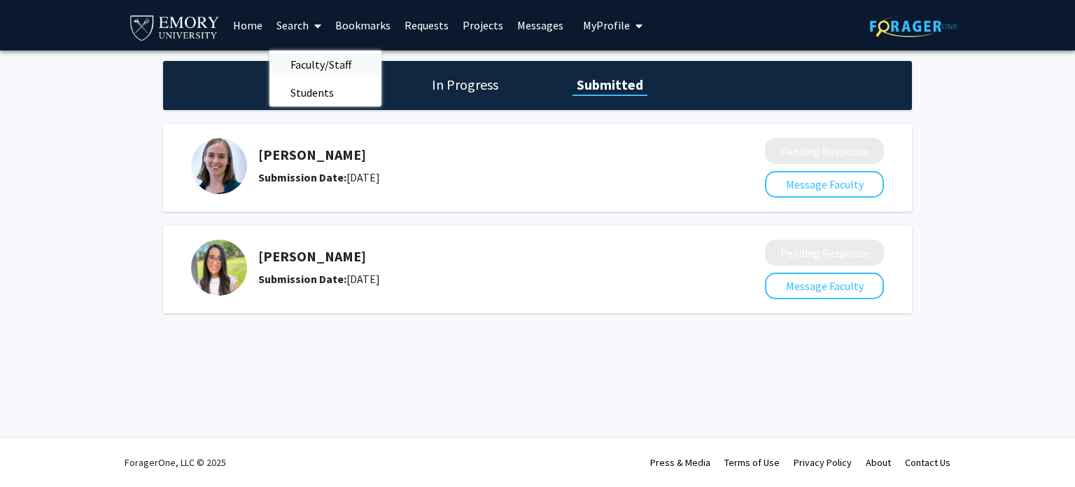
click at [304, 61] on span "Faculty/Staff" at bounding box center [321, 64] width 103 height 28
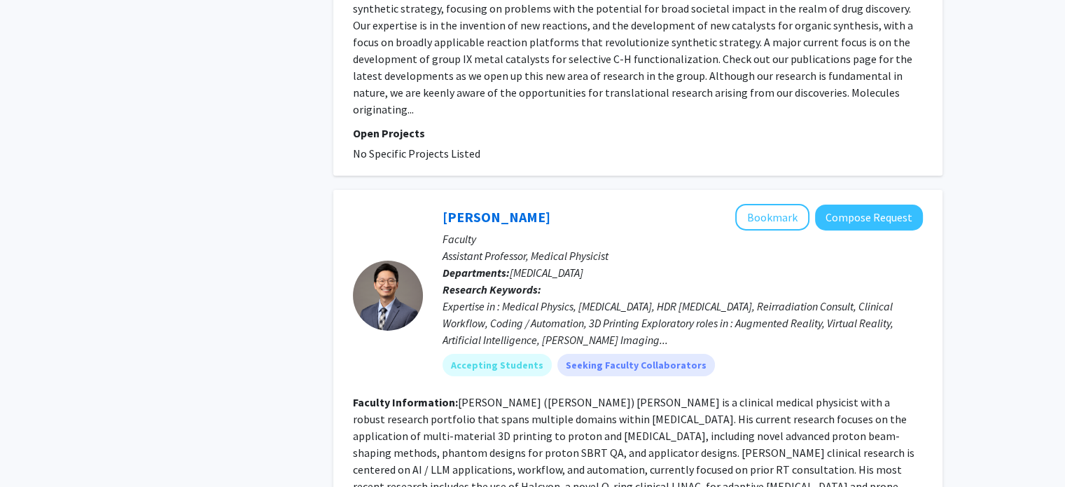
scroll to position [4624, 0]
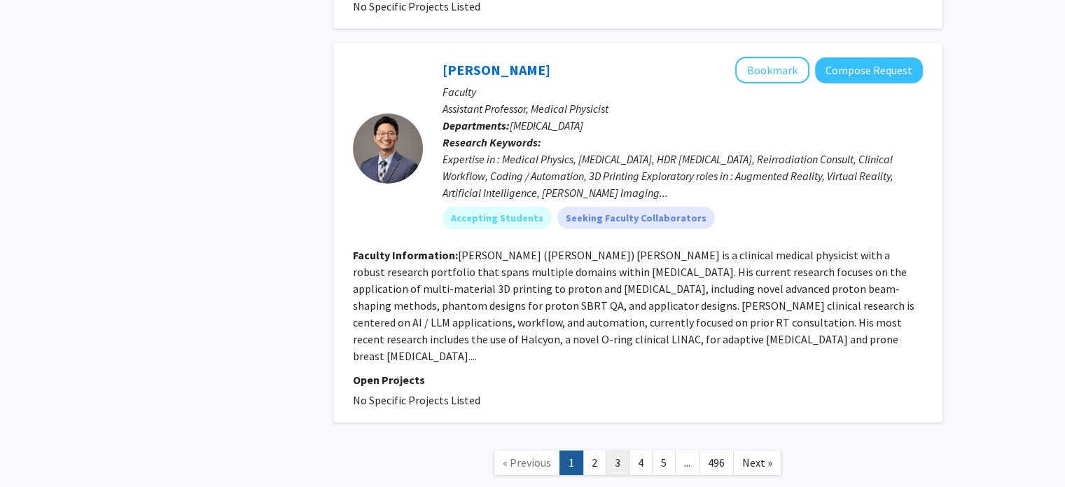
click at [617, 450] on link "3" at bounding box center [618, 462] width 24 height 25
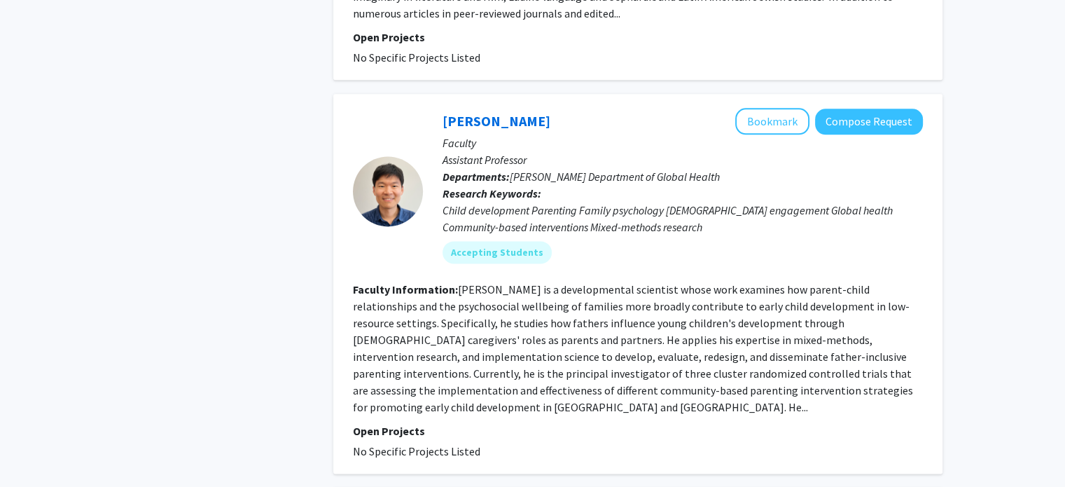
scroll to position [1851, 0]
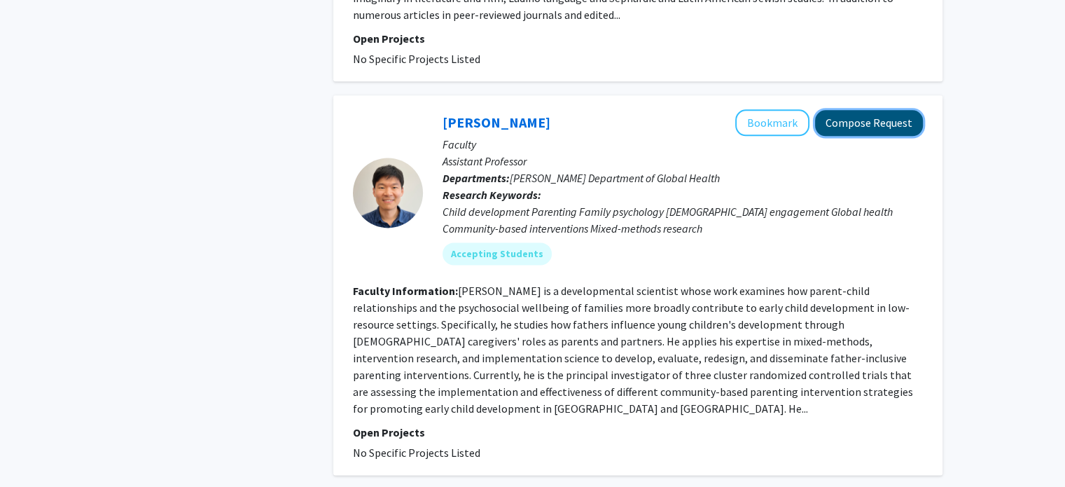
click at [877, 110] on button "Compose Request" at bounding box center [869, 123] width 108 height 26
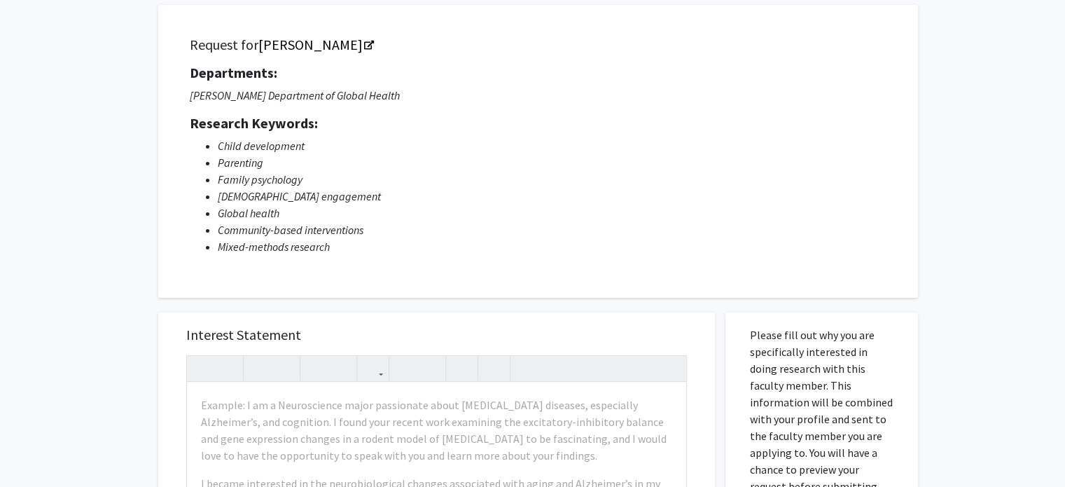
scroll to position [86, 0]
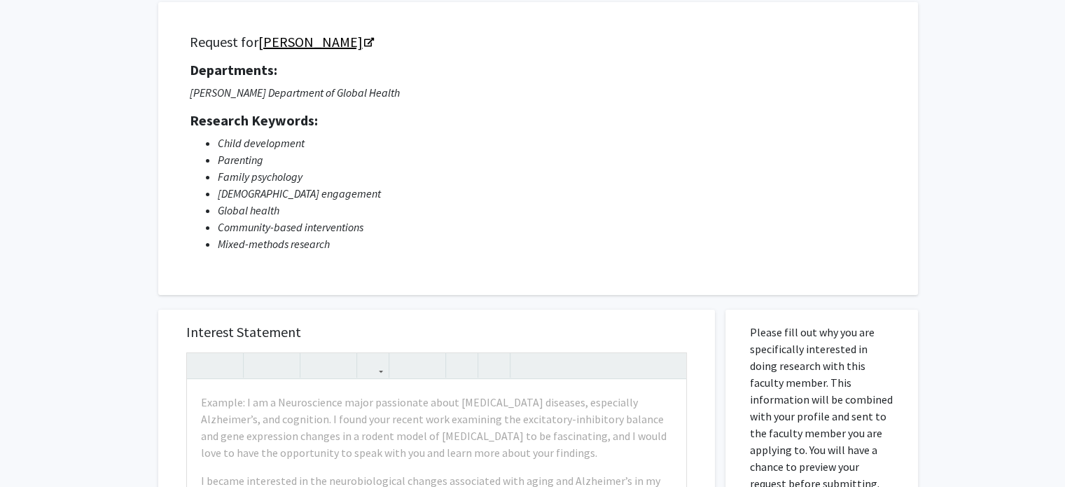
click at [302, 34] on link "[PERSON_NAME]" at bounding box center [315, 42] width 114 height 18
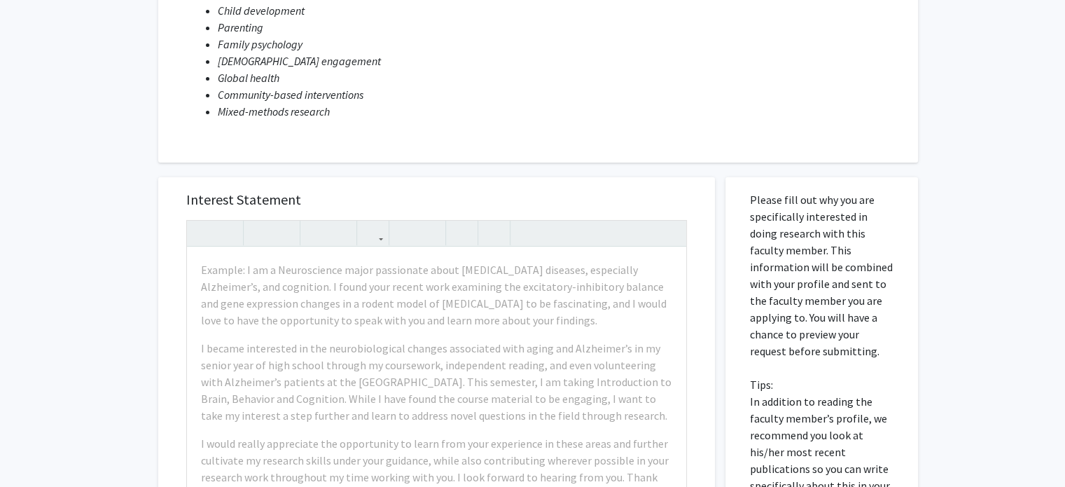
scroll to position [232, 0]
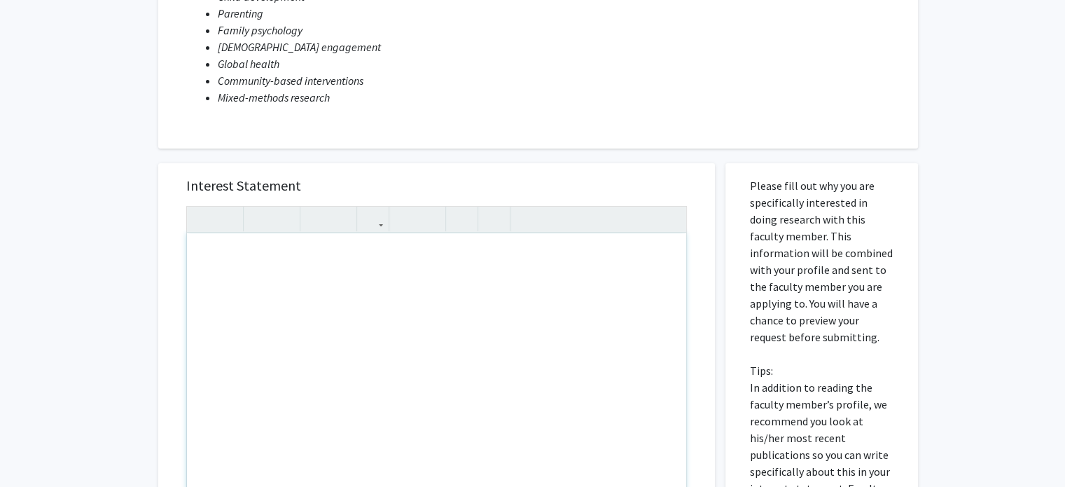
click at [315, 273] on div "Note to users with screen readers: Please press Alt+0 or Option+0 to deactivate…" at bounding box center [436, 393] width 499 height 321
paste div "Note to users with screen readers: Please press Alt+0 or Option+0 to deactivate…"
type textarea "<p>I am a sophomore majoring in Anthropology &amp; Human Biology/Spanish at Emo…"
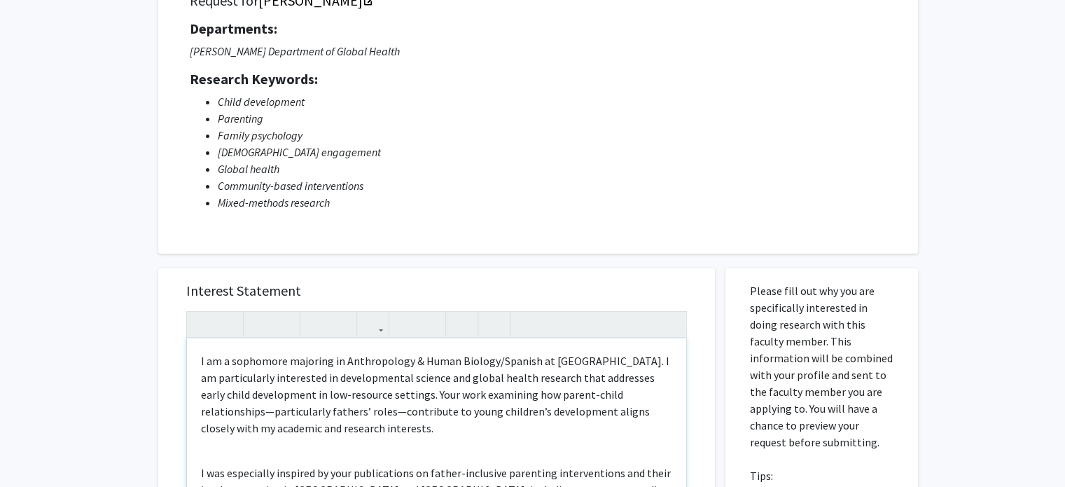
scroll to position [126, 0]
click at [242, 365] on p "I am a sophomore majoring in Anthropology & Human Biology/Spanish at Emory Univ…" at bounding box center [436, 396] width 471 height 84
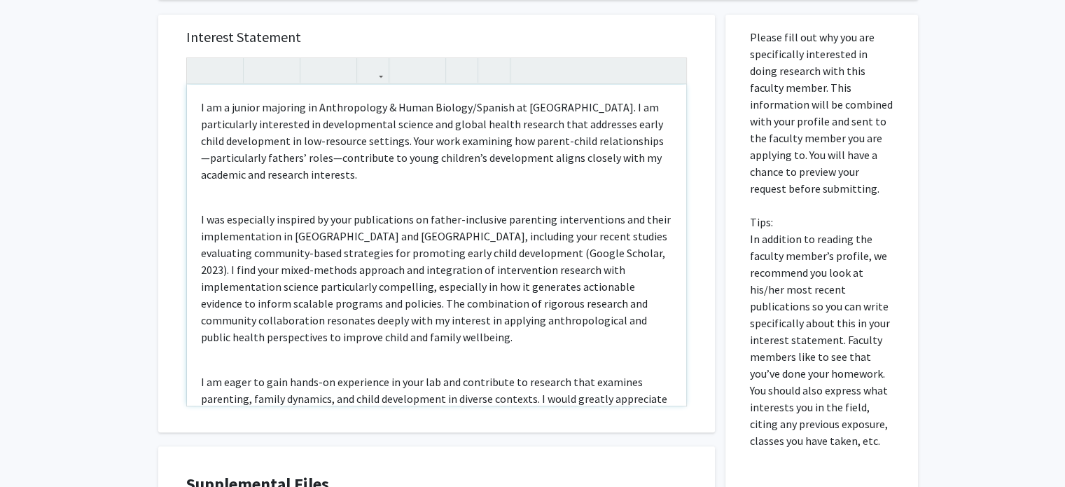
scroll to position [414, 0]
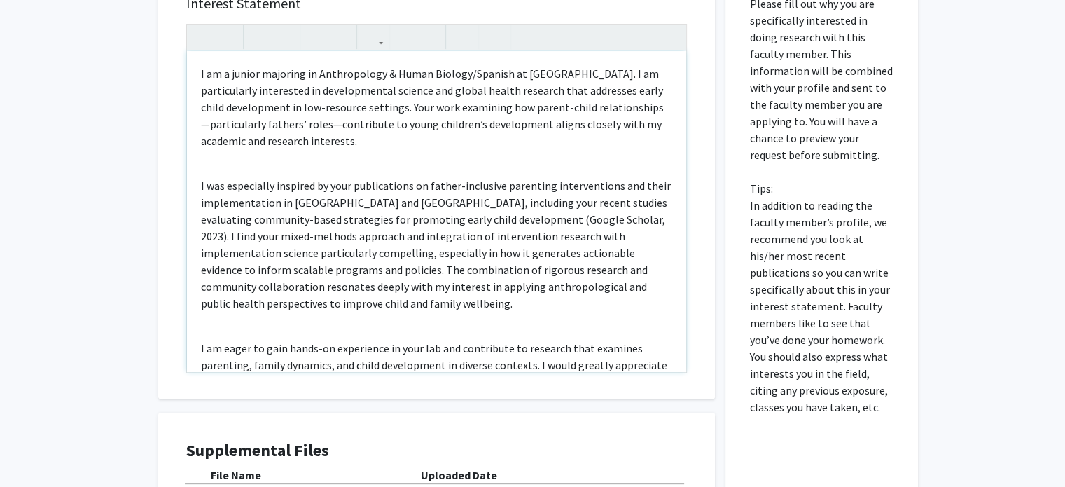
click at [573, 71] on p "I am a junior majoring in Anthropology & Human Biology/Spanish at Emory Univers…" at bounding box center [436, 107] width 471 height 84
click at [636, 106] on p "I am a junior majoring in Anthropology & Human Biology/Spanish at Emory. I am p…" at bounding box center [436, 107] width 471 height 84
click at [327, 127] on p "I am a junior majoring in Anthropology & Human Biology/Spanish at Emory. I am p…" at bounding box center [436, 107] width 471 height 84
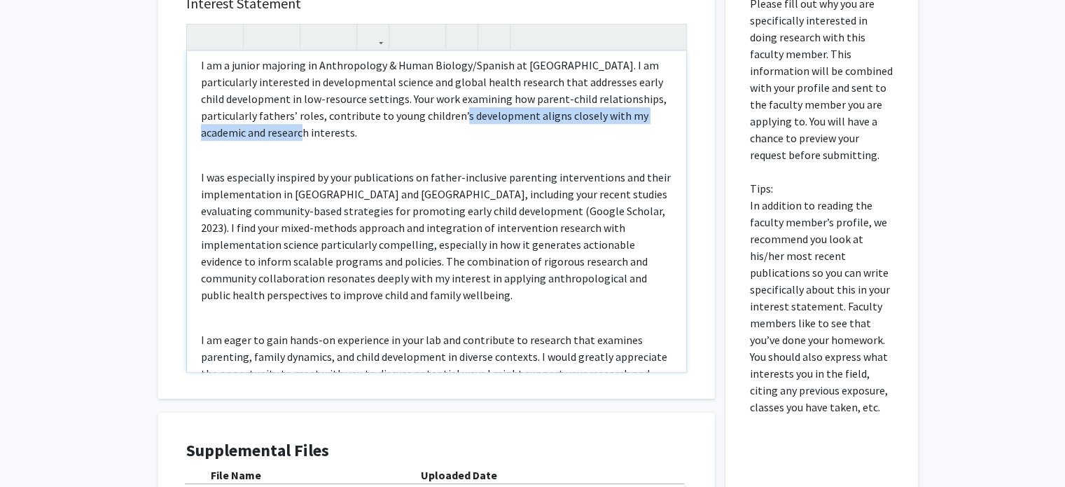
drag, startPoint x: 520, startPoint y: 116, endPoint x: 531, endPoint y: 127, distance: 15.4
click at [531, 127] on p "I am a junior majoring in Anthropology & Human Biology/Spanish at Emory. I am p…" at bounding box center [436, 99] width 471 height 84
copy p "t aligns closely with my academic and research interests."
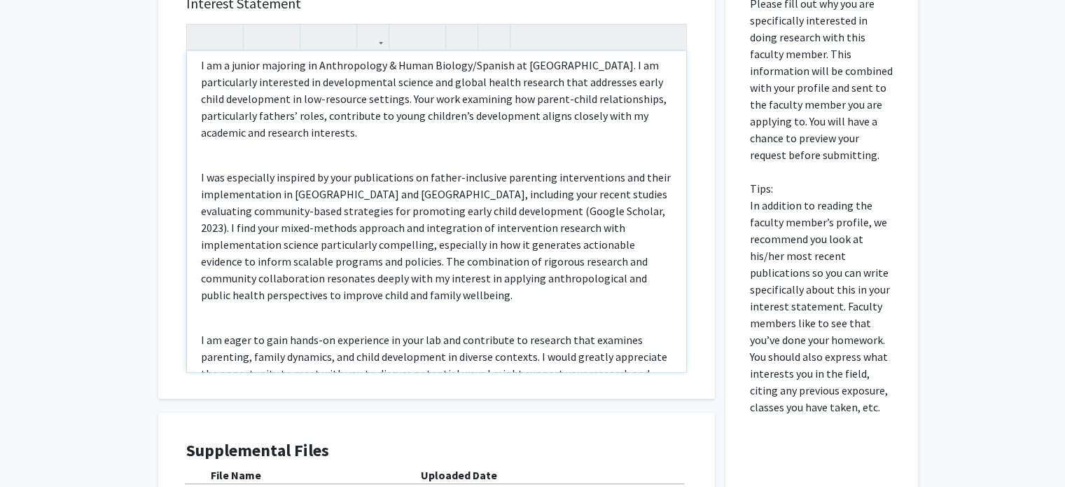
click at [588, 59] on p "I am a junior majoring in Anthropology & Human Biology/Spanish at Emory. I am p…" at bounding box center [436, 99] width 471 height 84
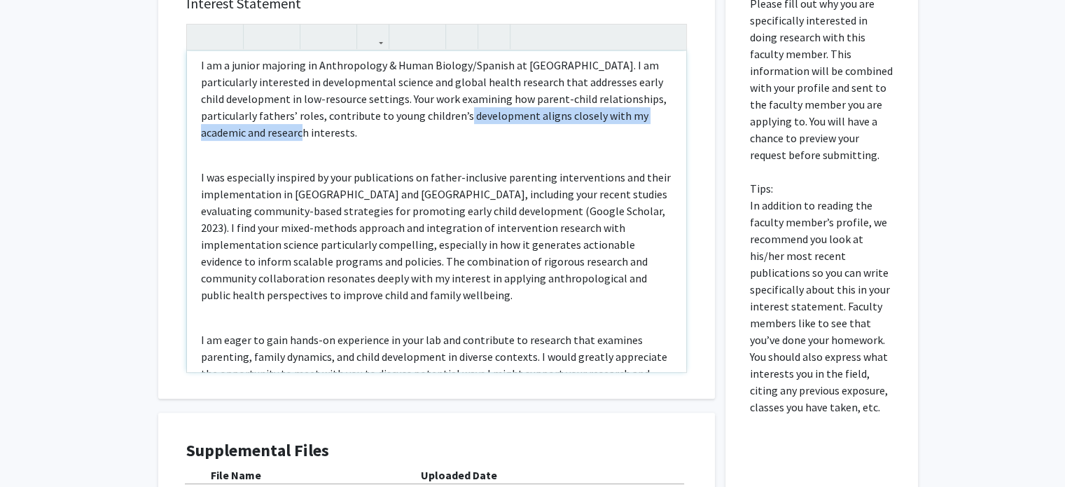
drag, startPoint x: 526, startPoint y: 114, endPoint x: 534, endPoint y: 128, distance: 16.3
click at [534, 128] on p "I am a junior majoring in Anthropology & Human Biology/Spanish at Emory. I am p…" at bounding box center [436, 99] width 471 height 84
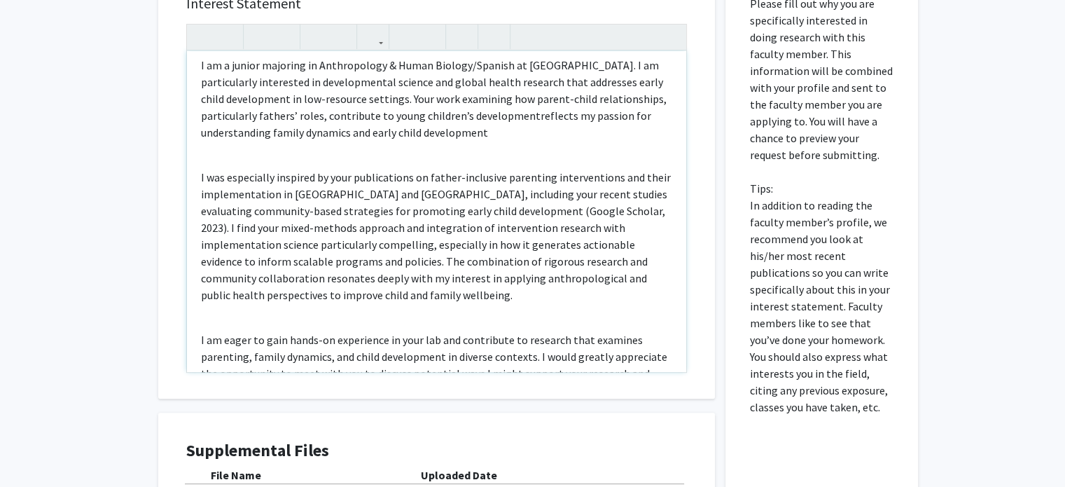
click at [526, 120] on p "I am a junior majoring in Anthropology & Human Biology/Spanish at Emory. I am p…" at bounding box center [436, 99] width 471 height 84
click at [485, 139] on div "I am a junior majoring in Anthropology & Human Biology/Spanish at Emory. I am p…" at bounding box center [436, 211] width 499 height 321
click at [483, 133] on p "I am a junior majoring in Anthropology & Human Biology/Spanish at Emory. I am p…" at bounding box center [436, 99] width 471 height 84
click at [379, 153] on div "I am a junior majoring in Anthropology & Human Biology/Spanish at Emory. I am p…" at bounding box center [436, 211] width 499 height 321
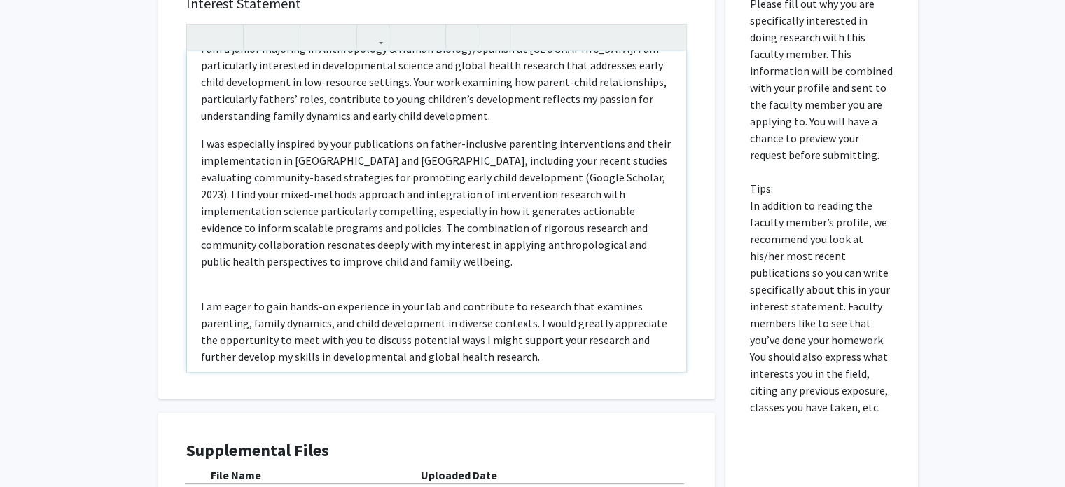
scroll to position [29, 0]
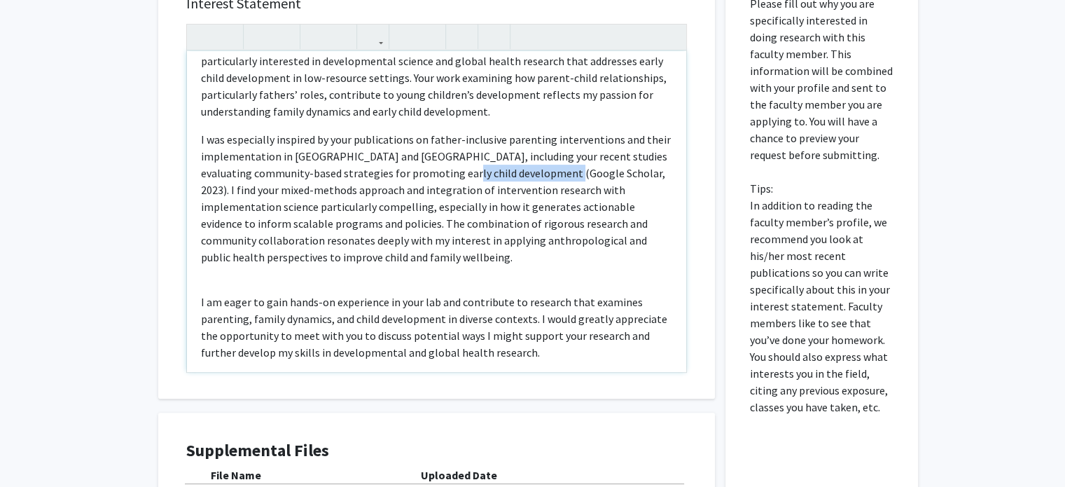
drag, startPoint x: 429, startPoint y: 173, endPoint x: 531, endPoint y: 175, distance: 102.2
click at [531, 175] on p "I was especially inspired by your publications on father-inclusive parenting in…" at bounding box center [436, 198] width 471 height 134
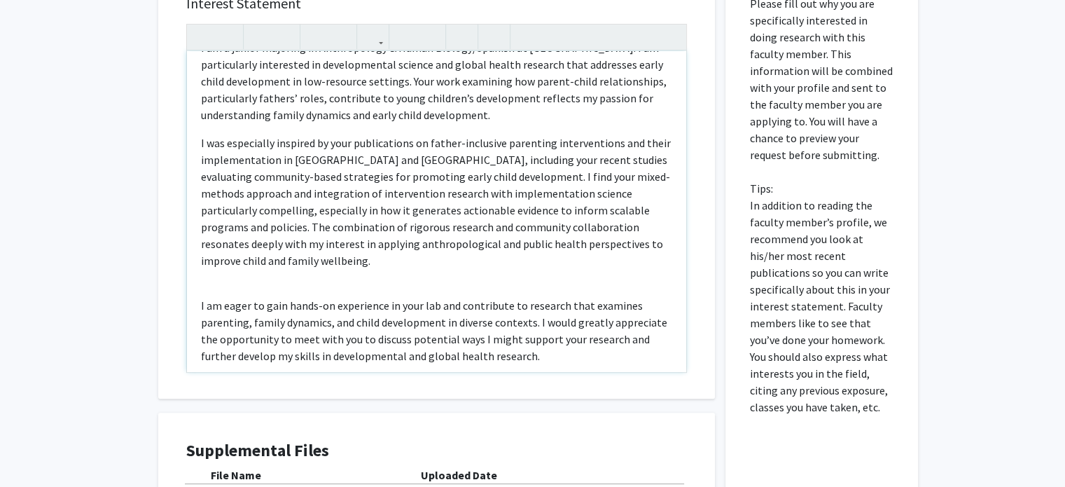
click at [199, 274] on div "I am a junior majoring in Anthropology & Human Biology/Spanish at Emory. I am p…" at bounding box center [436, 211] width 499 height 321
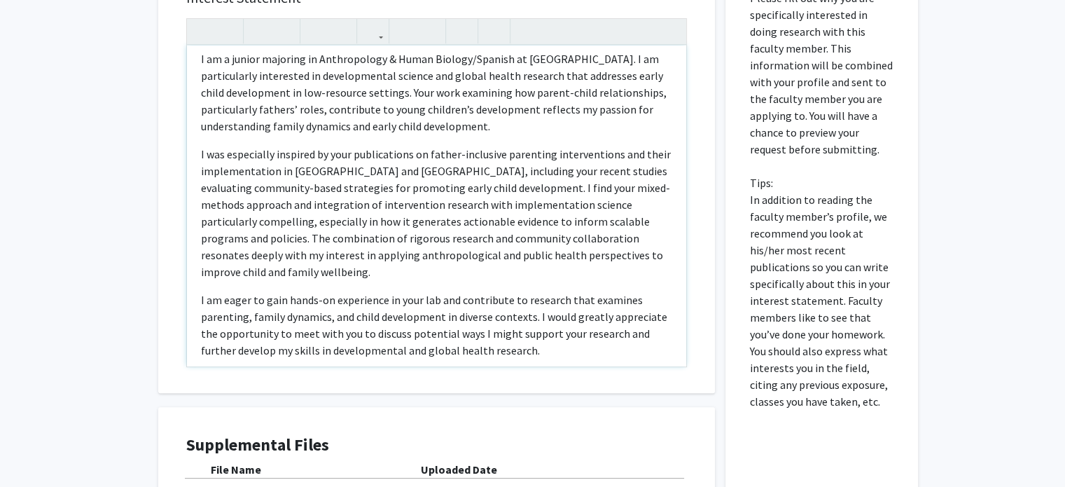
scroll to position [426, 0]
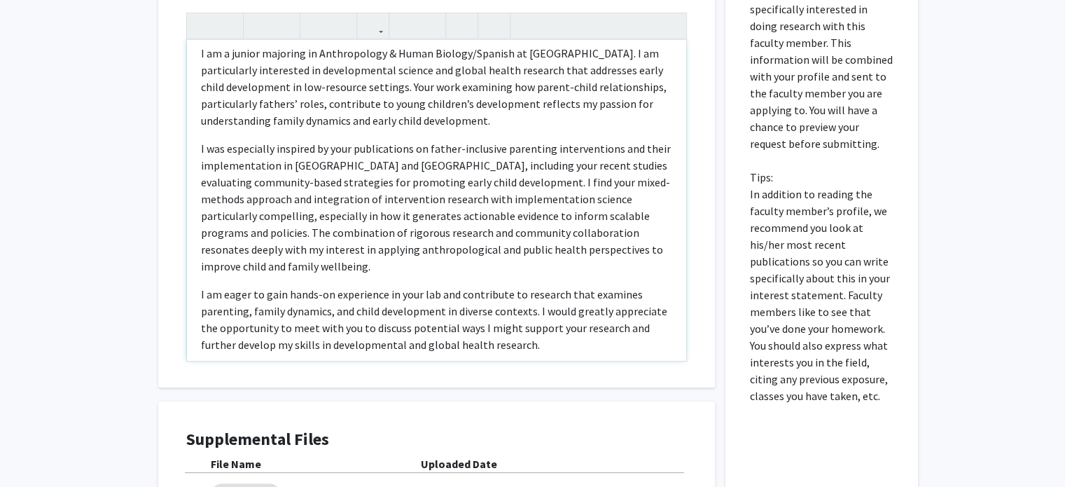
click at [494, 215] on p "I was especially inspired by your publications on father-inclusive parenting in…" at bounding box center [436, 207] width 471 height 134
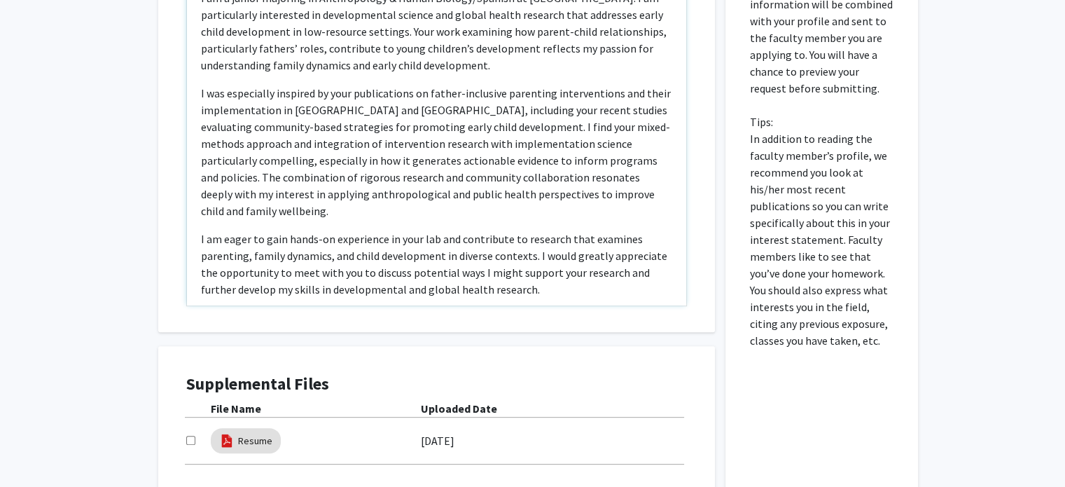
scroll to position [482, 0]
click at [536, 271] on p "I am eager to gain hands-on experience in your lab and contribute to research t…" at bounding box center [436, 263] width 471 height 67
type textarea "<p>I am a junior majoring in Anthropology &amp; Human Biology/Spanish at Emory.…"
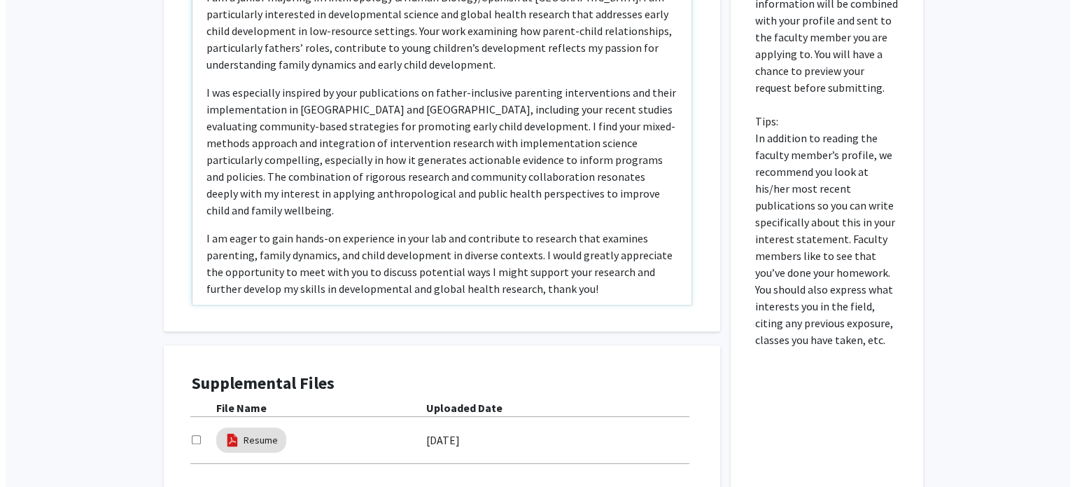
scroll to position [624, 0]
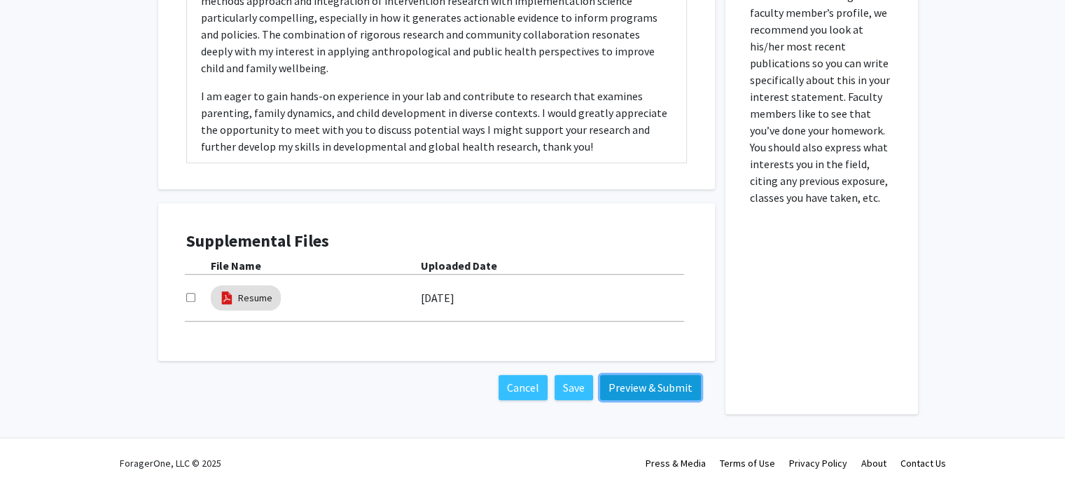
click at [624, 384] on button "Preview & Submit" at bounding box center [650, 387] width 101 height 25
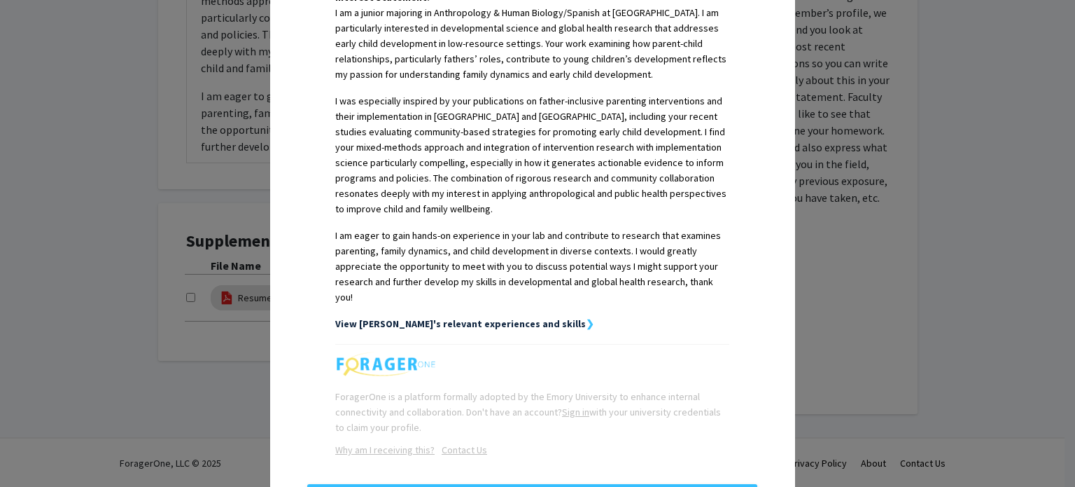
scroll to position [432, 0]
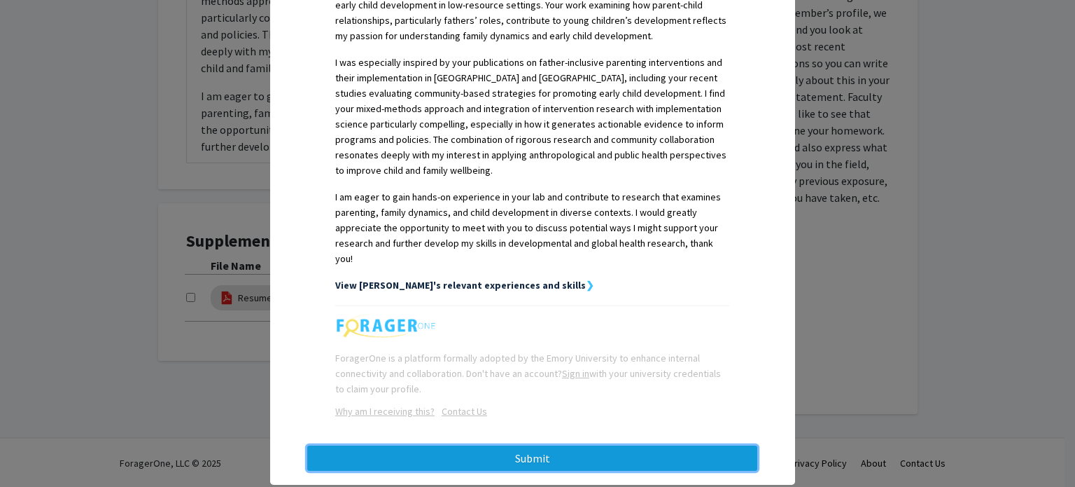
click at [603, 445] on button "Submit" at bounding box center [532, 457] width 450 height 25
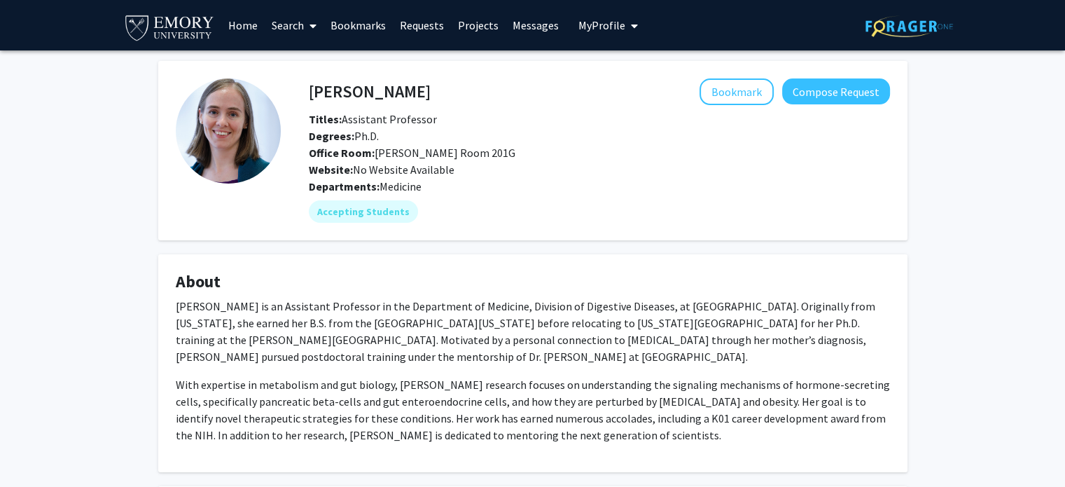
scroll to position [81, 0]
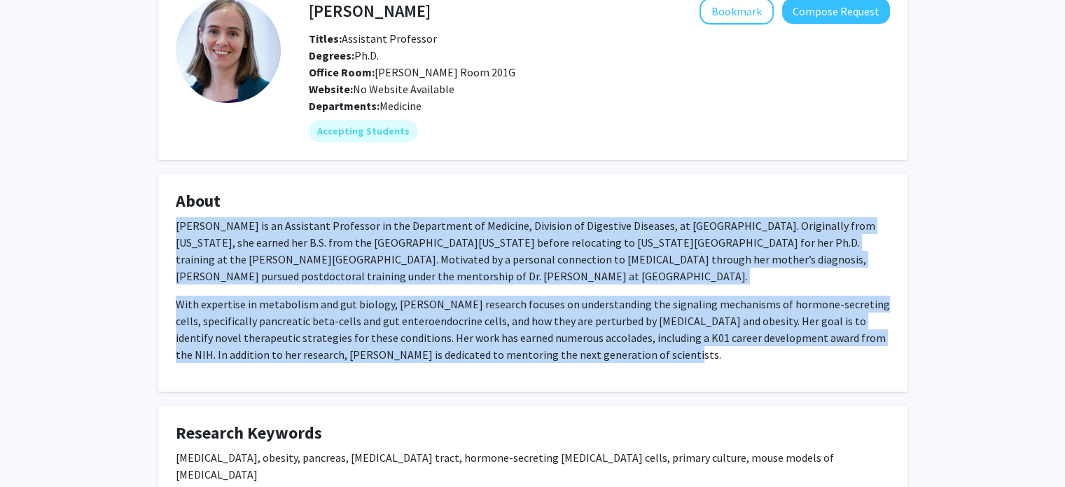
drag, startPoint x: 174, startPoint y: 228, endPoint x: 653, endPoint y: 354, distance: 495.2
click at [653, 354] on fg-card "About Dr. Wendy McKimpson is an Assistant Professor in the Department of Medici…" at bounding box center [532, 283] width 749 height 218
copy div "Dr. Wendy McKimpson is an Assistant Professor in the Department of Medicine, Di…"
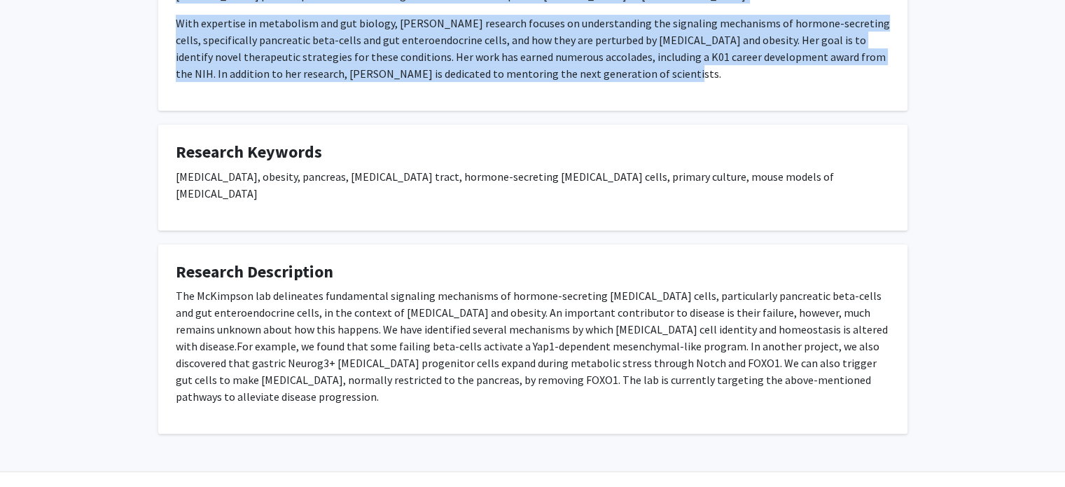
scroll to position [0, 0]
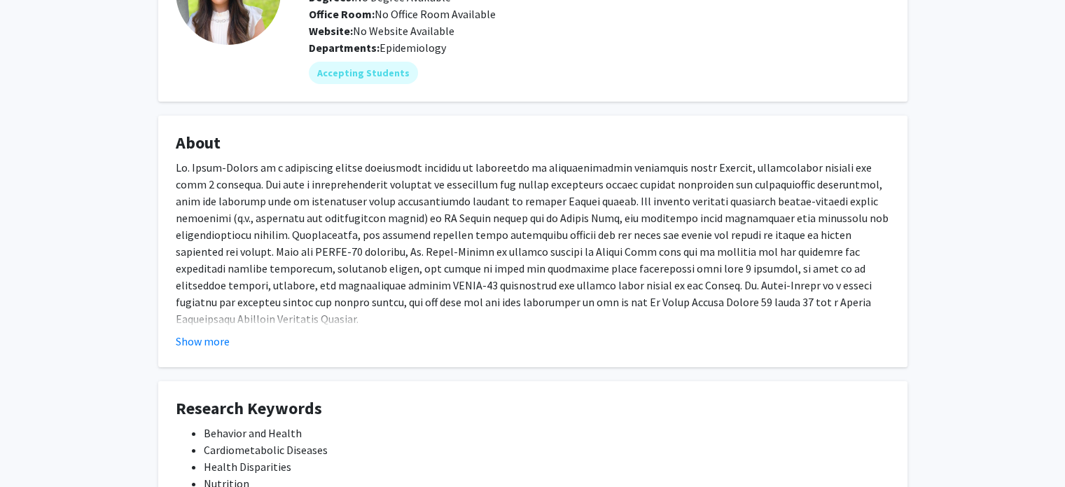
scroll to position [167, 0]
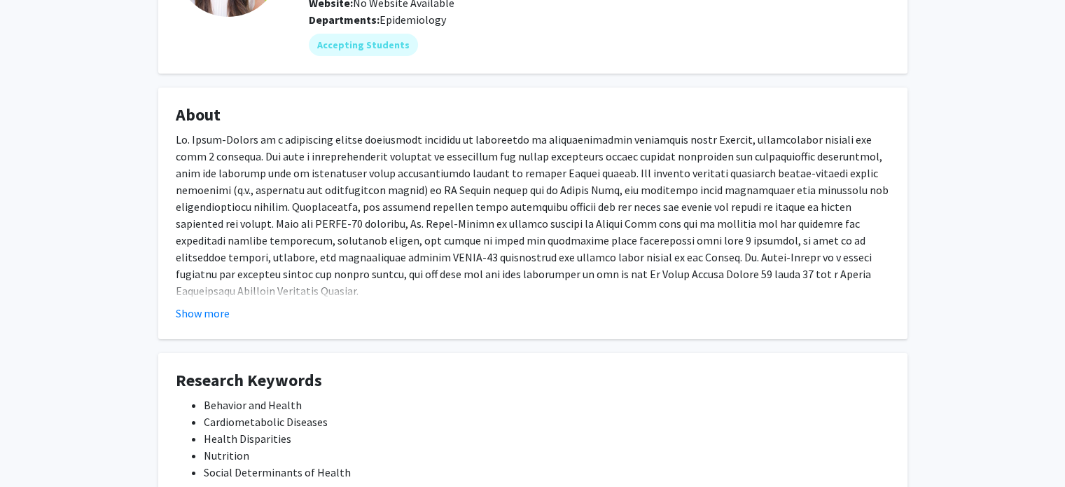
drag, startPoint x: 175, startPoint y: 139, endPoint x: 640, endPoint y: 341, distance: 506.7
click at [640, 341] on div "Andrea Lopez-Cepero Bookmark Compose Request Titles: Asst Professor Degrees: No…" at bounding box center [533, 209] width 770 height 631
click at [565, 328] on fg-card "About Show more" at bounding box center [532, 213] width 749 height 251
click at [217, 309] on button "Show more" at bounding box center [203, 313] width 54 height 17
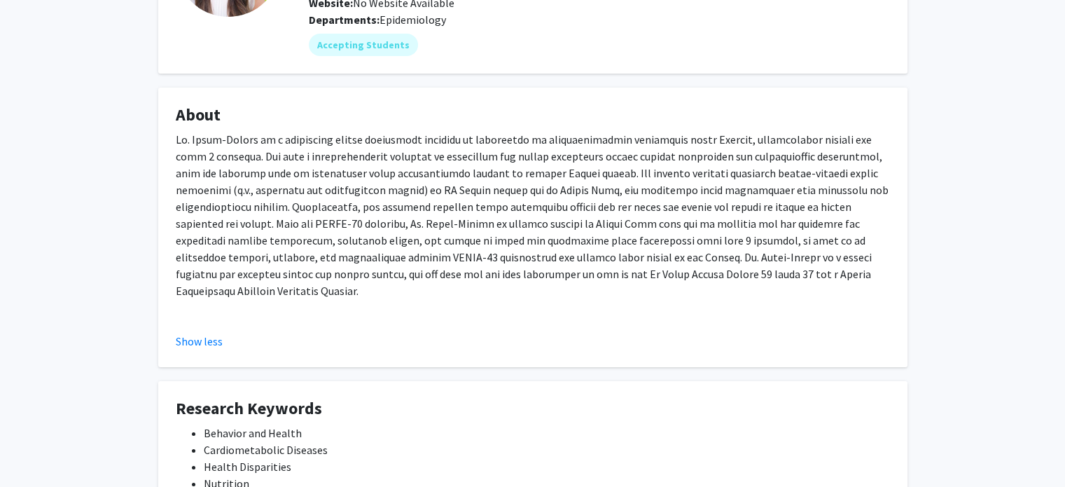
scroll to position [200, 0]
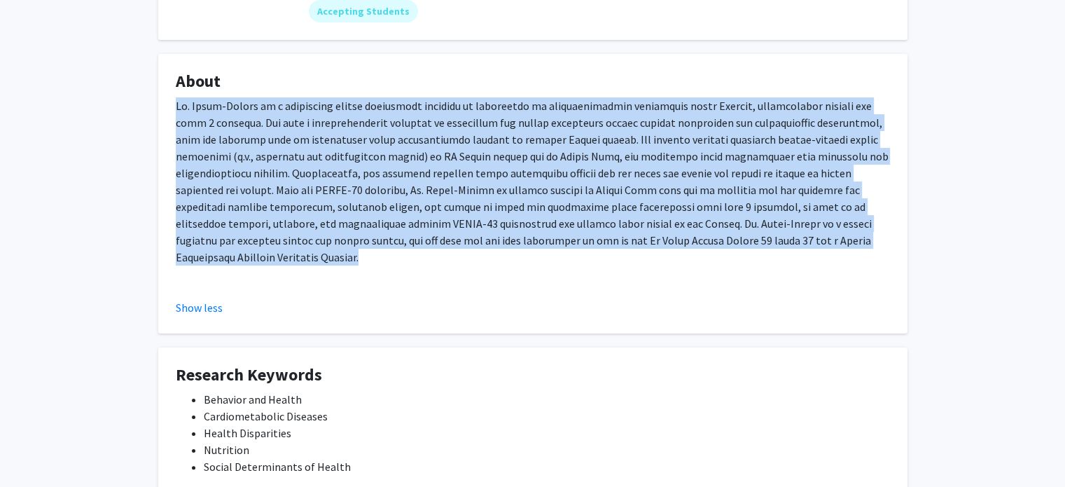
drag, startPoint x: 176, startPoint y: 107, endPoint x: 760, endPoint y: 238, distance: 597.7
click at [760, 238] on div at bounding box center [533, 195] width 714 height 196
copy div "Dr. López-Cepero is a population health researcher focusing on prevention of ca…"
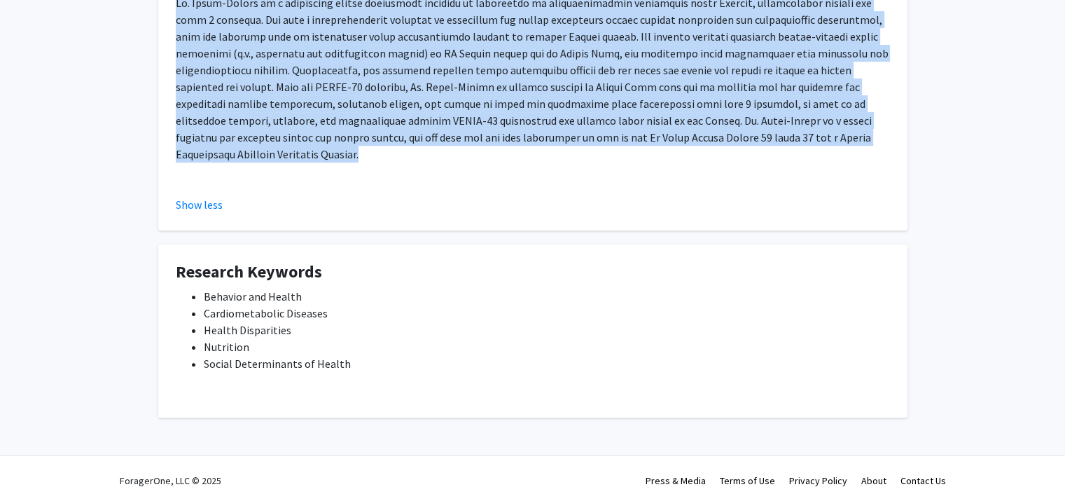
scroll to position [0, 0]
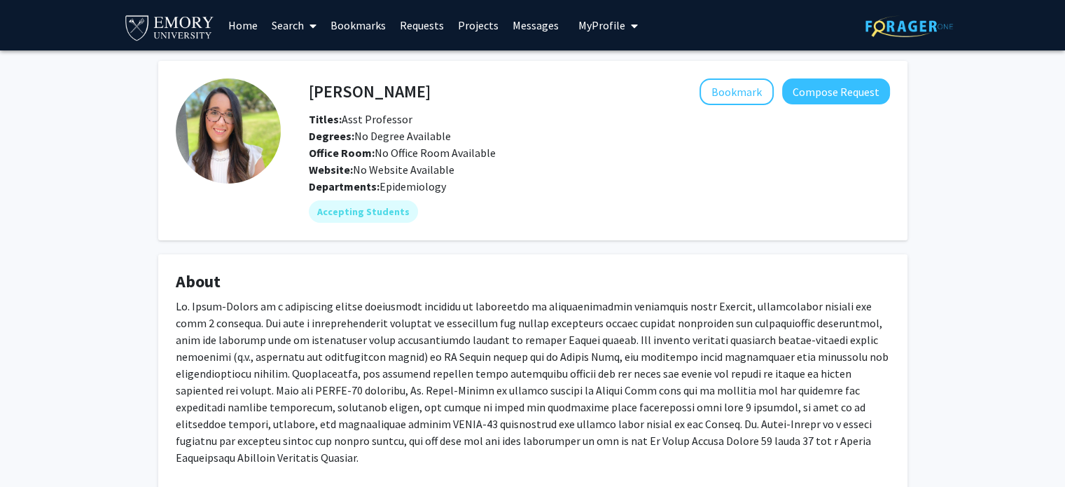
drag, startPoint x: 507, startPoint y: 284, endPoint x: 449, endPoint y: 278, distance: 57.7
click at [449, 278] on h4 "About" at bounding box center [533, 282] width 714 height 20
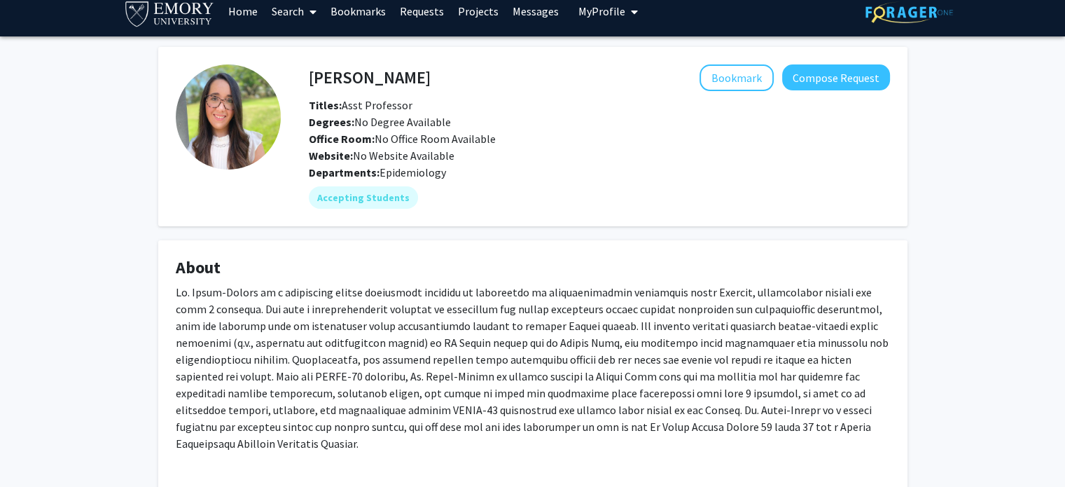
scroll to position [17, 0]
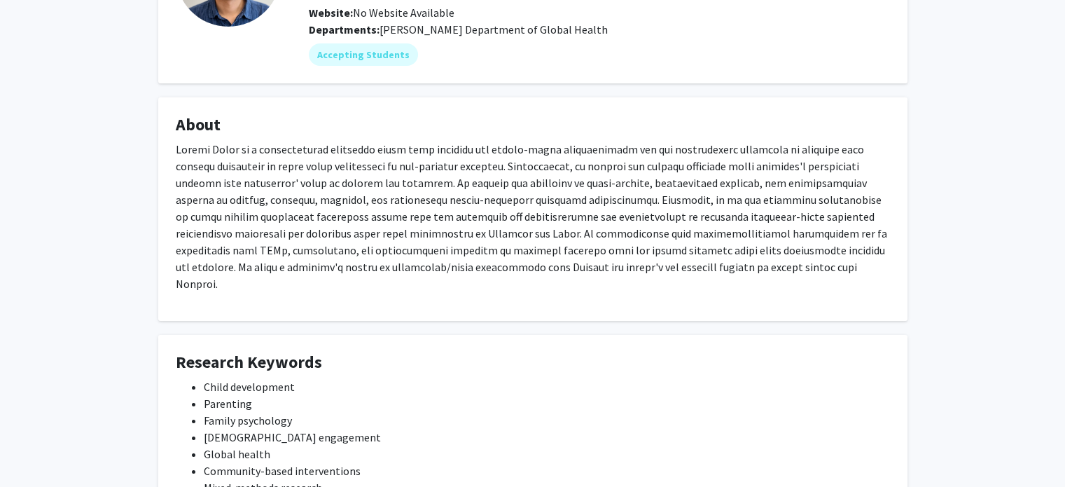
scroll to position [162, 0]
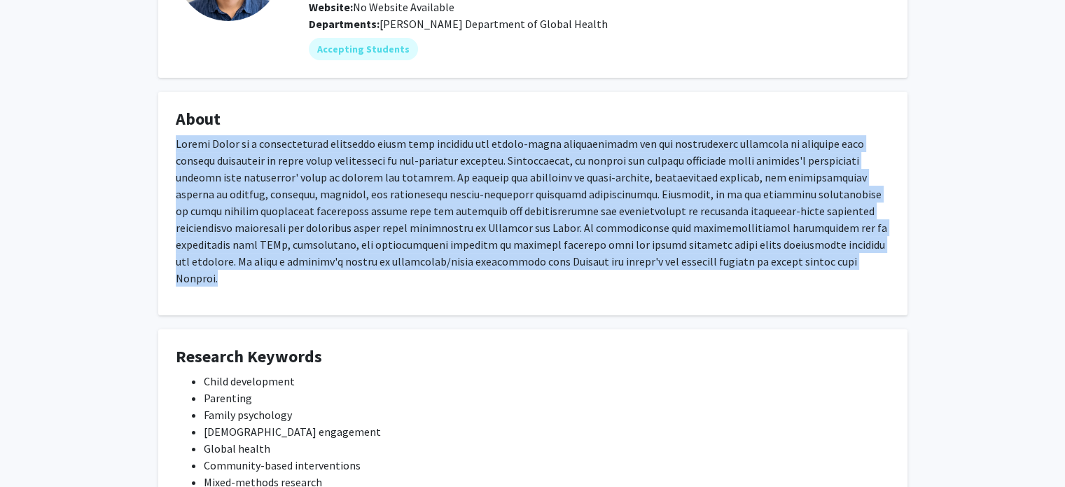
drag, startPoint x: 176, startPoint y: 141, endPoint x: 717, endPoint y: 265, distance: 555.2
click at [717, 265] on p at bounding box center [533, 210] width 714 height 151
copy p "[PERSON_NAME] is a developmental scientist whose work examines how parent-child…"
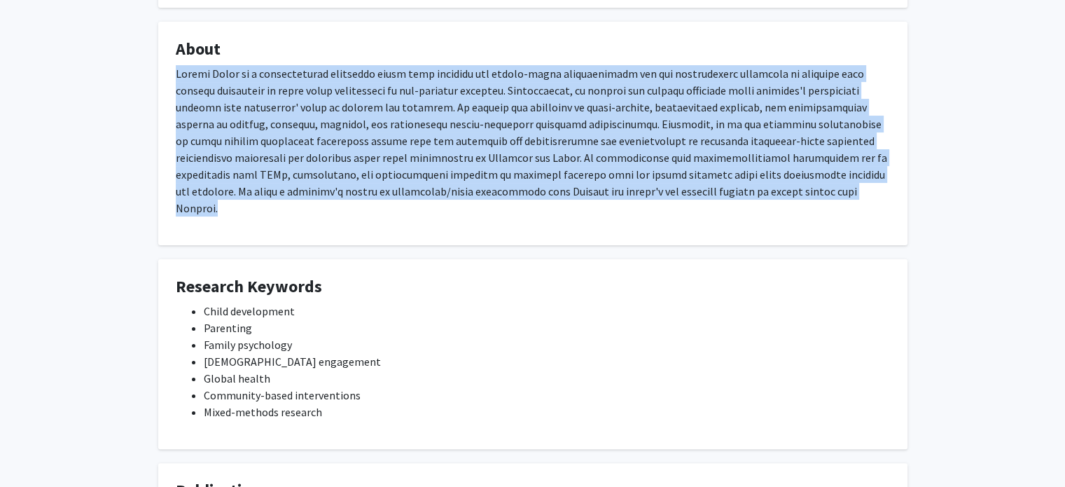
scroll to position [356, 0]
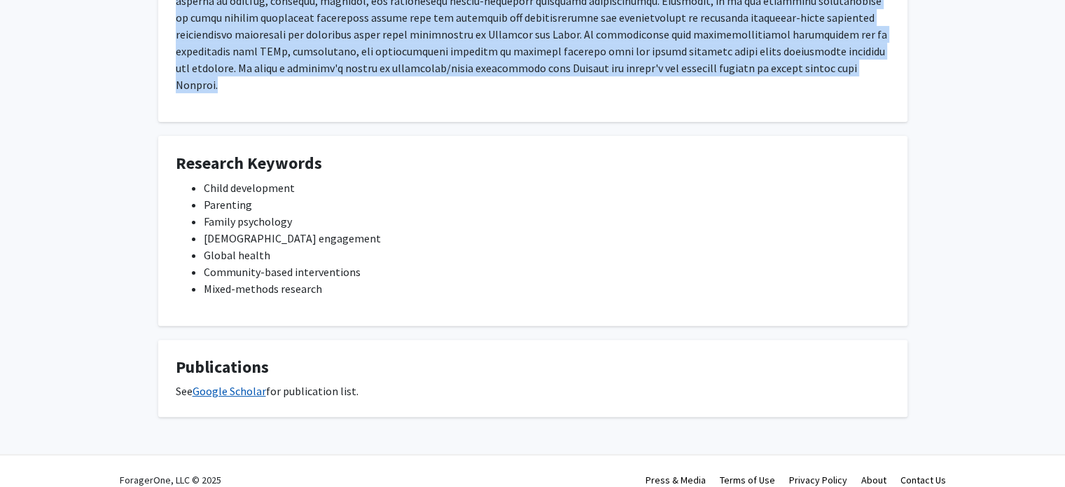
click at [256, 384] on link "Google Scholar" at bounding box center [230, 391] width 74 height 14
